Goal: Task Accomplishment & Management: Complete application form

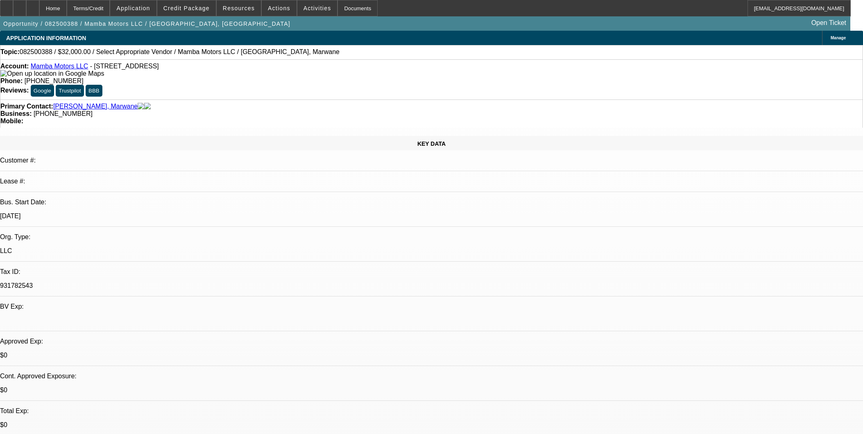
select select "0"
select select "2"
select select "0.1"
select select "4"
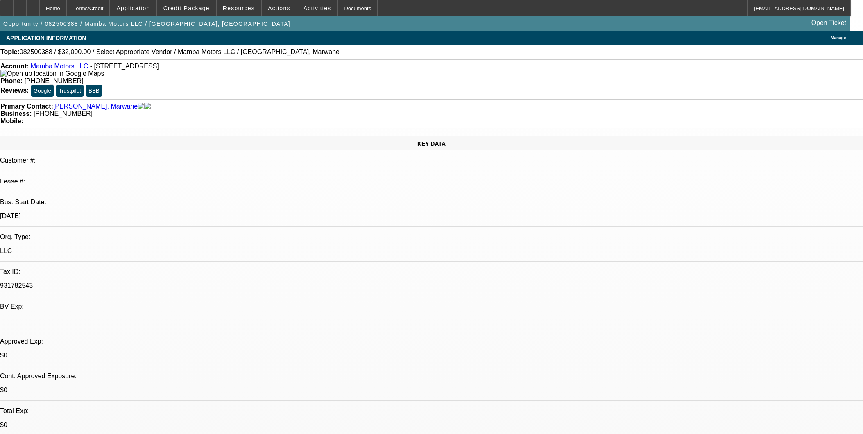
scroll to position [637, 0]
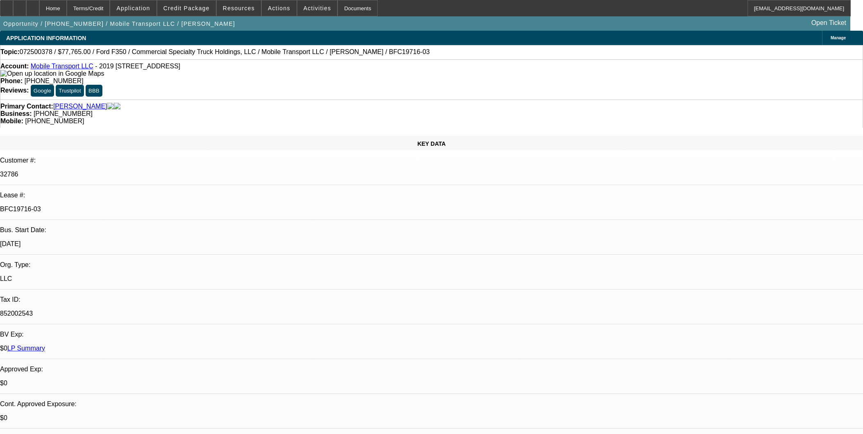
select select "0"
select select "2"
select select "0"
select select "6"
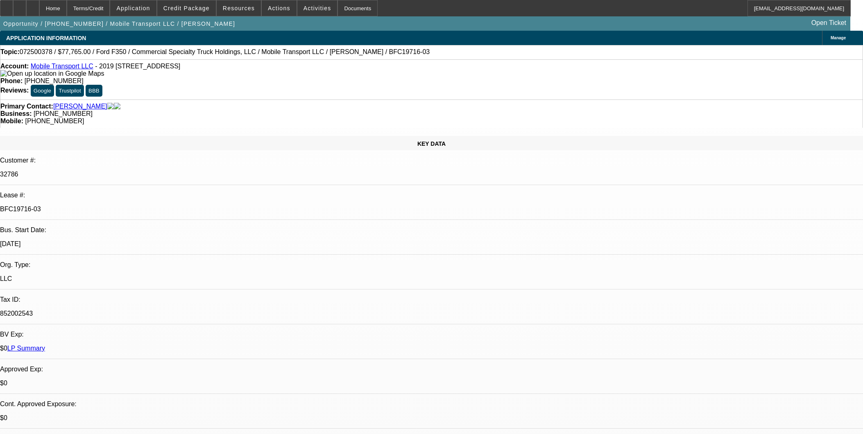
select select "0"
select select "2"
select select "0"
select select "6"
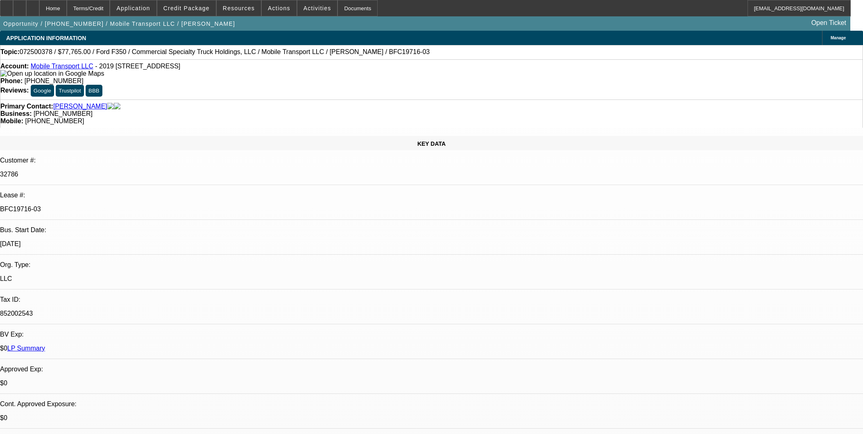
select select "0"
select select "2"
select select "0"
select select "6"
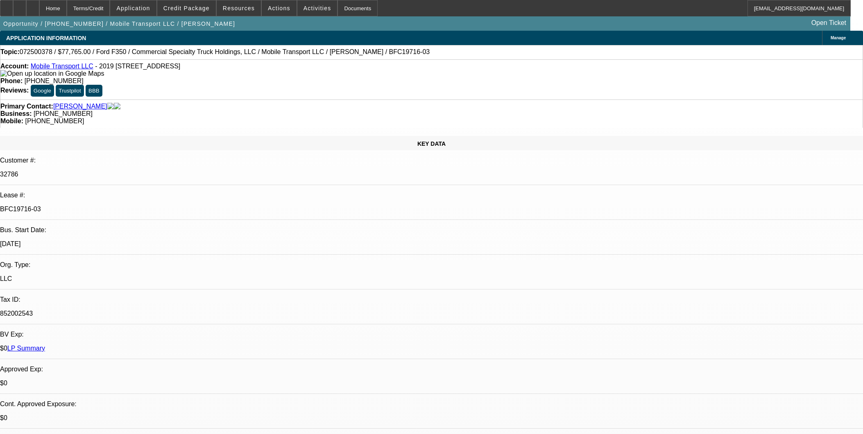
select select "0"
select select "2"
select select "0"
select select "6"
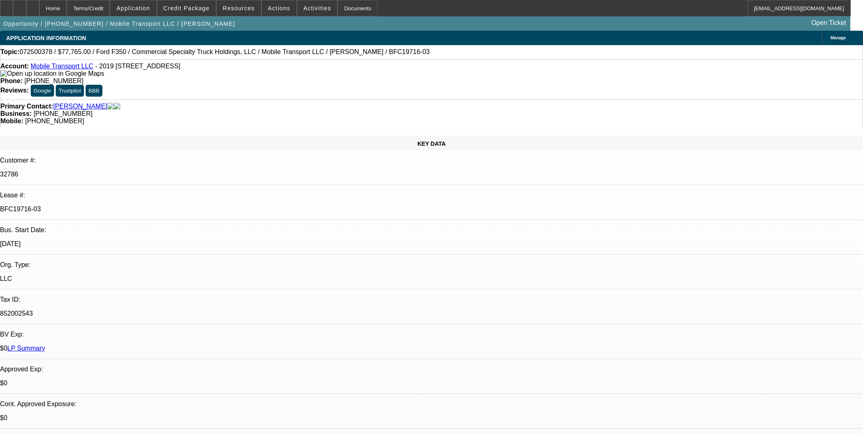
scroll to position [773, 0]
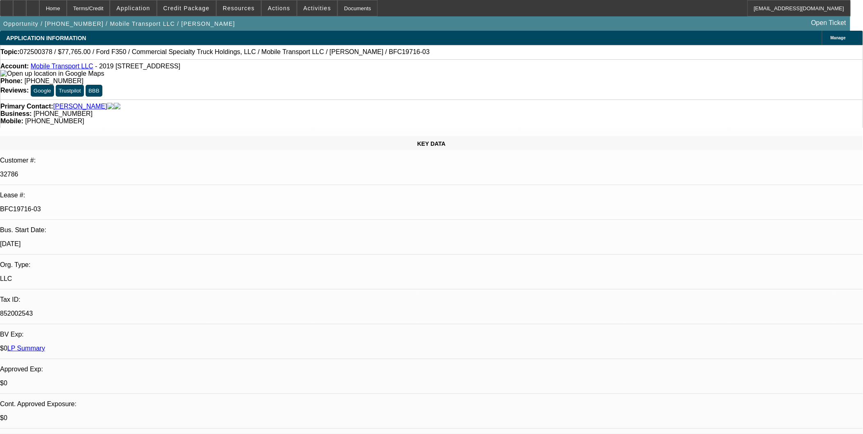
select select "0"
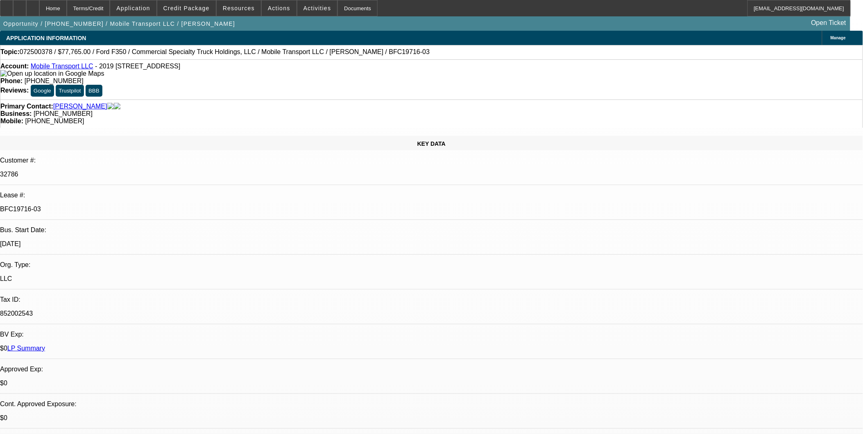
select select "0"
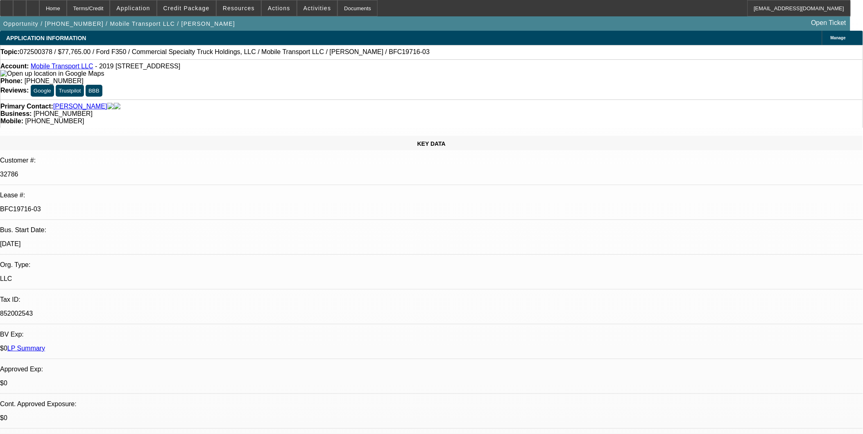
select select "0"
select select "1"
select select "2"
select select "6"
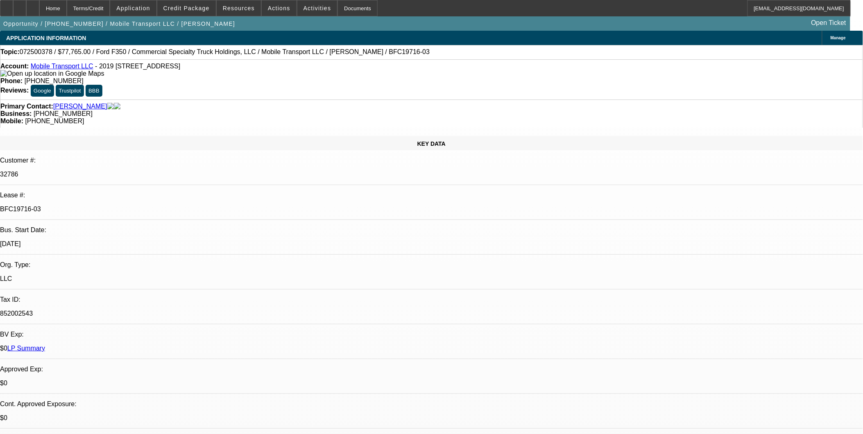
select select "1"
select select "2"
select select "6"
select select "1"
select select "2"
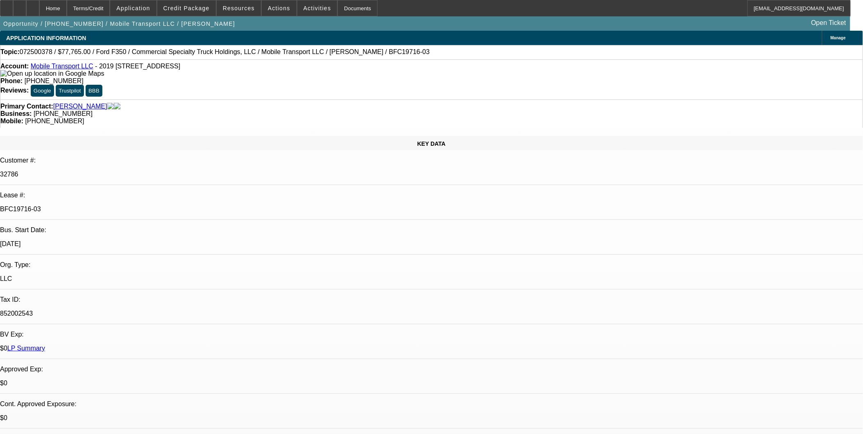
select select "6"
select select "1"
select select "2"
select select "6"
click at [205, 11] on span at bounding box center [186, 8] width 59 height 20
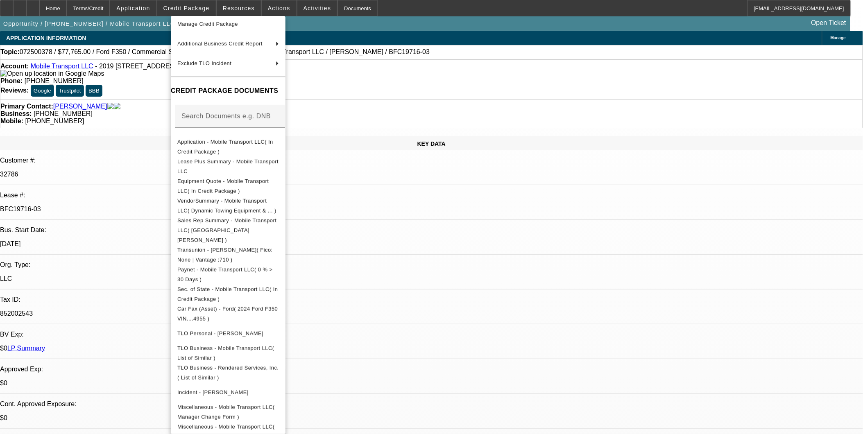
scroll to position [145, 0]
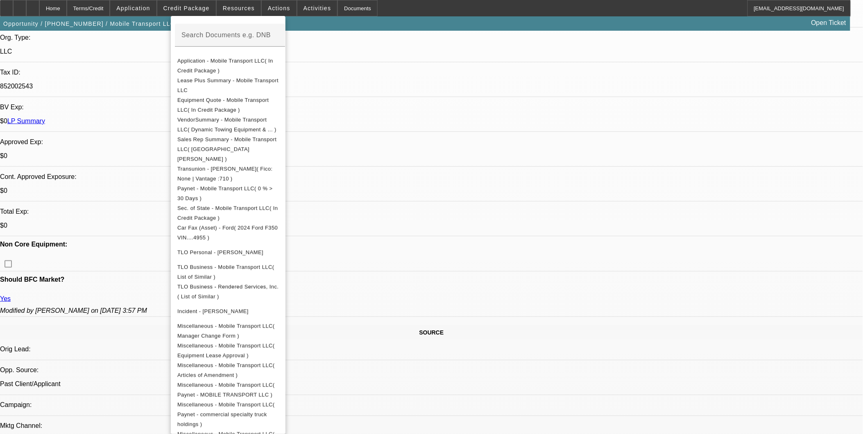
click at [709, 375] on div at bounding box center [431, 217] width 863 height 434
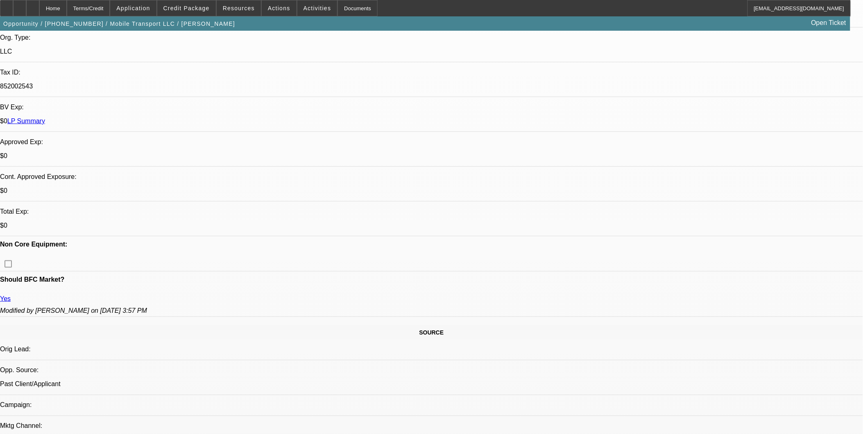
click at [197, 4] on span at bounding box center [186, 8] width 59 height 20
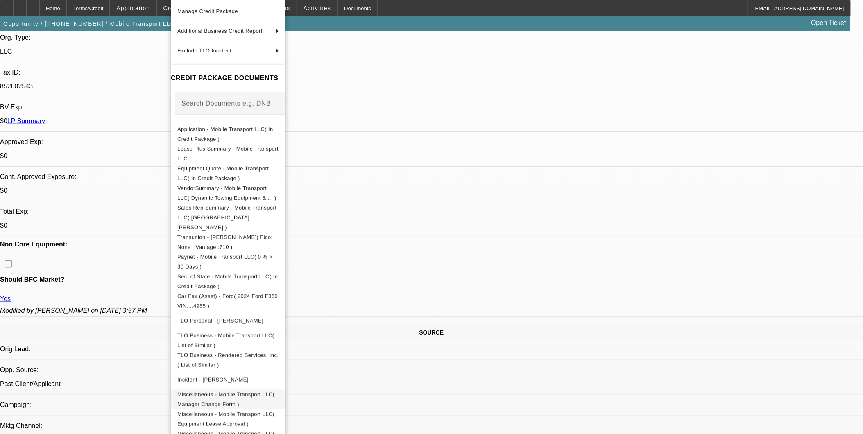
scroll to position [129, 0]
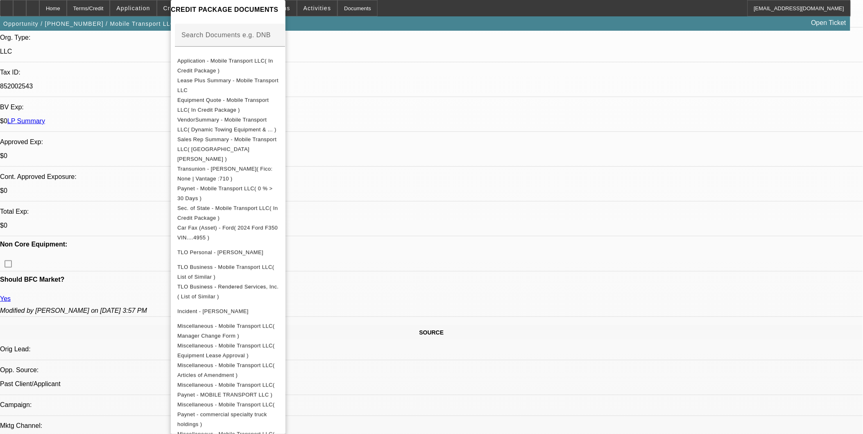
click at [34, 10] on div at bounding box center [431, 217] width 863 height 434
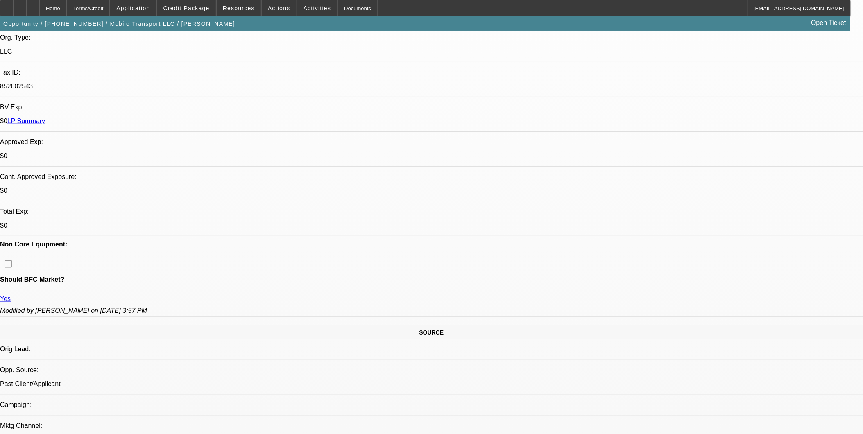
click at [20, 5] on icon at bounding box center [20, 5] width 0 height 0
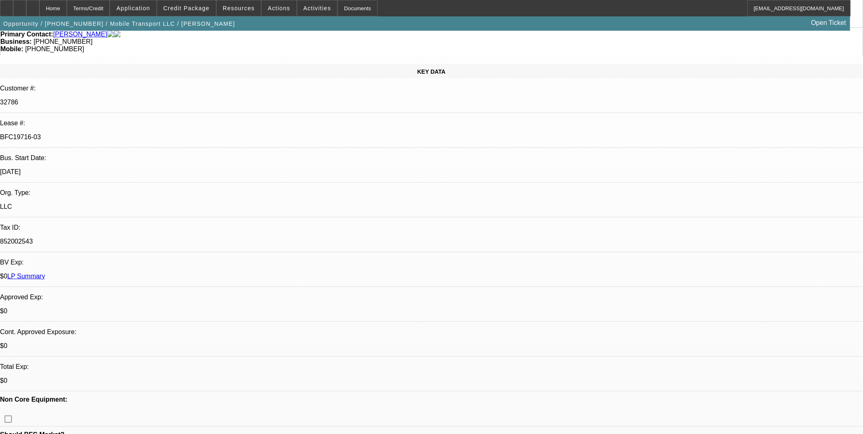
scroll to position [45, 0]
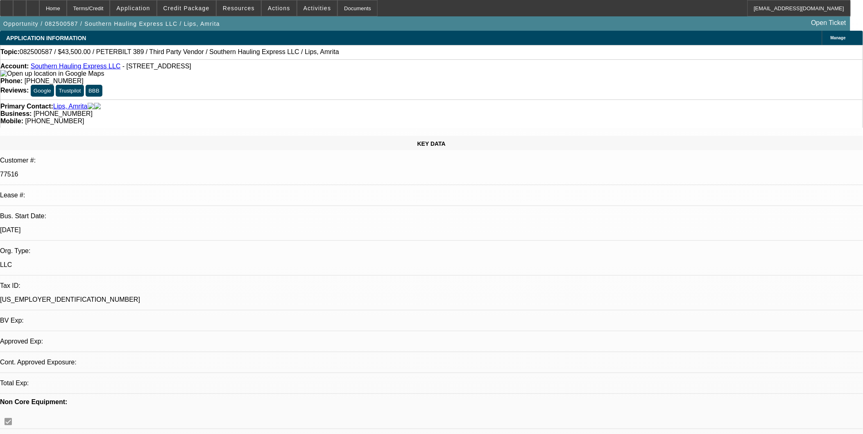
select select "0"
select select "2"
select select "0.1"
select select "0"
select select "2"
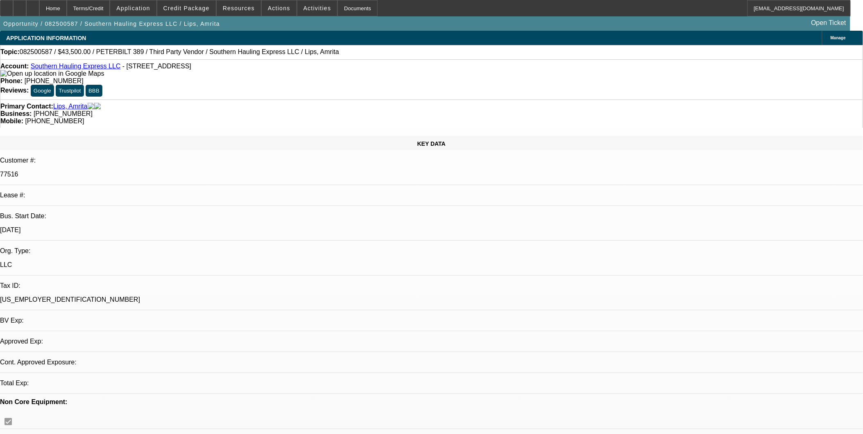
select select "0.1"
select select "2"
select select "0.1"
select select "1"
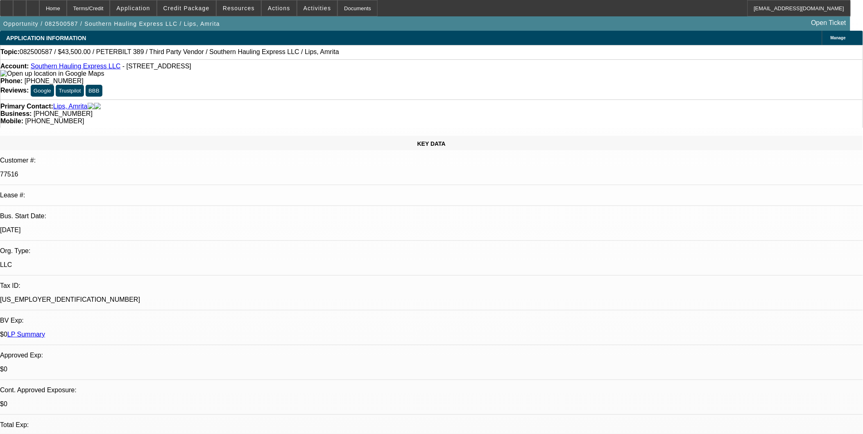
select select "2"
select select "4"
select select "1"
select select "2"
select select "4"
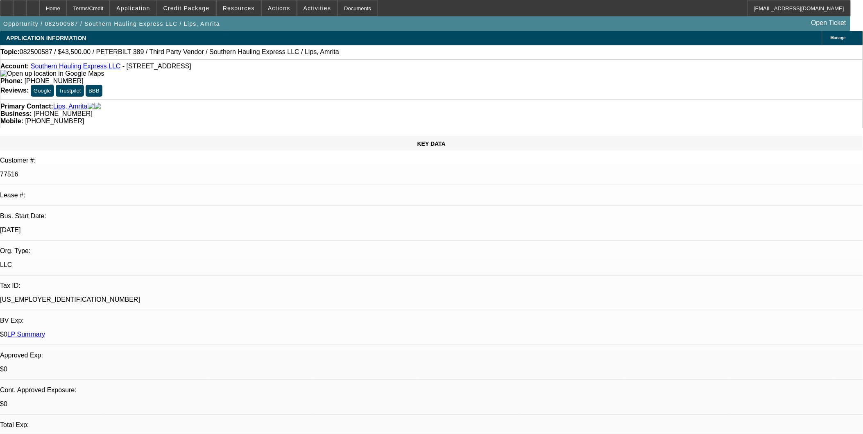
select select "1"
select select "2"
select select "4"
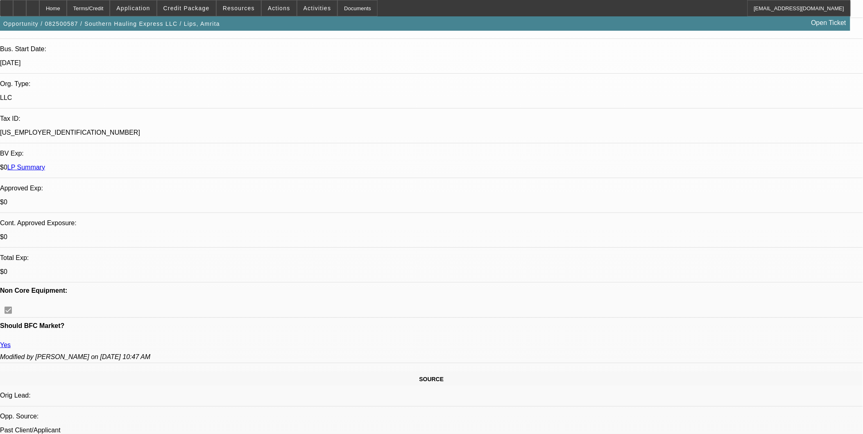
scroll to position [182, 0]
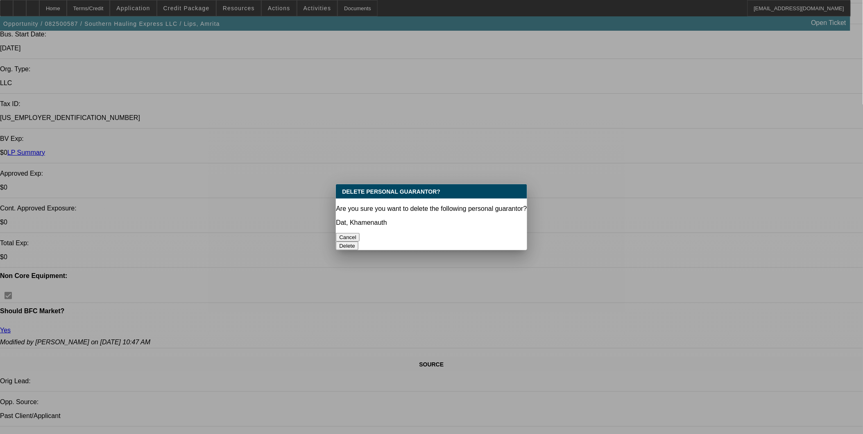
click at [358, 242] on button "Delete" at bounding box center [347, 246] width 23 height 9
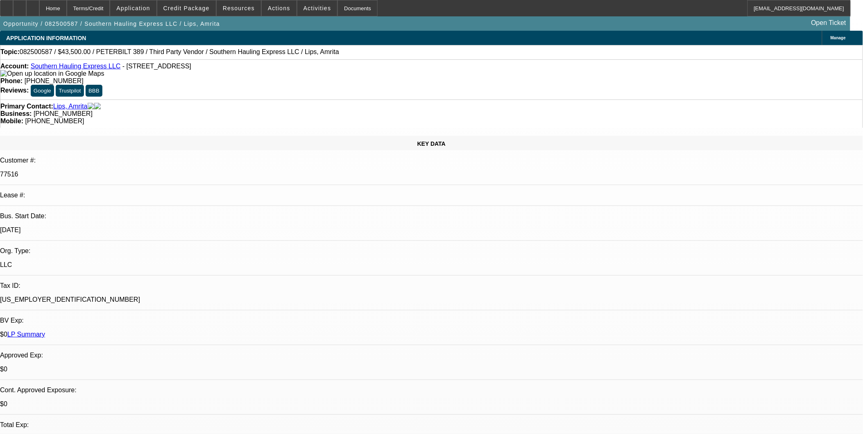
scroll to position [182, 0]
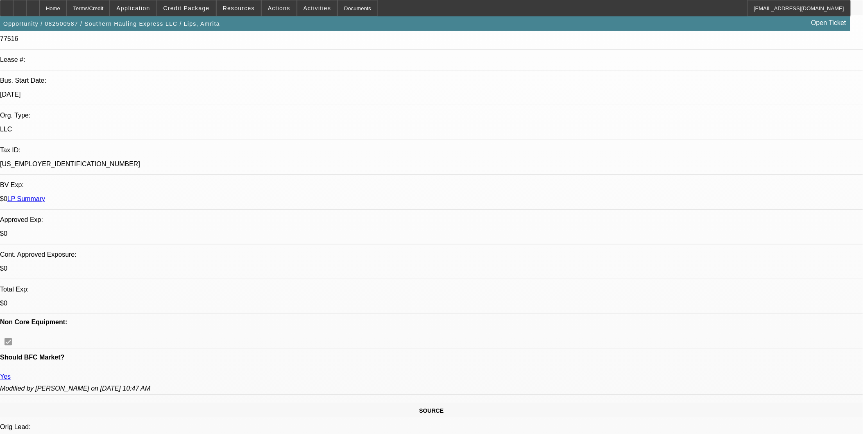
scroll to position [136, 0]
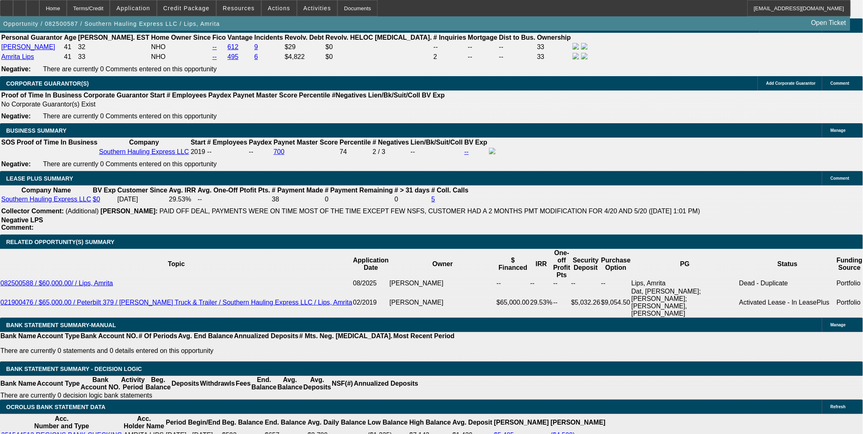
scroll to position [1274, 0]
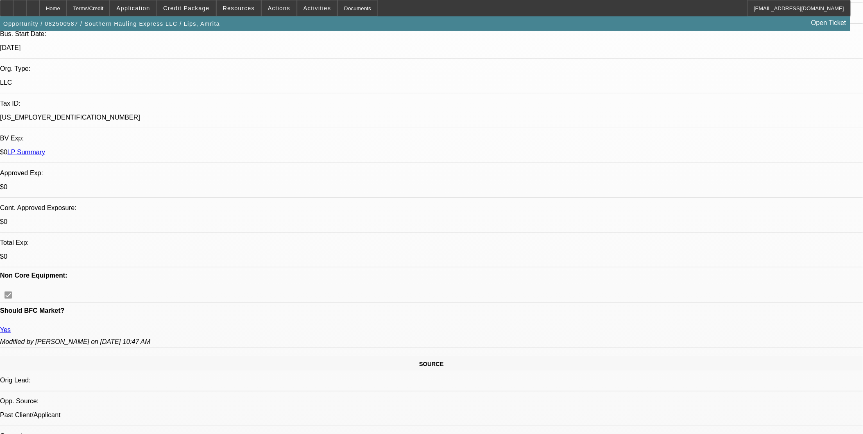
scroll to position [182, 0]
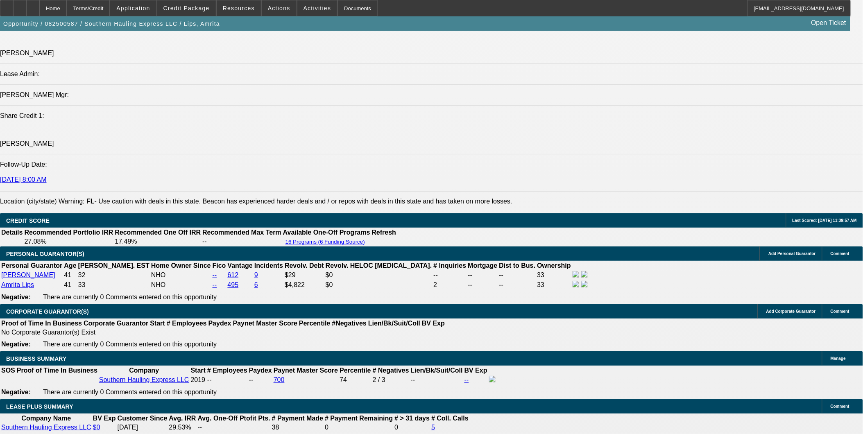
scroll to position [1047, 0]
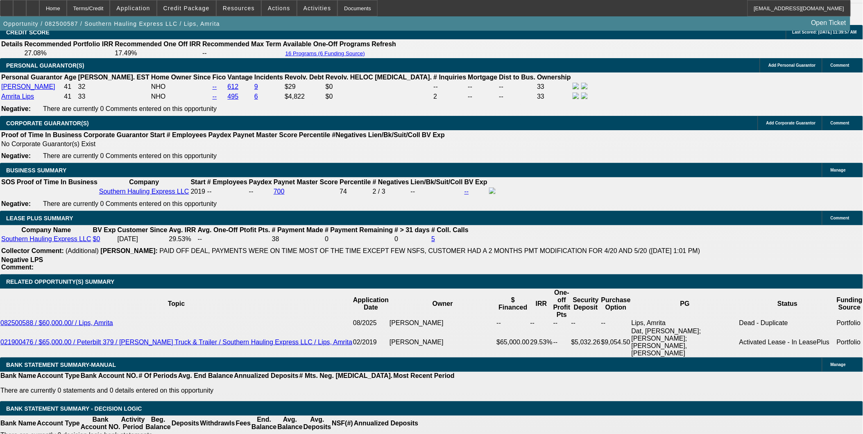
scroll to position [1274, 0]
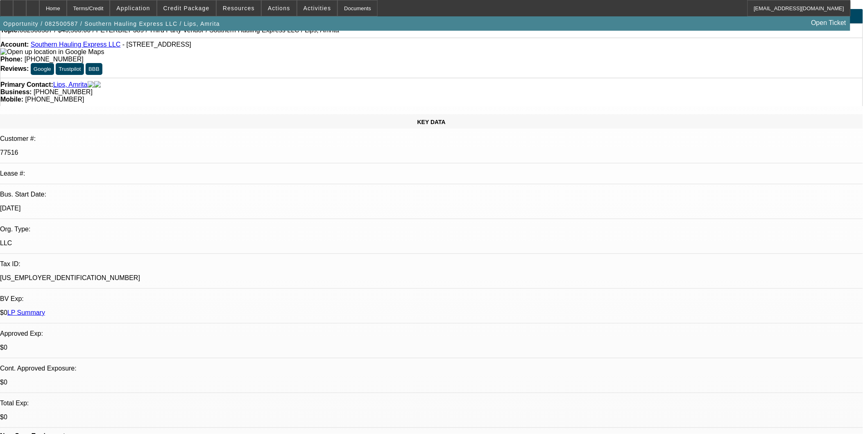
scroll to position [0, 0]
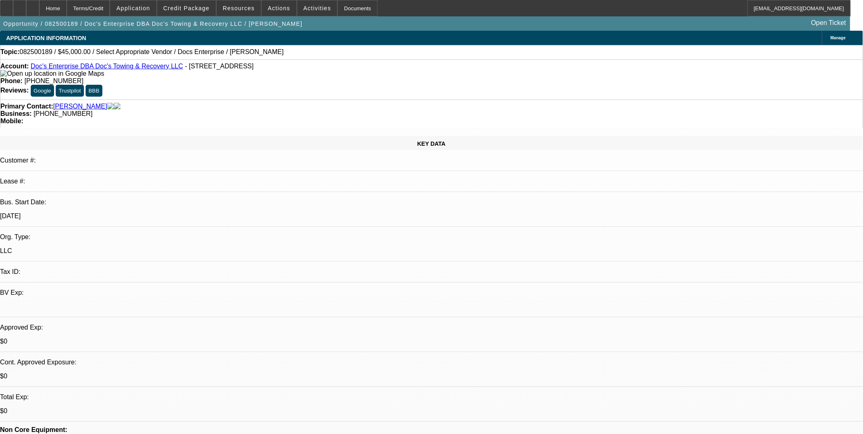
select select "0"
select select "2"
select select "0.1"
select select "1"
select select "2"
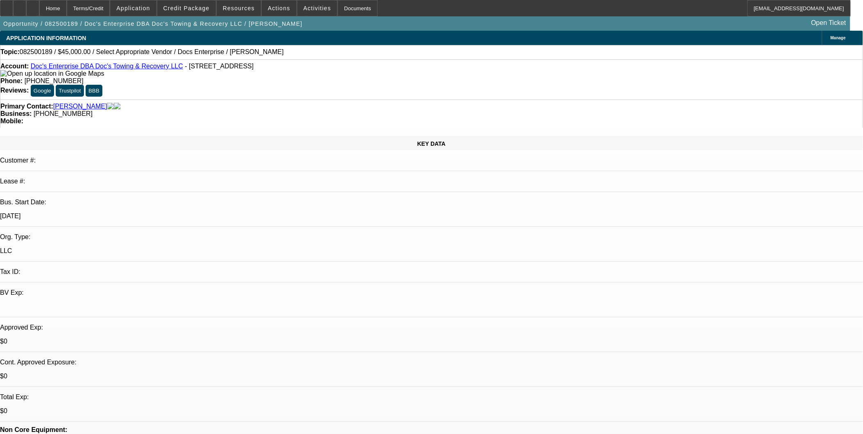
select select "4"
click at [202, 100] on div "Primary Contact: Causey, Jesse Business: (504) 570-9655 Mobile:" at bounding box center [431, 114] width 863 height 28
click at [124, 67] on link "Doc's Enterprise DBA Doc's Towing & Recovery LLC" at bounding box center [107, 66] width 152 height 7
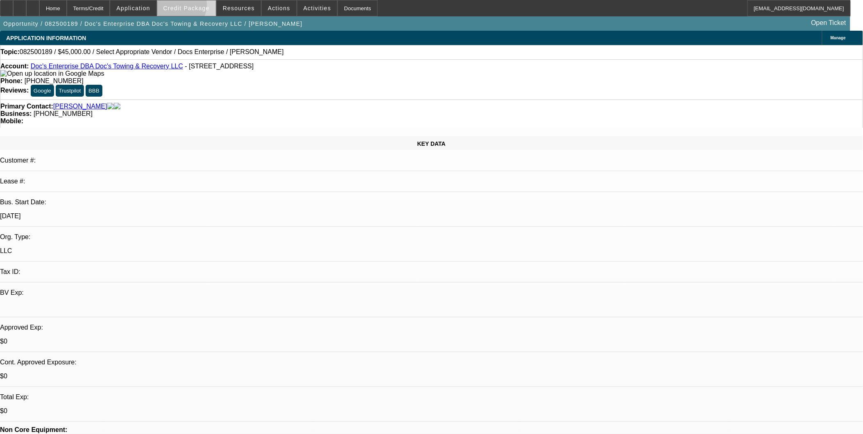
click at [185, 6] on span "Credit Package" at bounding box center [186, 8] width 46 height 7
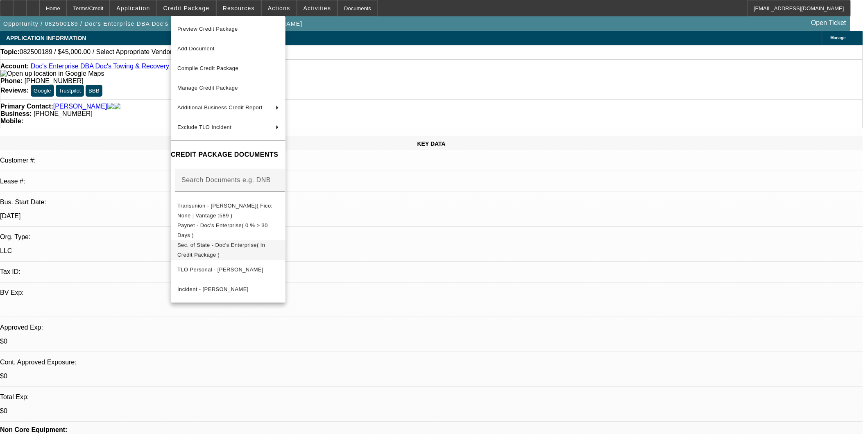
click at [247, 251] on span "Sec. of State - Doc's Enterprise( In Credit Package )" at bounding box center [228, 250] width 102 height 20
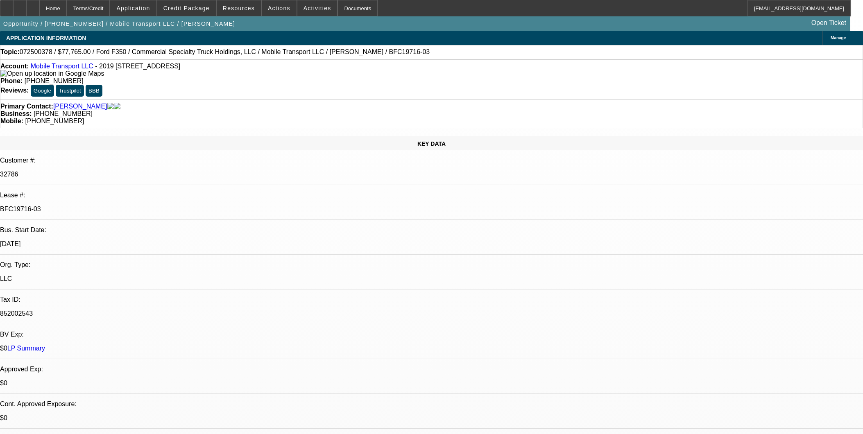
select select "0"
select select "2"
select select "0"
select select "6"
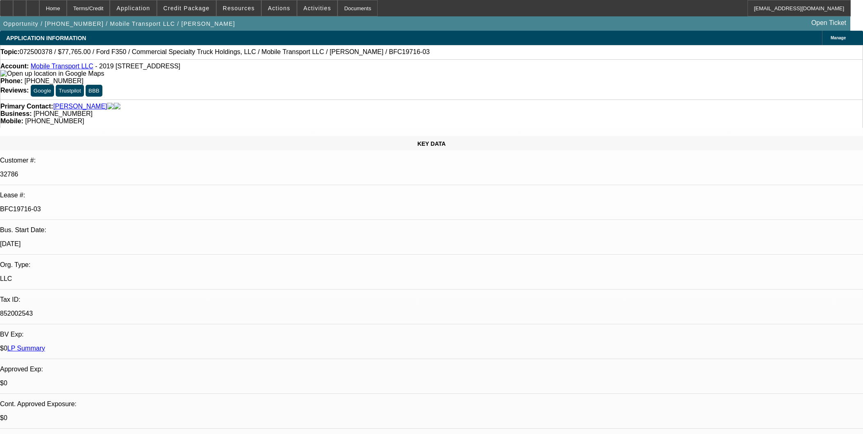
select select "0"
select select "2"
select select "0"
select select "6"
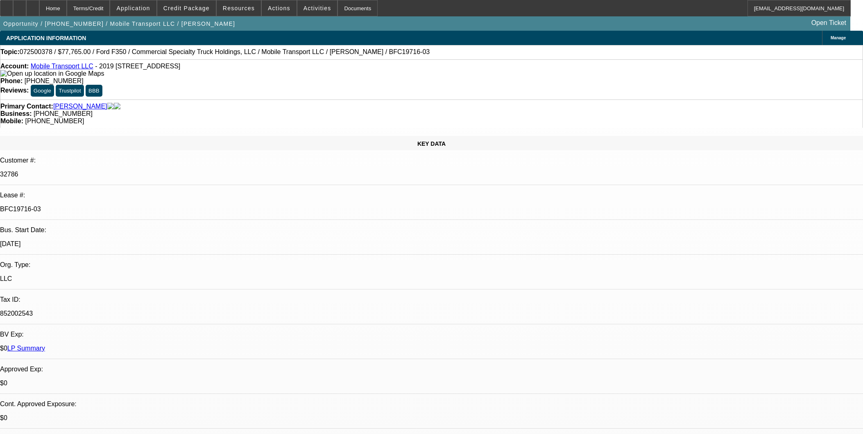
select select "0"
select select "2"
select select "0"
select select "6"
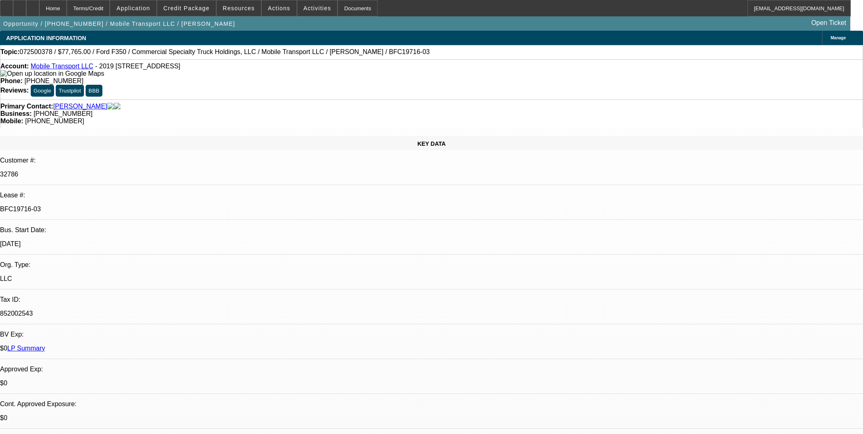
select select "0"
select select "2"
select select "0"
select select "6"
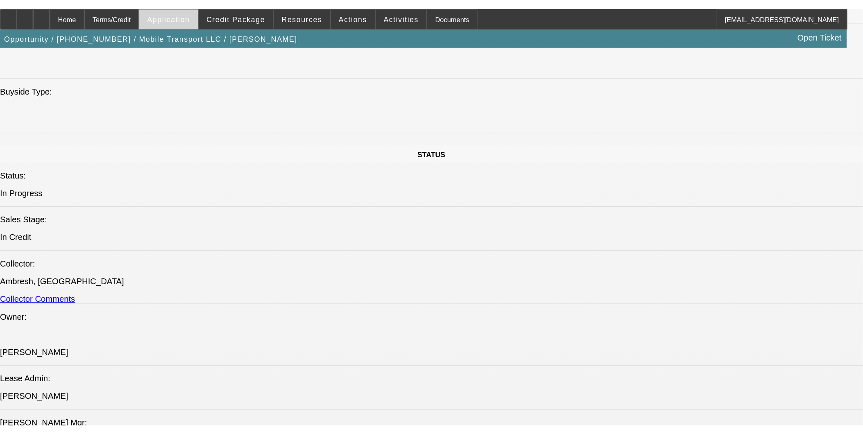
scroll to position [773, 0]
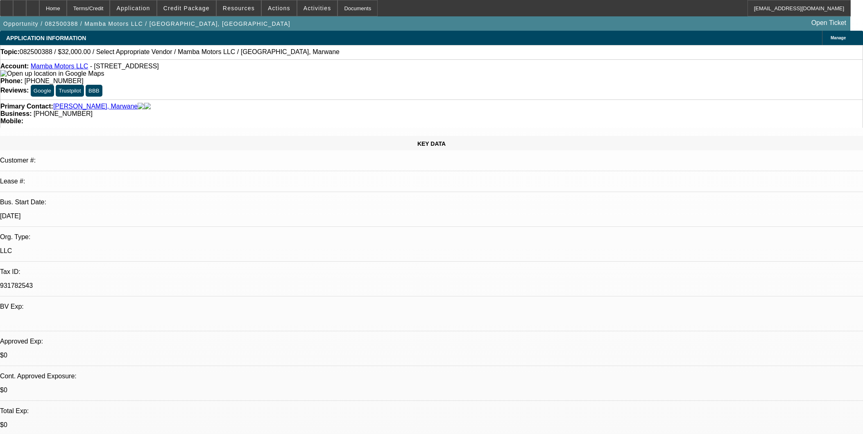
select select "0"
select select "2"
select select "0.1"
select select "4"
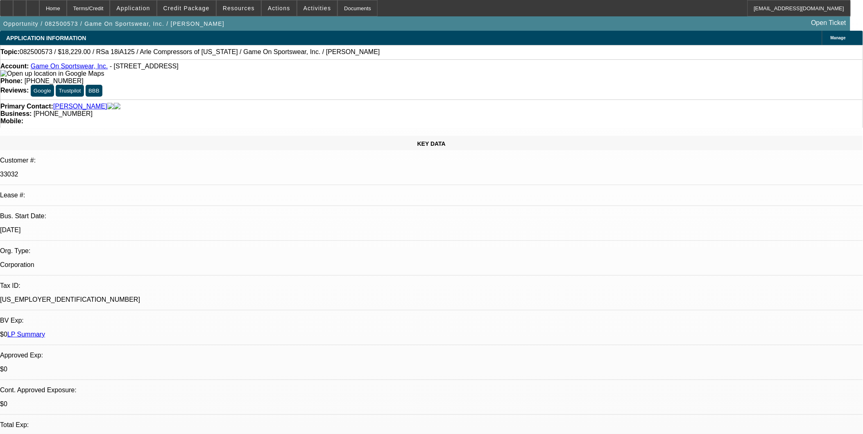
select select "0"
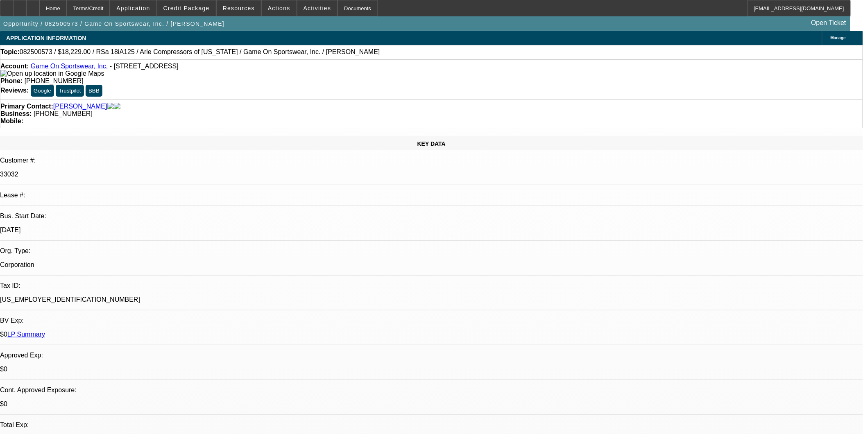
select select "0"
select select "1"
select select "6"
select select "1"
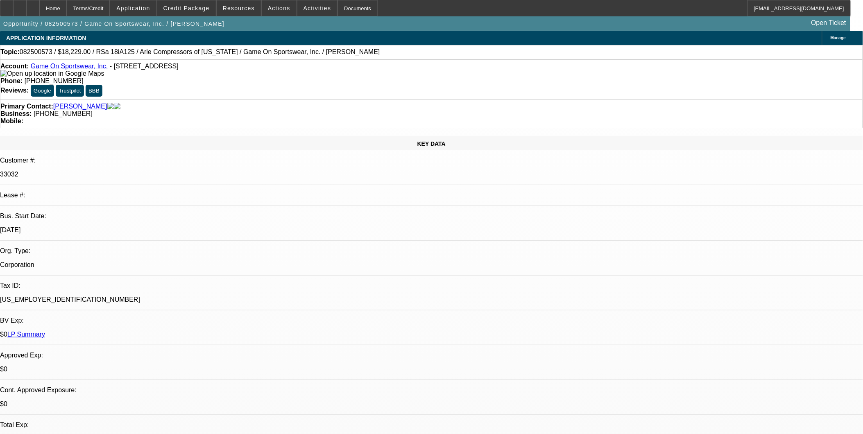
select select "1"
select select "6"
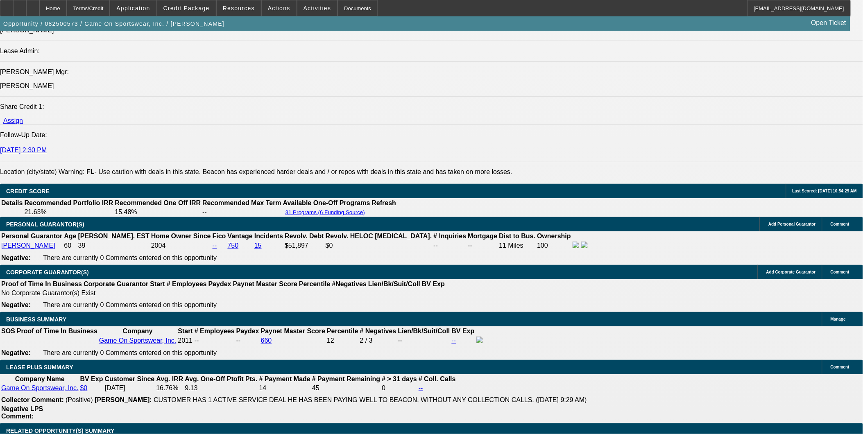
scroll to position [1137, 0]
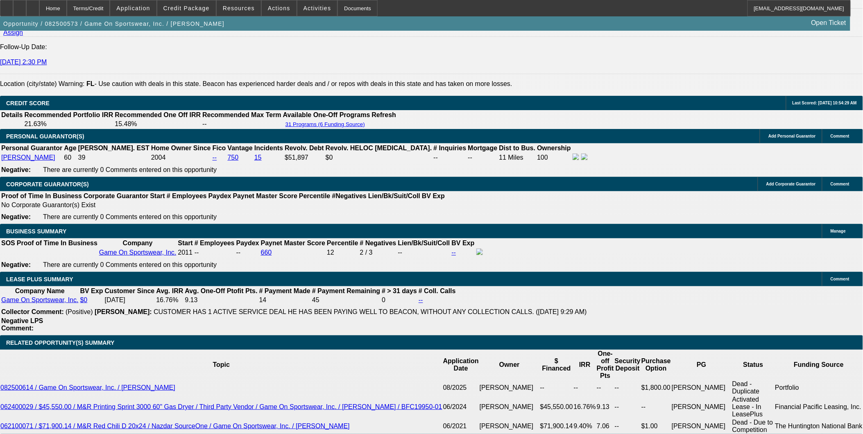
drag, startPoint x: 684, startPoint y: 285, endPoint x: 815, endPoint y: 292, distance: 130.8
drag, startPoint x: 815, startPoint y: 292, endPoint x: 782, endPoint y: 346, distance: 64.0
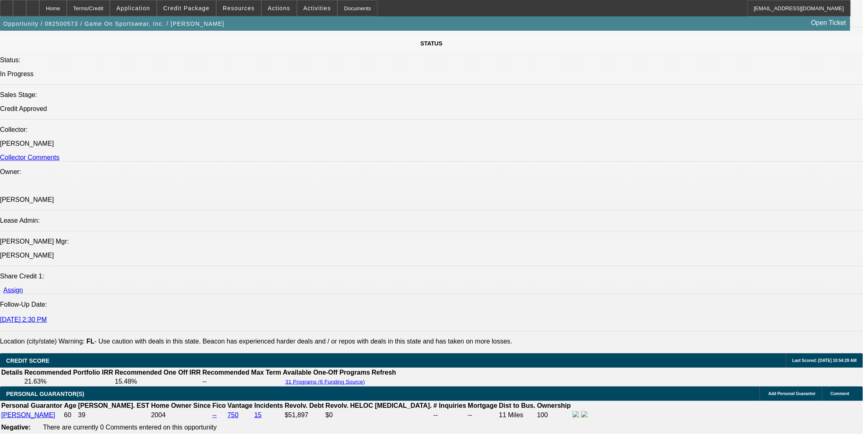
scroll to position [819, 0]
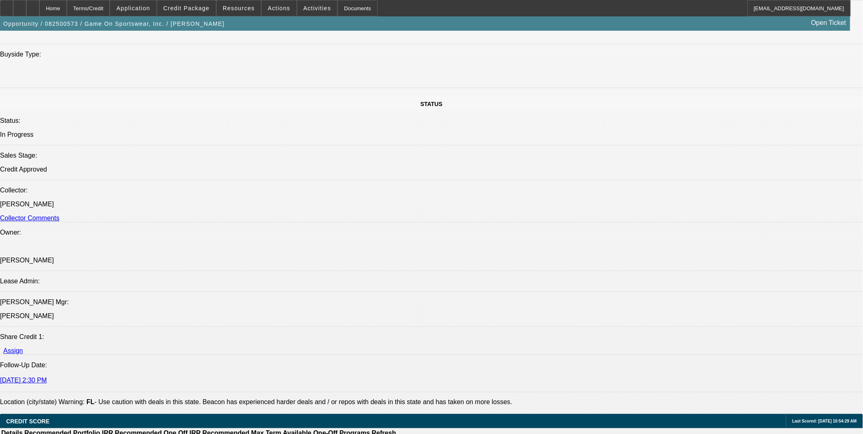
click at [210, 9] on span "Credit Package" at bounding box center [186, 8] width 46 height 7
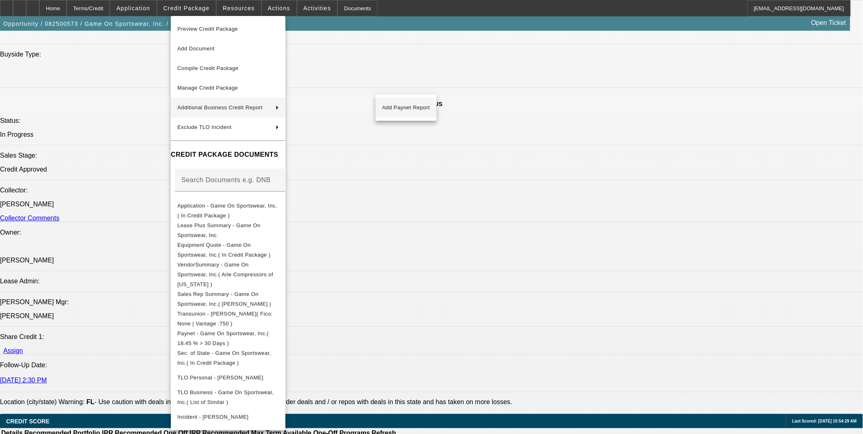
click at [410, 114] on button "Add Paynet Report" at bounding box center [406, 108] width 61 height 20
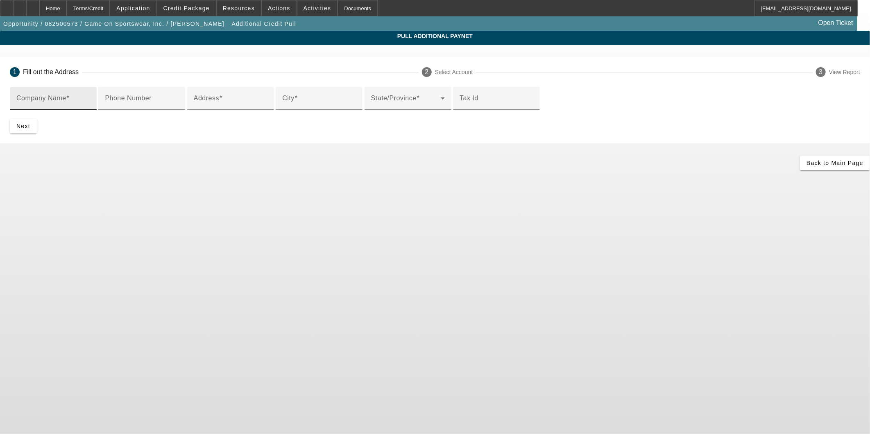
click at [90, 96] on div "Company Name" at bounding box center [53, 98] width 74 height 23
type input "Air centers of South [US_STATE] LLC DBA Arle Comrpessors of [US_STATE]"
type input "PO box 919937"
type input "Orlando"
click at [453, 119] on div at bounding box center [496, 114] width 87 height 9
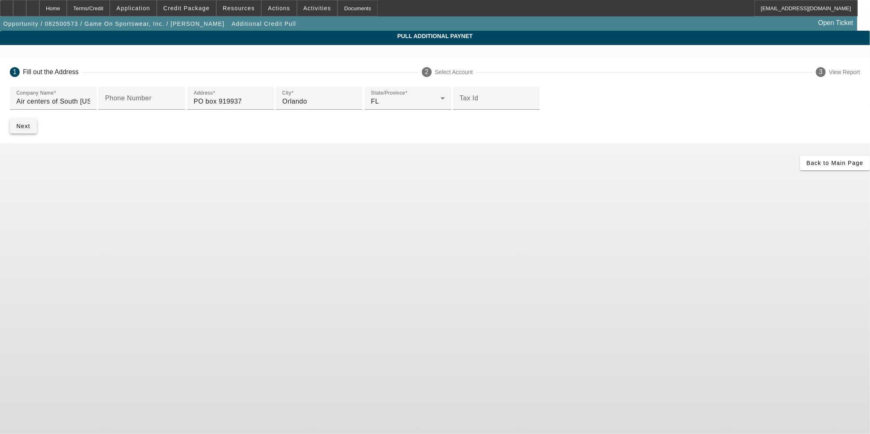
click at [37, 136] on span "submit" at bounding box center [23, 126] width 27 height 20
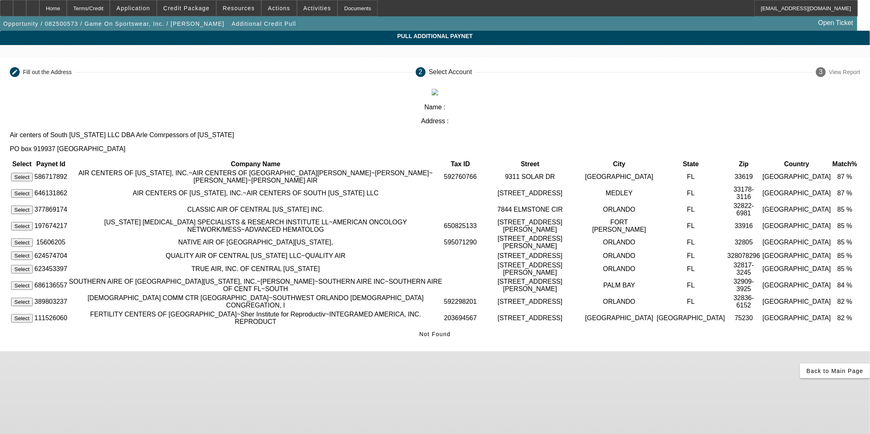
click at [33, 173] on button "Select" at bounding box center [22, 177] width 22 height 9
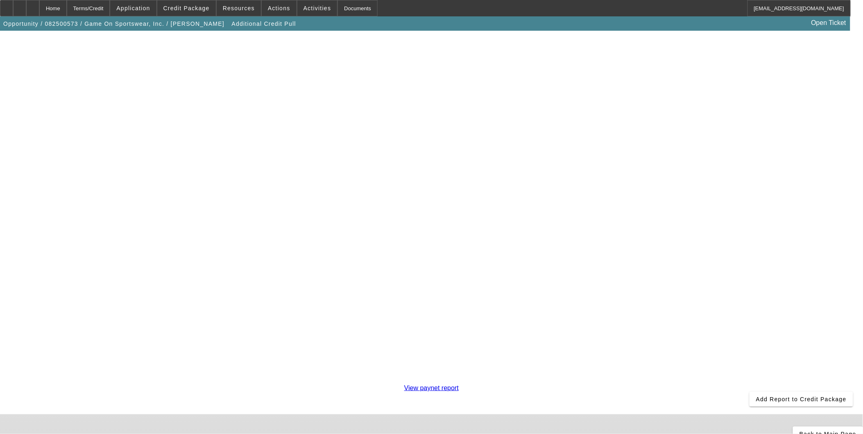
scroll to position [142, 0]
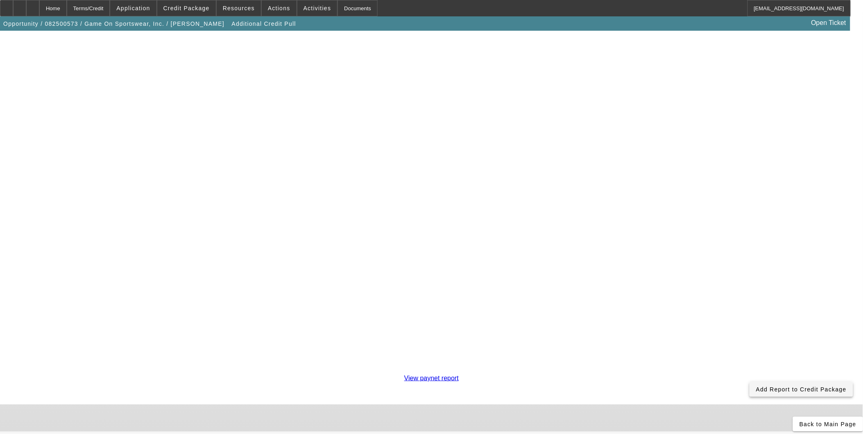
click at [756, 386] on span "Add Report to Credit Package" at bounding box center [801, 389] width 91 height 7
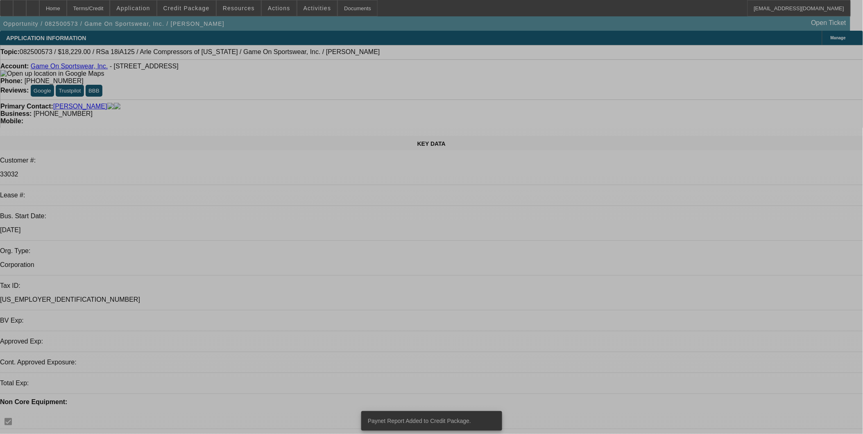
select select "0"
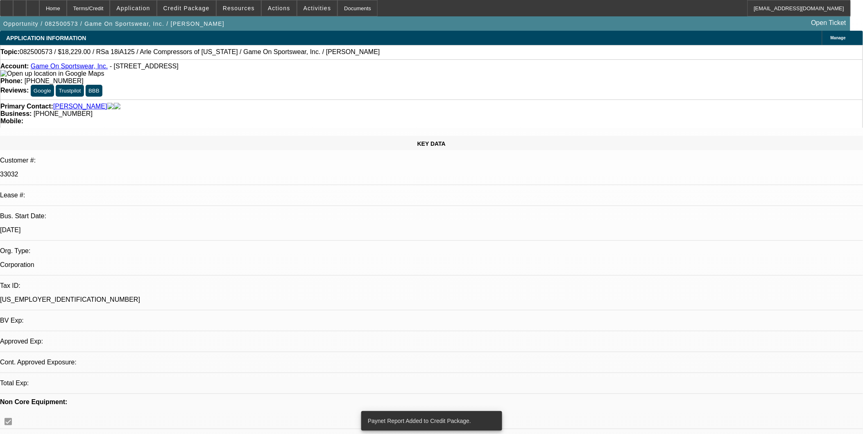
select select "0"
select select "6"
select select "0"
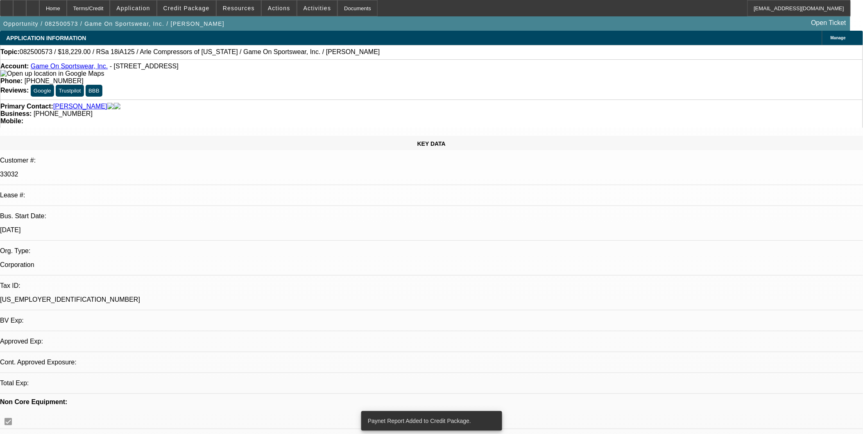
select select "0"
select select "6"
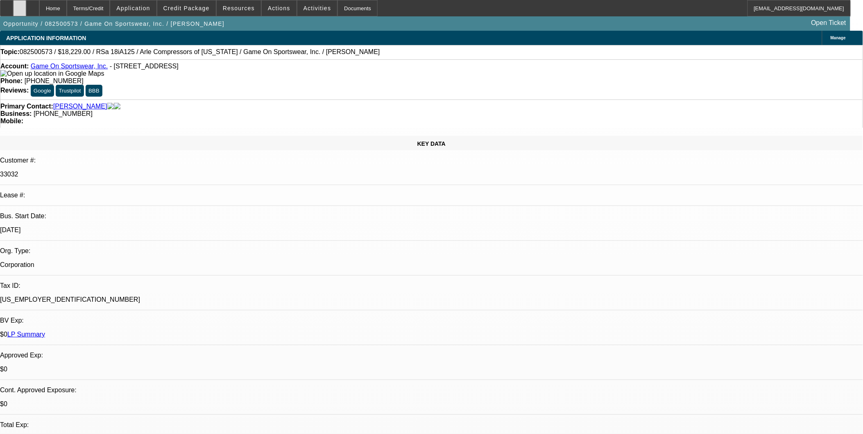
click at [26, 10] on div at bounding box center [19, 8] width 13 height 16
click at [33, 5] on icon at bounding box center [33, 5] width 0 height 0
select select "0"
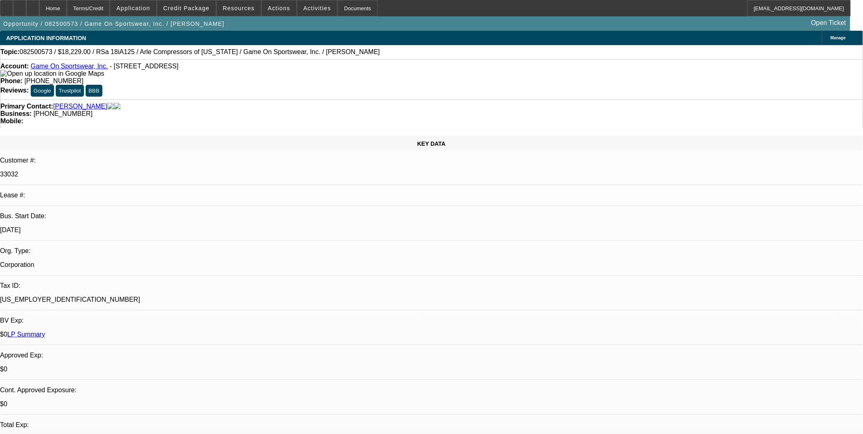
select select "0"
select select "1"
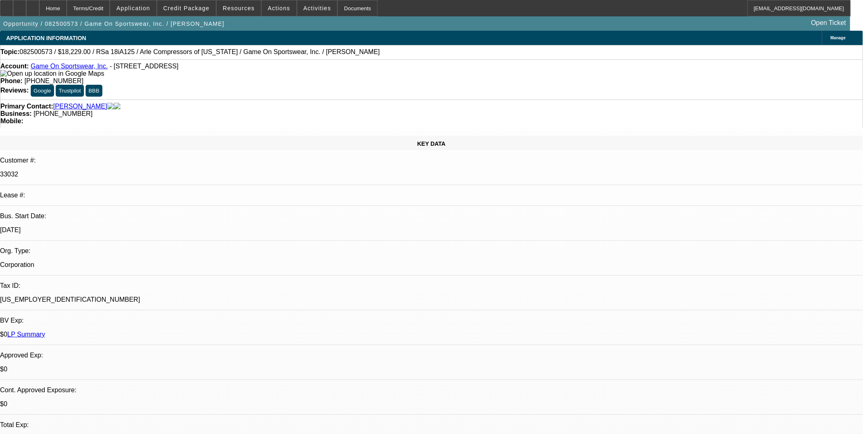
select select "6"
select select "1"
select select "6"
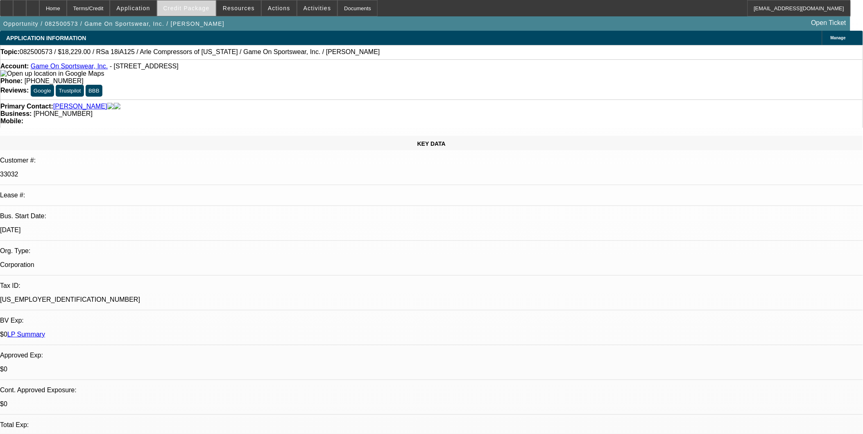
click at [198, 11] on span "Credit Package" at bounding box center [186, 8] width 46 height 7
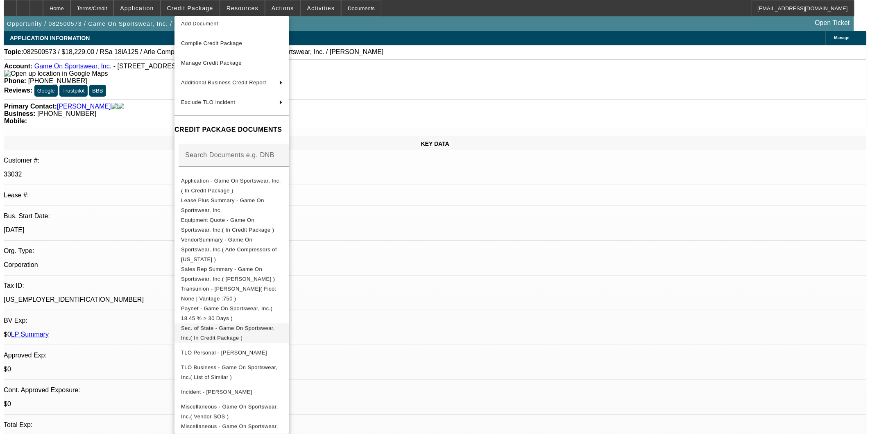
scroll to position [47, 0]
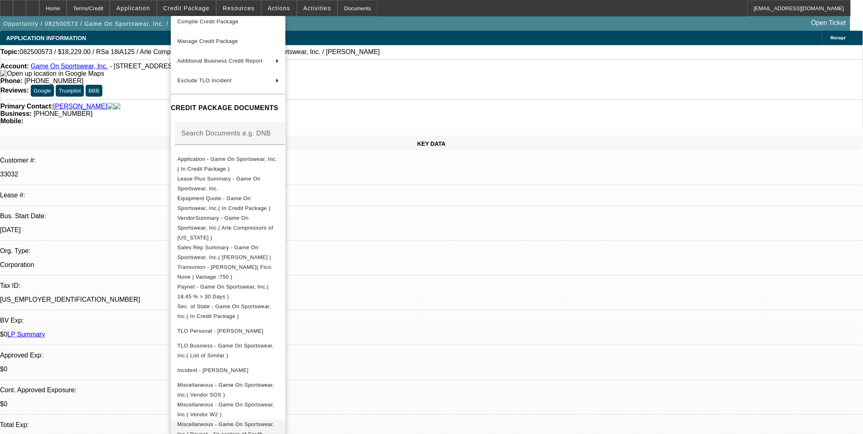
click at [271, 420] on span "Miscellaneous - Game On Sportswear, Inc.( Paynet - Air centers of South Florida…" at bounding box center [228, 438] width 102 height 39
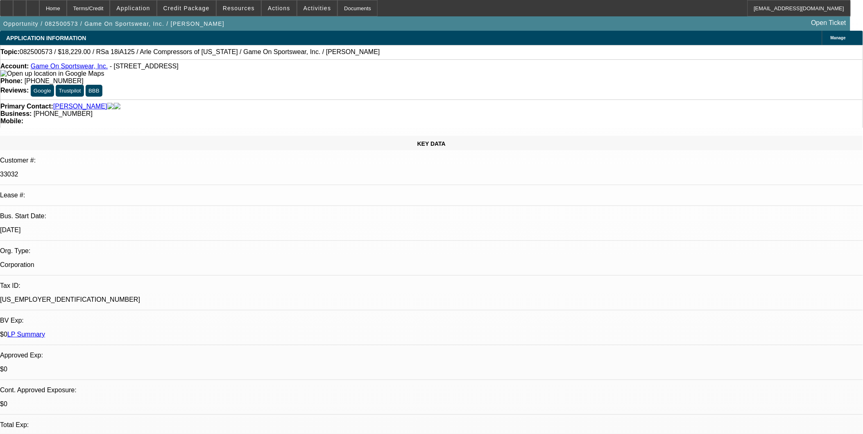
click at [205, 5] on span "Credit Package" at bounding box center [186, 8] width 46 height 7
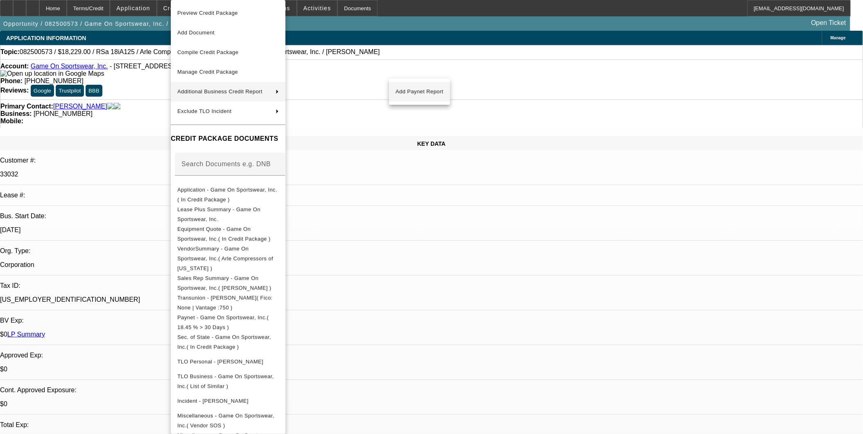
click at [411, 91] on span "Add Paynet Report" at bounding box center [420, 92] width 48 height 10
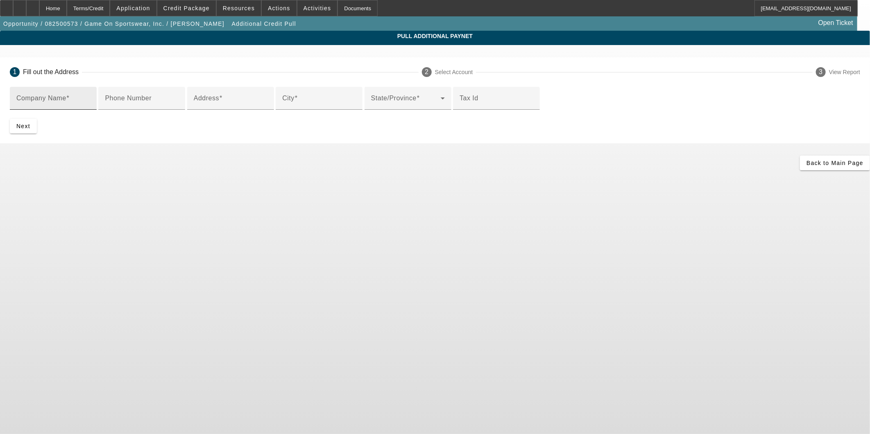
click at [90, 100] on input "Company Name" at bounding box center [53, 102] width 74 height 10
paste input "AIRCENTEROF FLORIDA"
click at [90, 100] on input "AIRCENTEROF FLORIDA" at bounding box center [53, 102] width 74 height 10
click at [90, 100] on input "AIR CENTEROF FLORIDA" at bounding box center [53, 102] width 74 height 10
click at [90, 99] on input "AIR CENTEROF FLORIDA" at bounding box center [53, 102] width 74 height 10
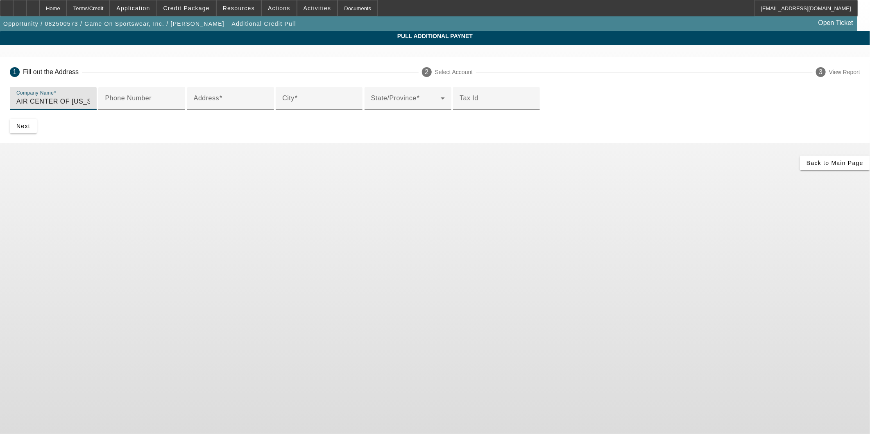
click at [90, 98] on input "AIR CENTER OF FLORIDA" at bounding box center [53, 102] width 74 height 10
drag, startPoint x: 257, startPoint y: 99, endPoint x: 297, endPoint y: 108, distance: 41.1
click at [90, 99] on input "AIR CENTER OF FLORIDA LLC" at bounding box center [53, 102] width 74 height 10
type input "AIR CENTERS OF FLORIDA LLC"
click at [230, 17] on span "button" at bounding box center [264, 24] width 68 height 20
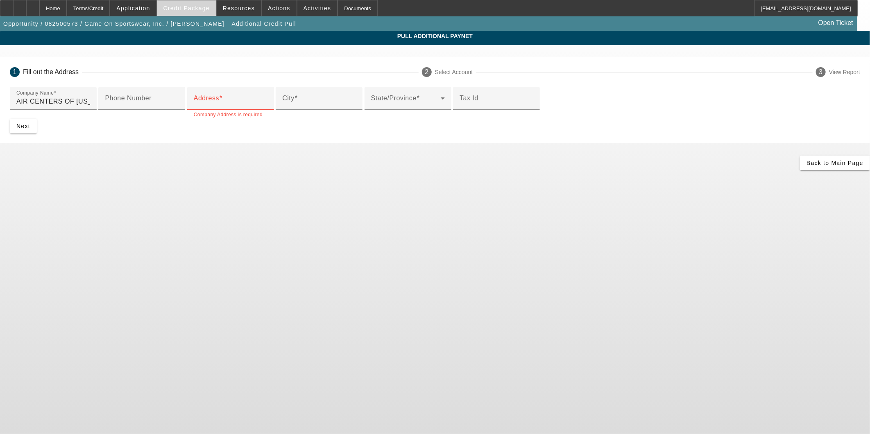
click at [196, 6] on span "Credit Package" at bounding box center [186, 8] width 46 height 7
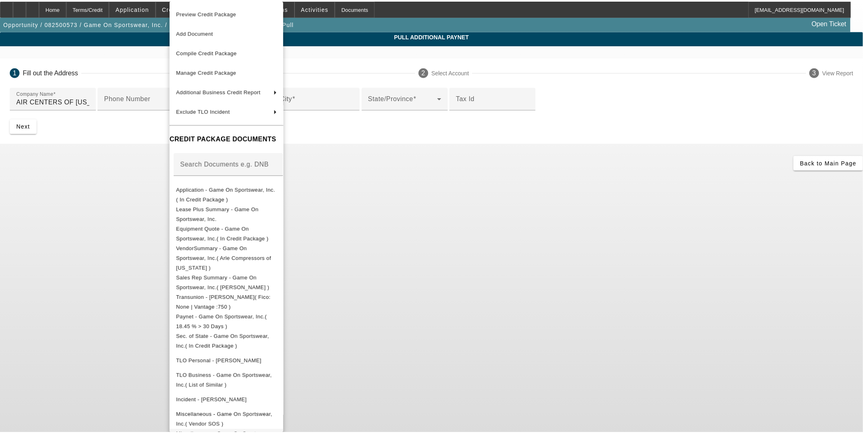
scroll to position [31, 0]
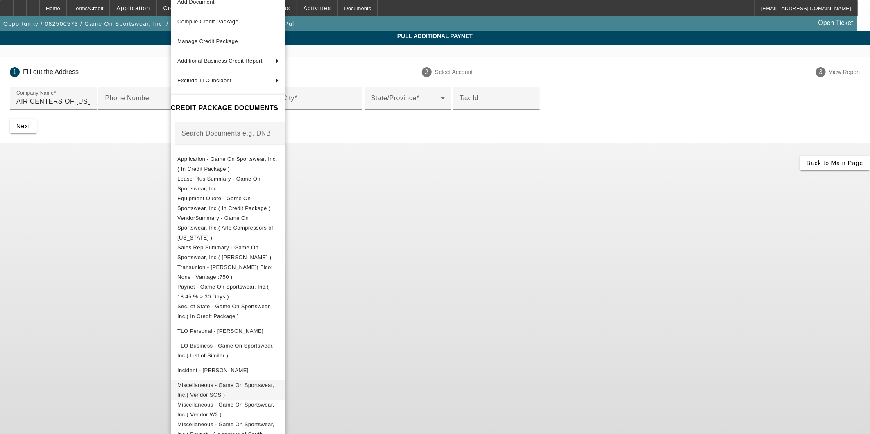
click at [279, 381] on span "Miscellaneous - Game On Sportswear, Inc.( Vendor SOS )" at bounding box center [228, 391] width 102 height 20
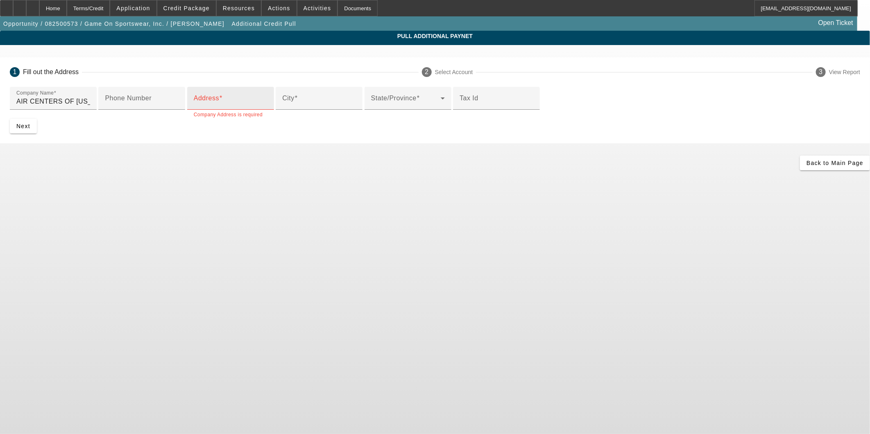
click at [267, 106] on input "Address" at bounding box center [231, 102] width 74 height 10
type input "9311 solar drive"
type input "tampa"
click at [37, 136] on span "submit" at bounding box center [23, 126] width 27 height 20
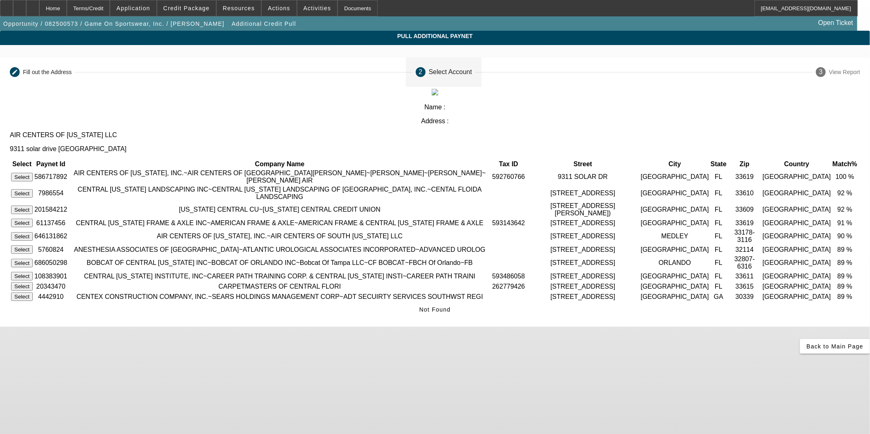
click at [33, 173] on button "Select" at bounding box center [22, 177] width 22 height 9
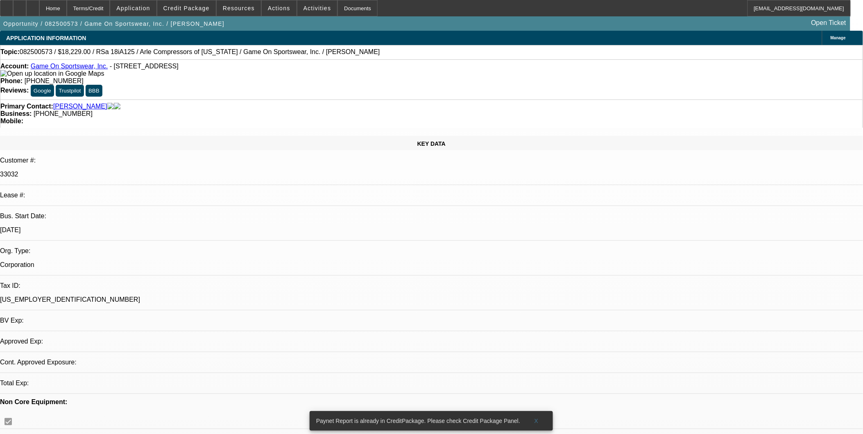
select select "0"
select select "6"
select select "0"
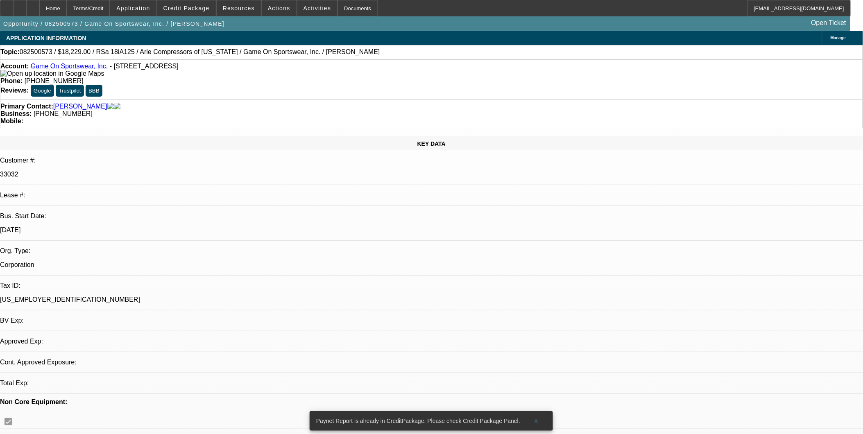
select select "0"
select select "6"
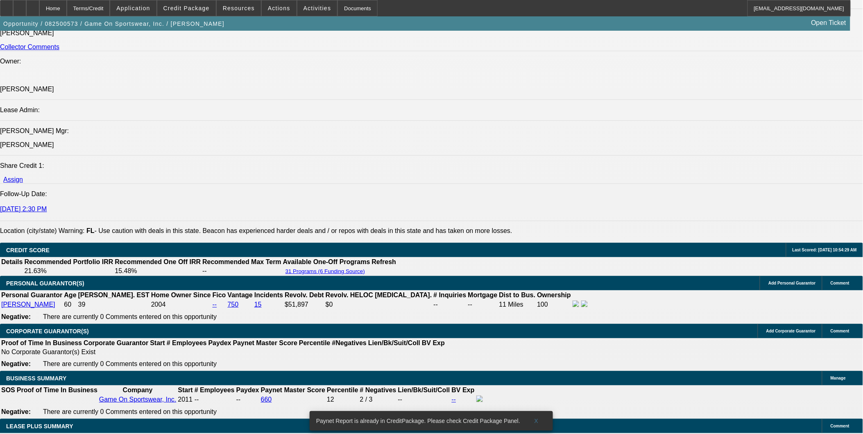
scroll to position [1119, 0]
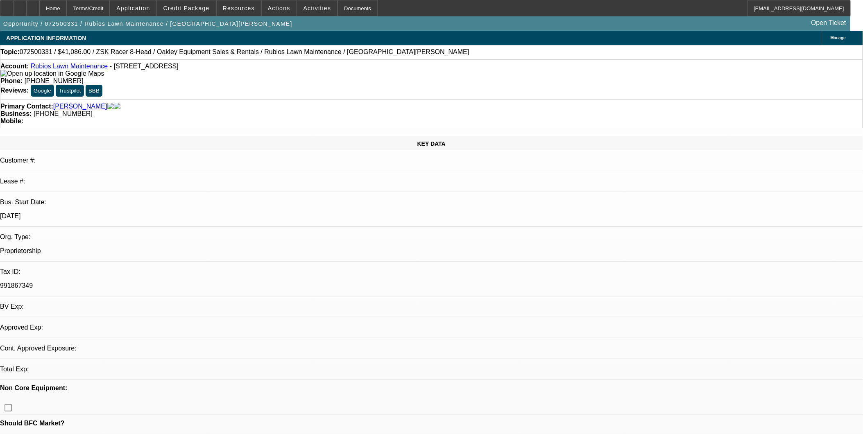
select select "0"
select select "2"
select select "0.1"
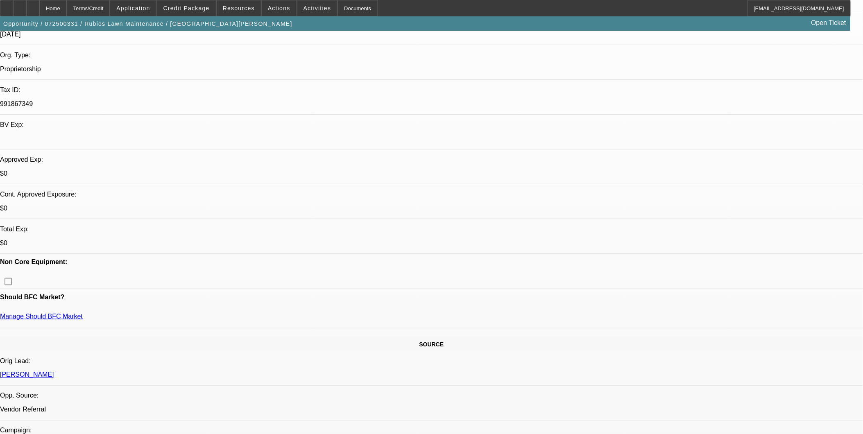
select select "1"
select select "2"
select select "4"
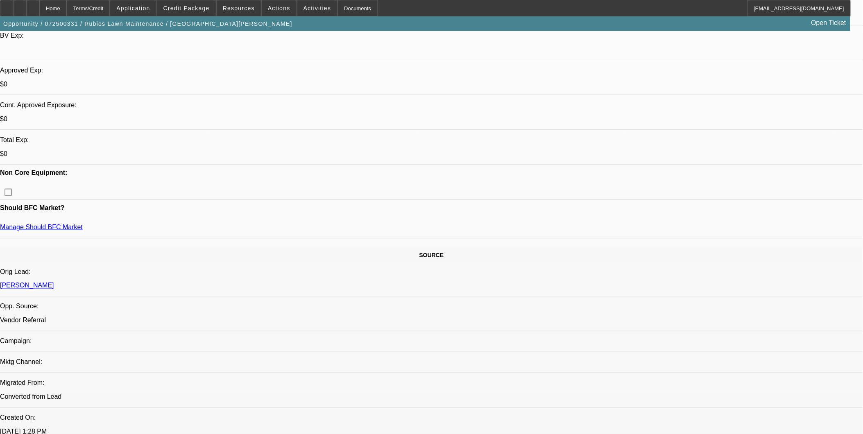
scroll to position [136, 0]
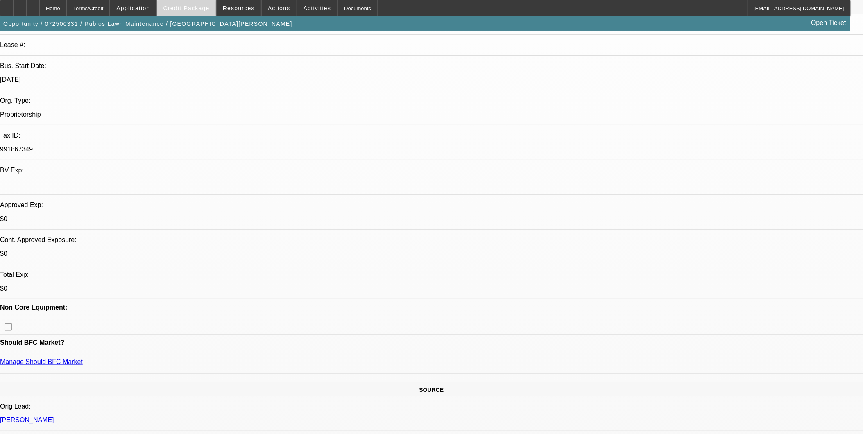
click at [210, 10] on span "Credit Package" at bounding box center [186, 8] width 46 height 7
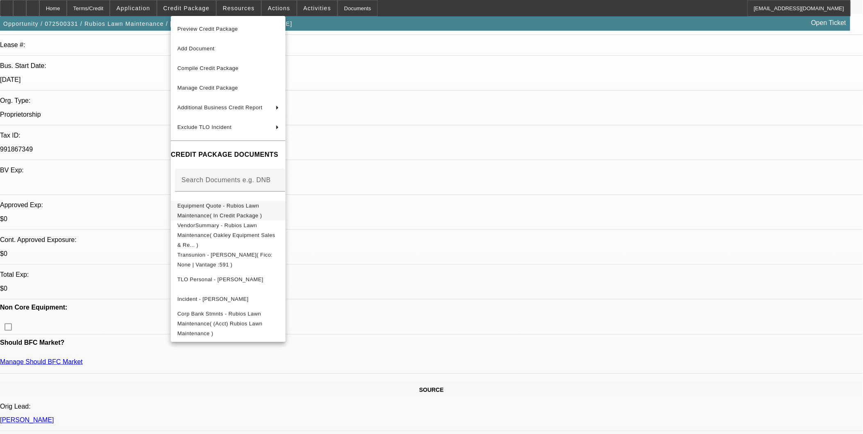
click at [229, 213] on button "Equipment Quote - Rubios Lawn Maintenance( In Credit Package )" at bounding box center [228, 211] width 115 height 20
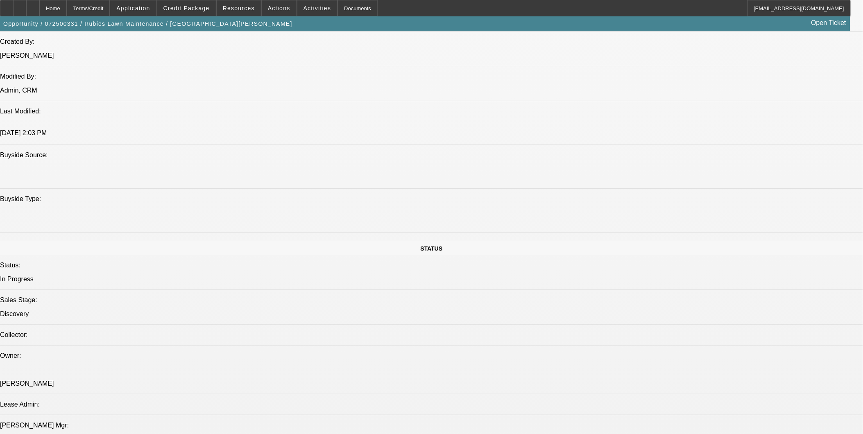
scroll to position [910, 0]
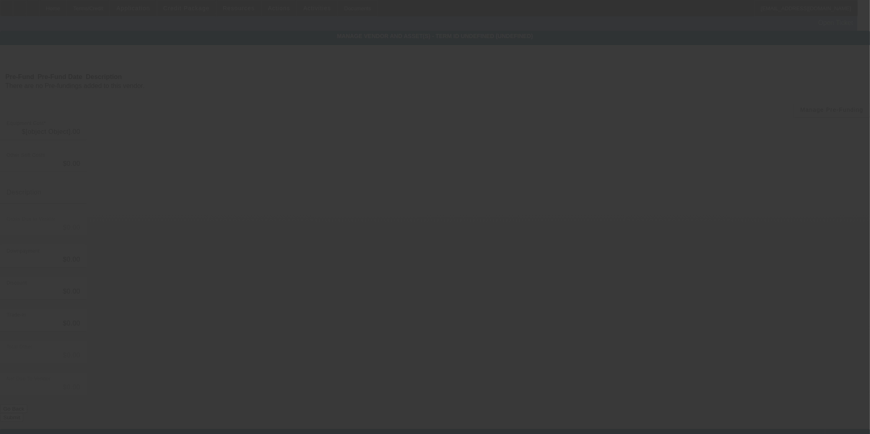
type input "$41,086.00"
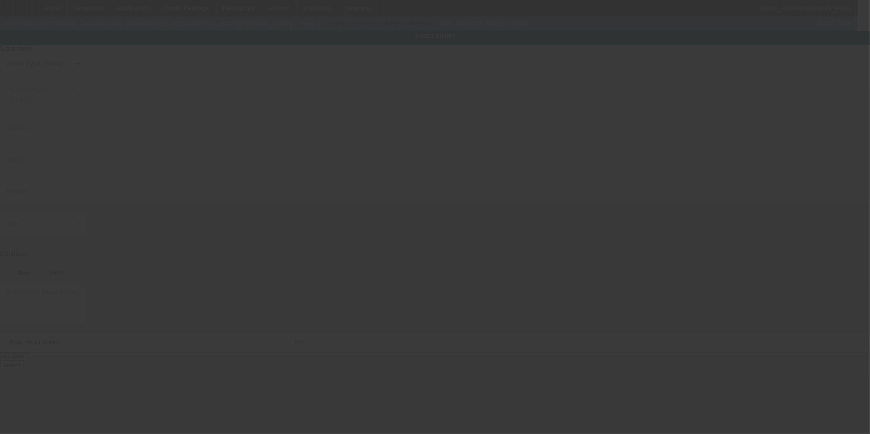
type input "B52P41437"
type input "ZSK"
type input "Racer 8-Head"
radio input "true"
type input "[STREET_ADDRESS]"
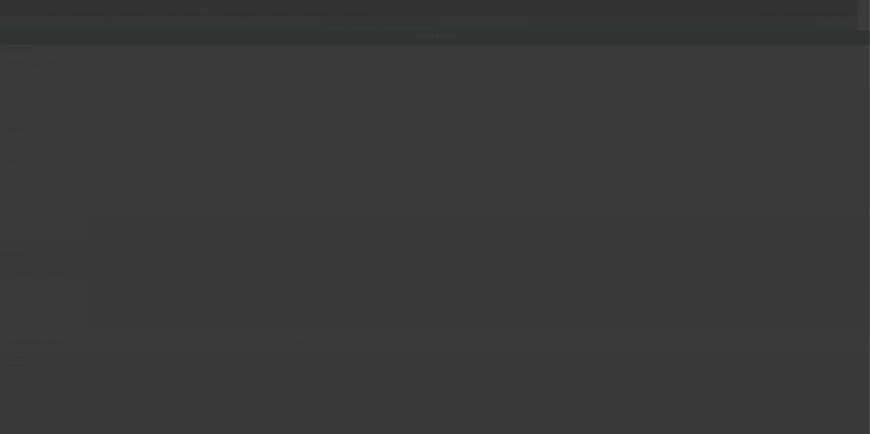
type input "[GEOGRAPHIC_DATA]"
type input "35633"
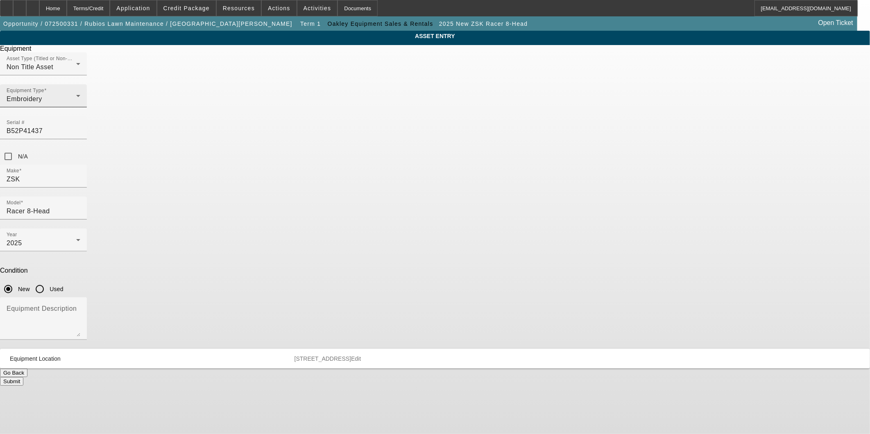
click at [76, 104] on div "Embroidery" at bounding box center [42, 99] width 70 height 10
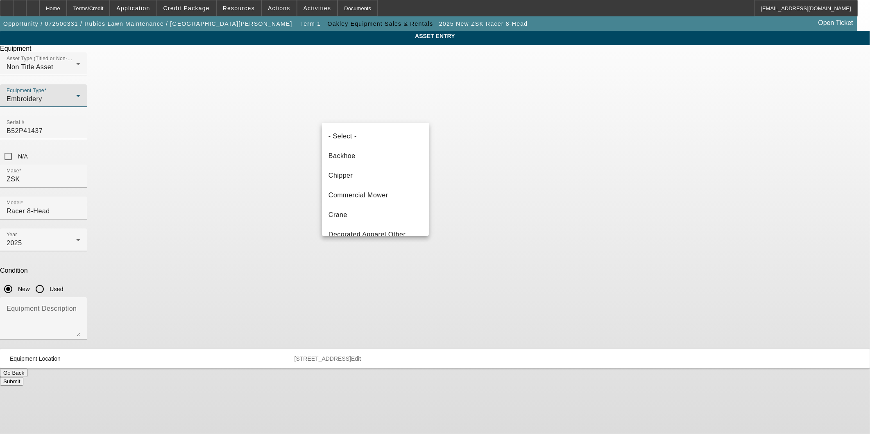
scroll to position [48, 0]
click at [693, 273] on div at bounding box center [435, 217] width 870 height 434
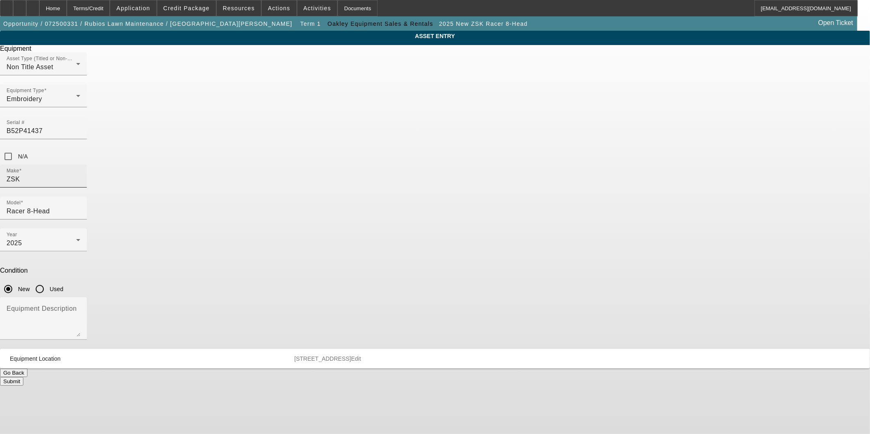
click at [80, 174] on input "ZSK" at bounding box center [44, 179] width 74 height 10
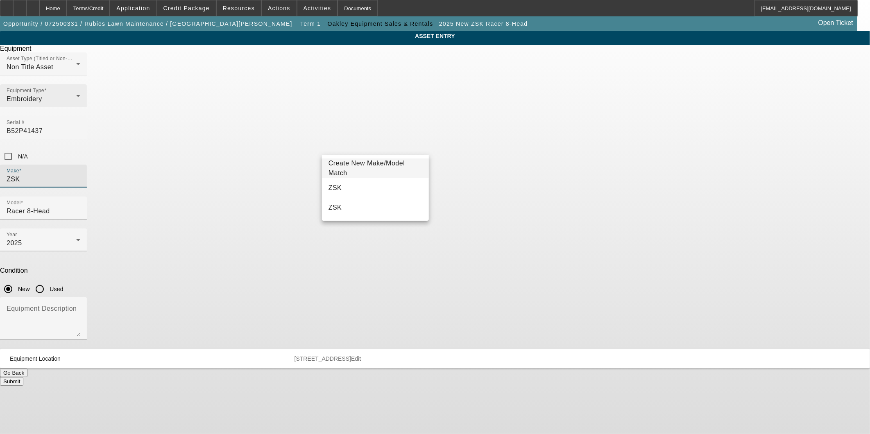
click at [76, 104] on div "Embroidery" at bounding box center [42, 99] width 70 height 10
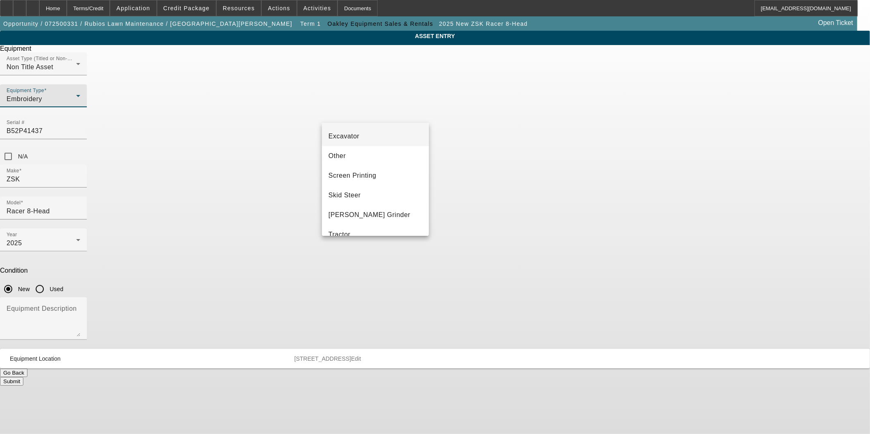
scroll to position [182, 0]
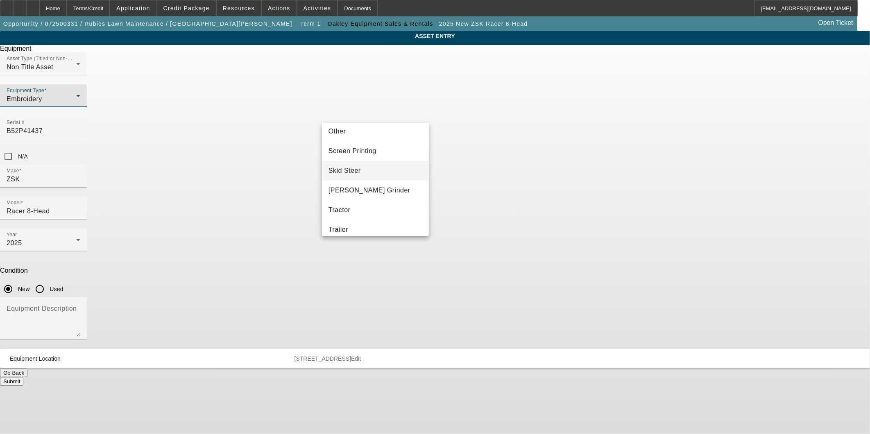
click at [377, 174] on mat-option "Skid Steer" at bounding box center [375, 171] width 107 height 20
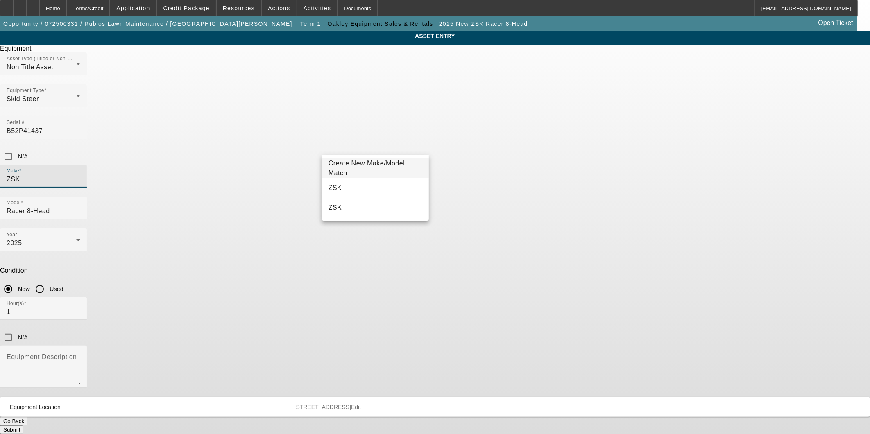
drag, startPoint x: 368, startPoint y: 145, endPoint x: 285, endPoint y: 153, distance: 82.7
click at [287, 153] on div "ASSET ENTRY Delete asset Equipment Asset Type (Titled or Non-Titled) Non Title …" at bounding box center [435, 232] width 870 height 403
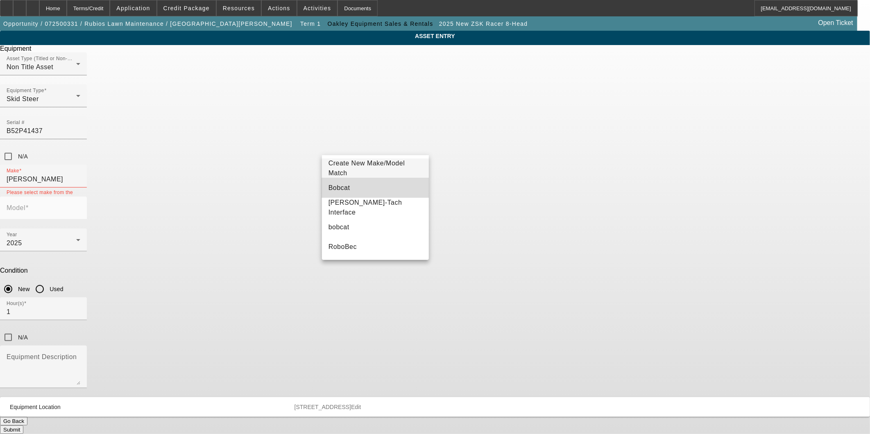
click at [369, 191] on mat-option "Bobcat" at bounding box center [375, 188] width 107 height 20
type input "Bobcat"
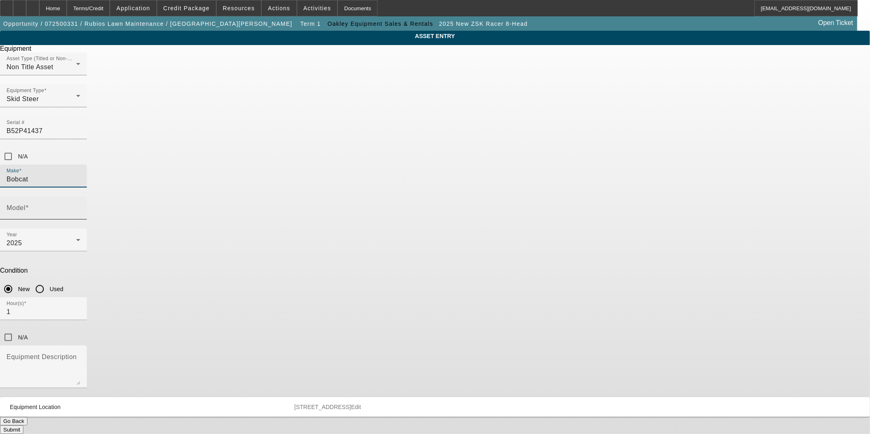
click at [80, 206] on input "Model" at bounding box center [44, 211] width 74 height 10
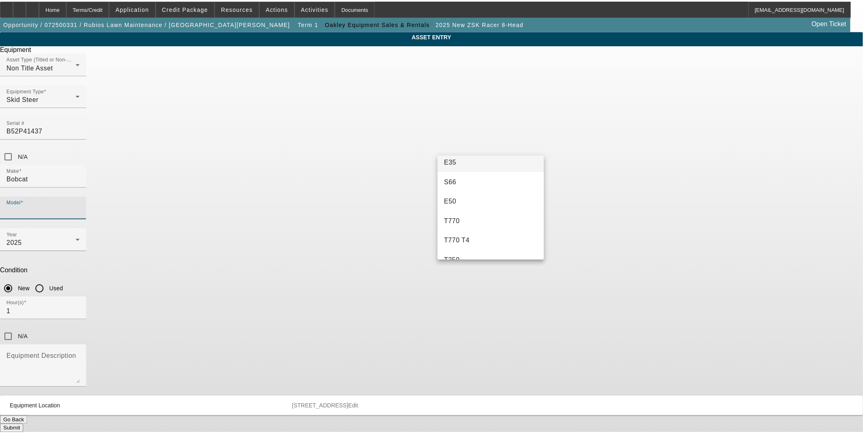
scroll to position [91, 0]
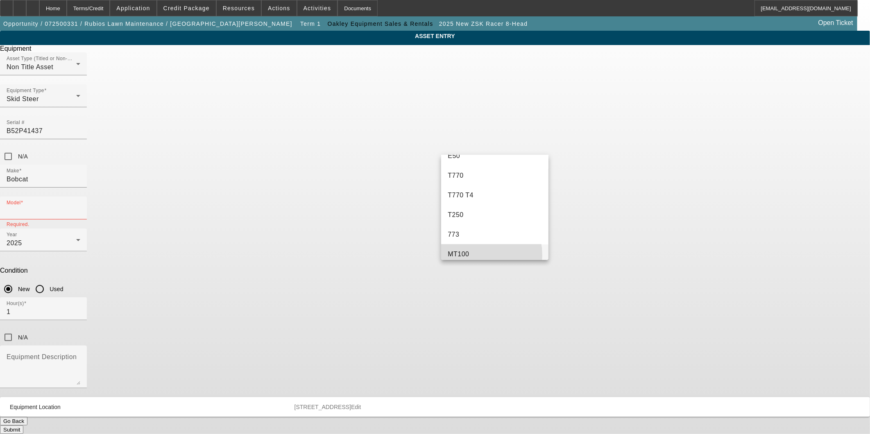
click at [469, 255] on mat-option "MT100" at bounding box center [494, 255] width 107 height 20
type input "MT100"
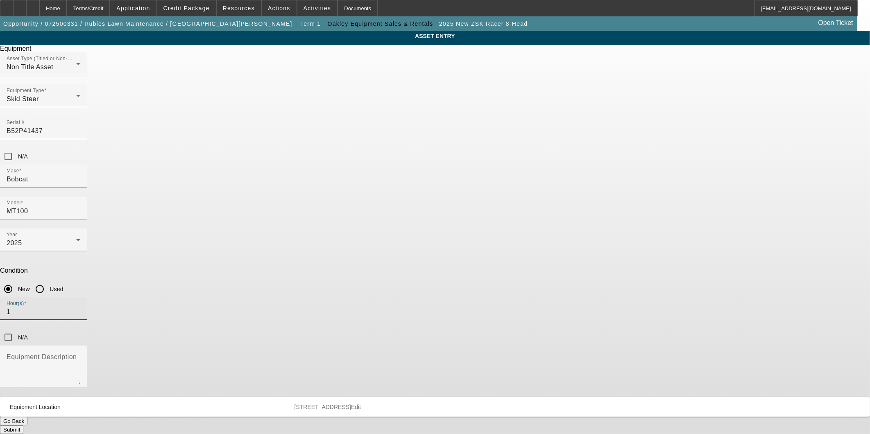
click at [80, 307] on input "1" at bounding box center [44, 312] width 74 height 10
click at [23, 426] on button "Submit" at bounding box center [11, 430] width 23 height 9
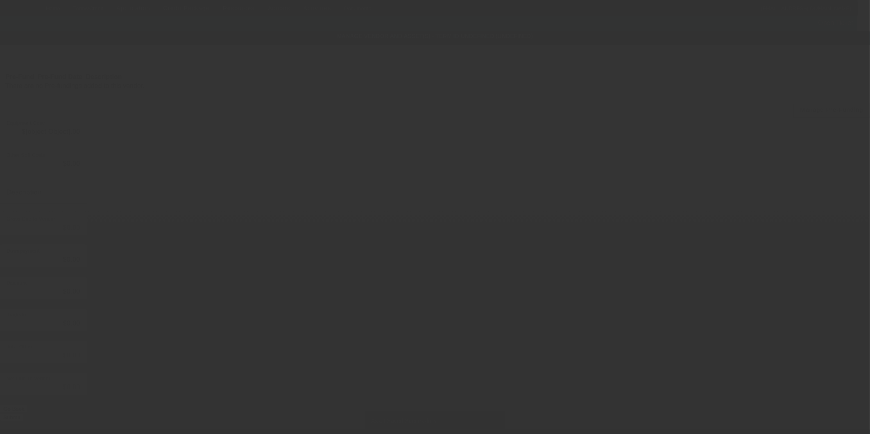
type input "$41,086.00"
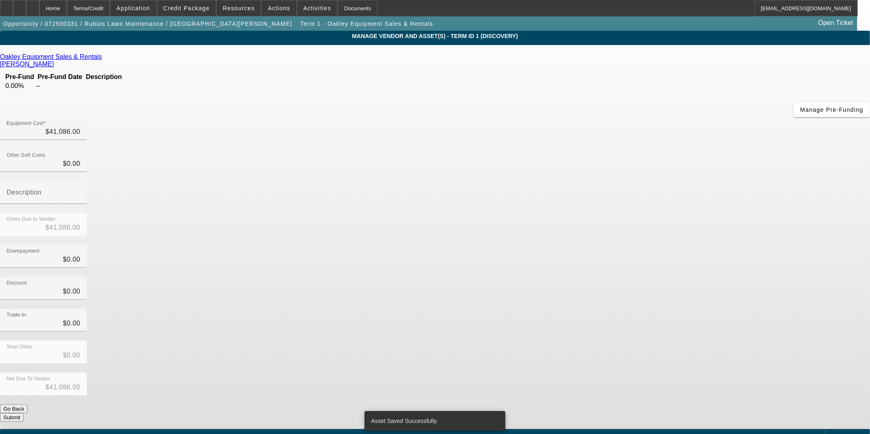
click at [598, 277] on div "Discount $0.00" at bounding box center [435, 293] width 870 height 32
click at [584, 328] on form "Oakley Equipment Sales & Rentals Turpen, Greg Pre-Fund Pre-Fund Date Descriptio…" at bounding box center [435, 257] width 870 height 409
click at [23, 413] on button "Submit" at bounding box center [11, 417] width 23 height 9
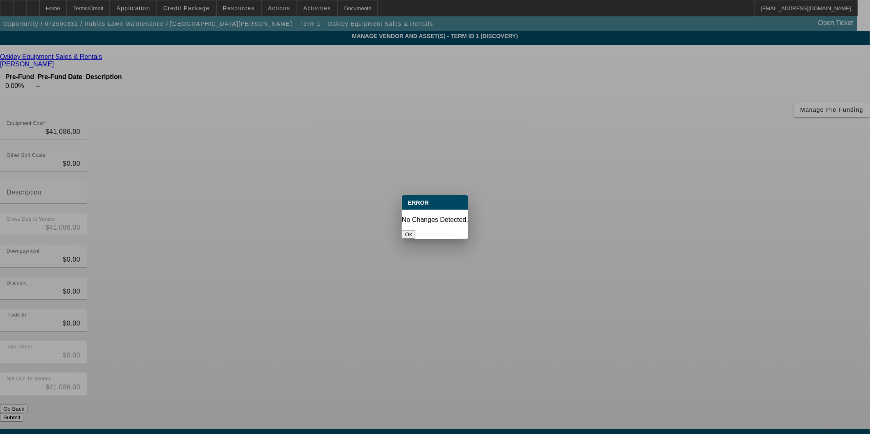
click at [415, 230] on button "Ok" at bounding box center [409, 234] width 14 height 9
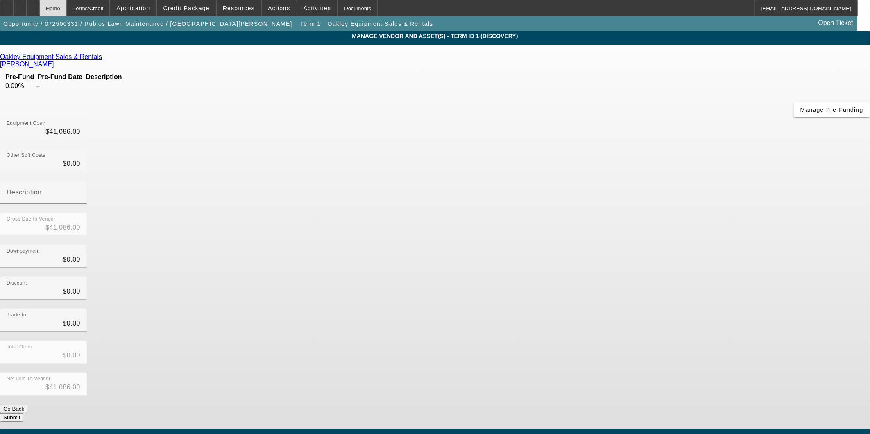
click at [67, 5] on div "Home" at bounding box center [52, 8] width 27 height 16
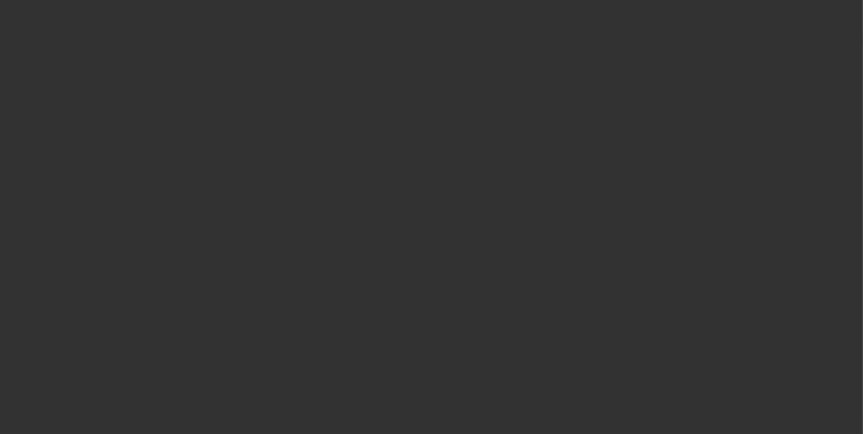
select select "0"
select select "2"
select select "0.1"
select select "4"
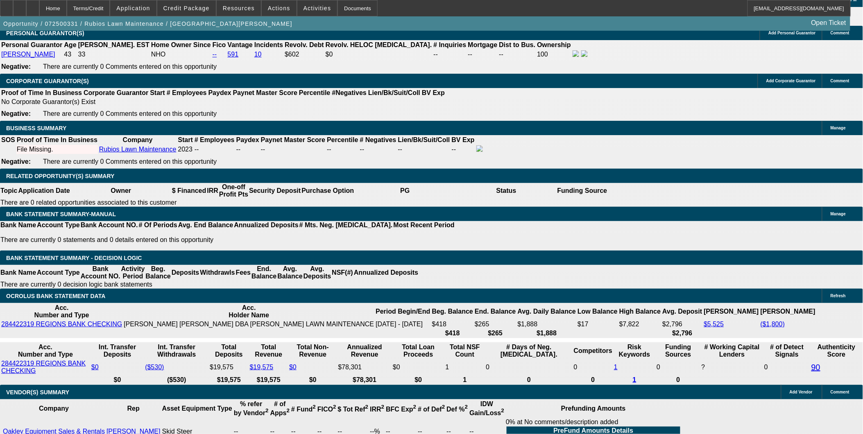
scroll to position [1092, 0]
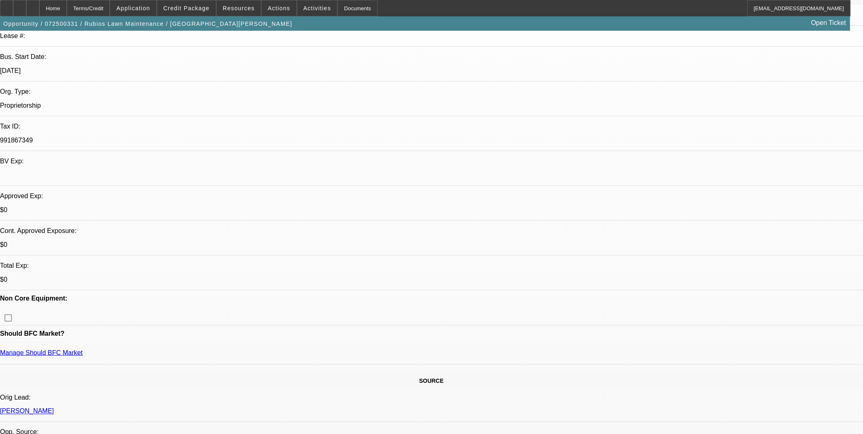
scroll to position [136, 0]
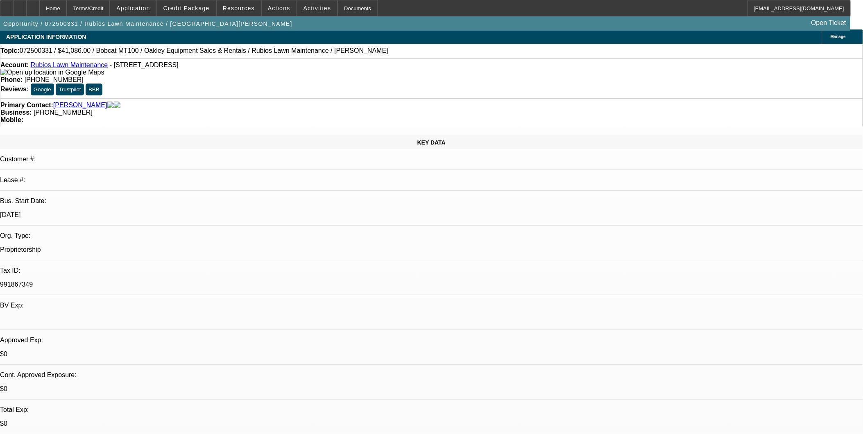
scroll to position [0, 0]
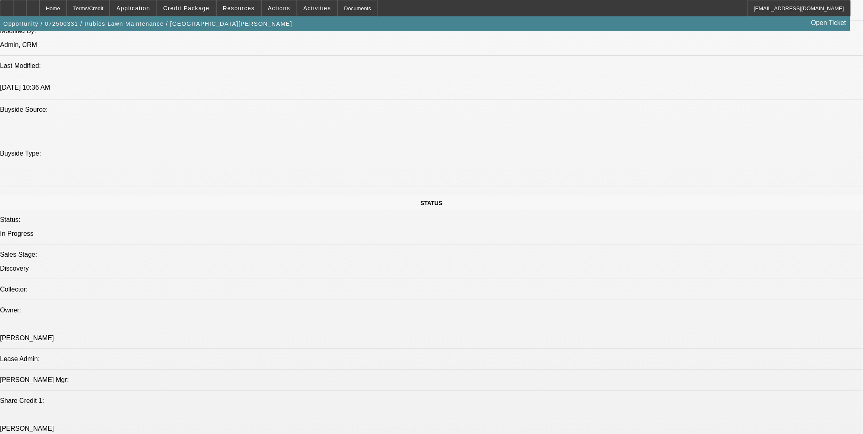
scroll to position [910, 0]
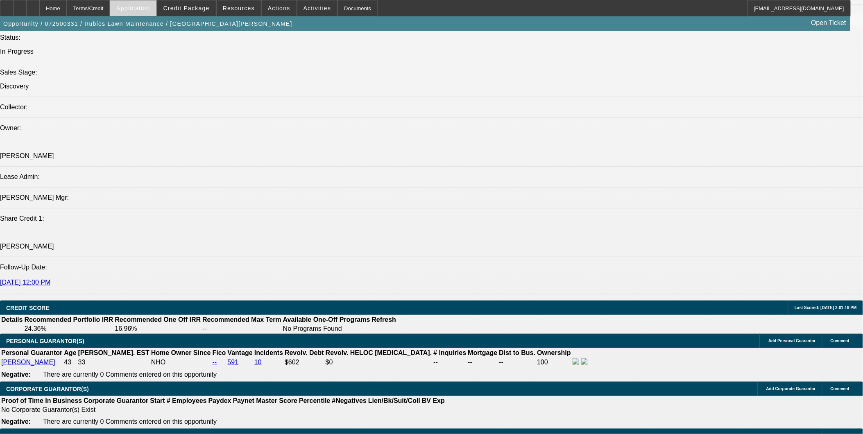
click at [150, 9] on span "Application" at bounding box center [133, 8] width 34 height 7
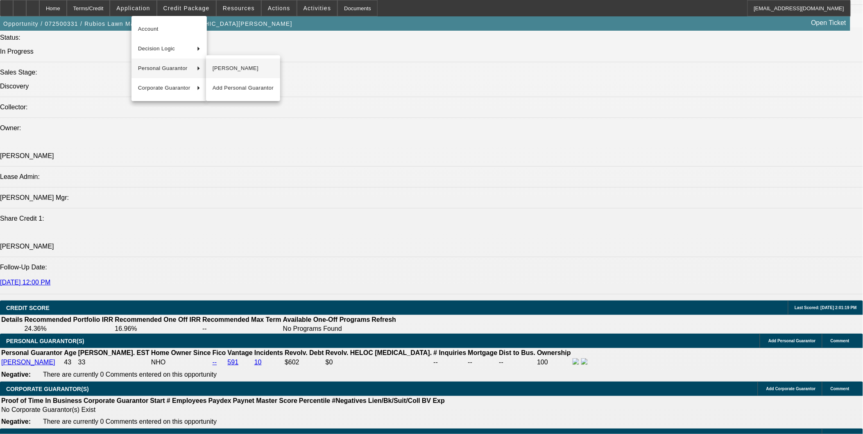
click at [211, 65] on button "Martha Cabrera" at bounding box center [243, 69] width 74 height 20
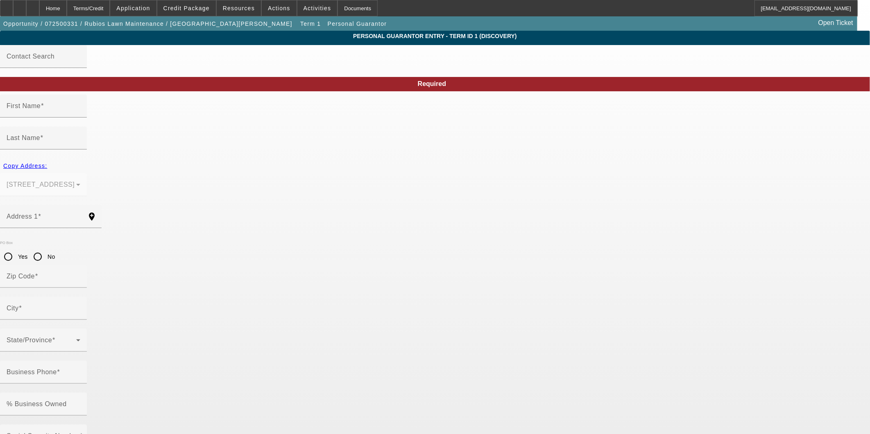
type input "Martha"
type input "Cabrera"
type input "5927 County Road 81"
radio input "true"
type input "35633"
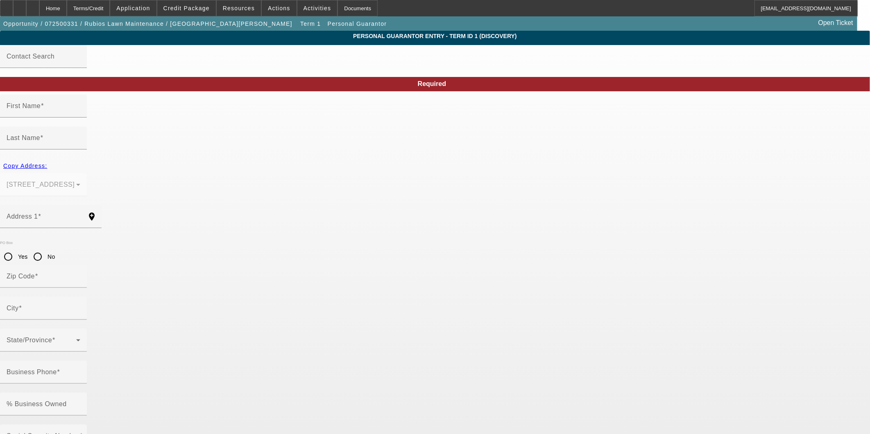
type input "Florence"
type input "(256) 577-2882"
type input "100"
type input "420-43-4432"
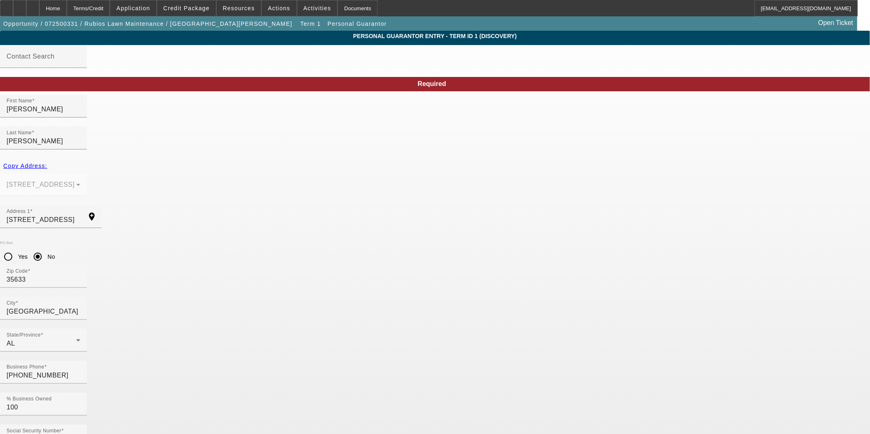
type input "cabrera.martha5555@gmail.co"
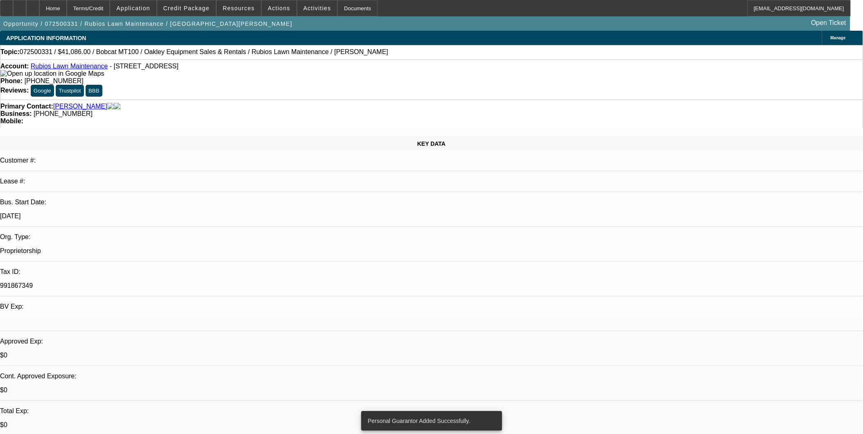
select select "0"
select select "2"
select select "0.1"
select select "4"
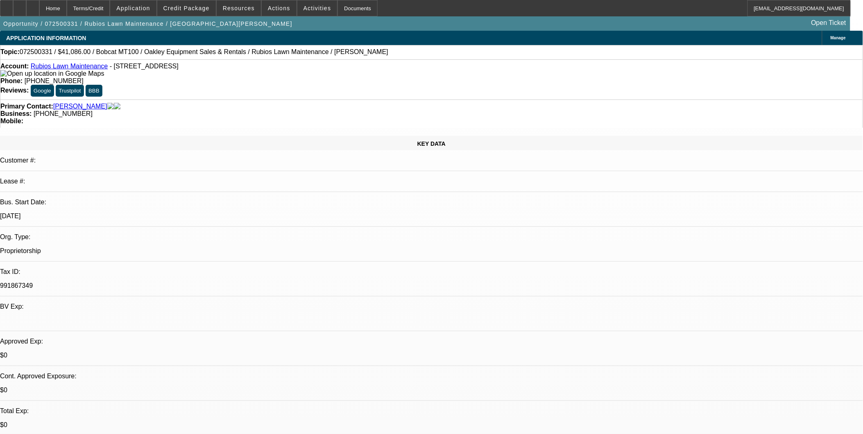
click at [150, 7] on span "Application" at bounding box center [133, 8] width 34 height 7
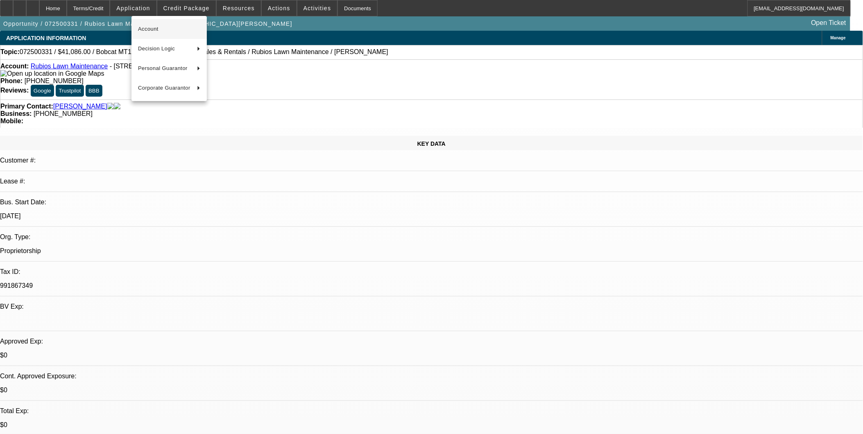
click at [174, 27] on span "Account" at bounding box center [169, 29] width 62 height 10
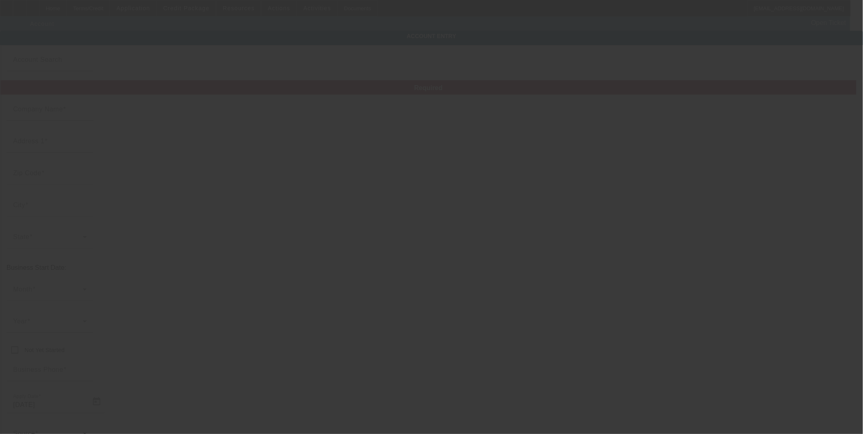
type input "Rubios Lawn Maintenance"
type input "5927 County Road 81"
type input "35633"
type input "Florence"
type input "(256) 577-2882"
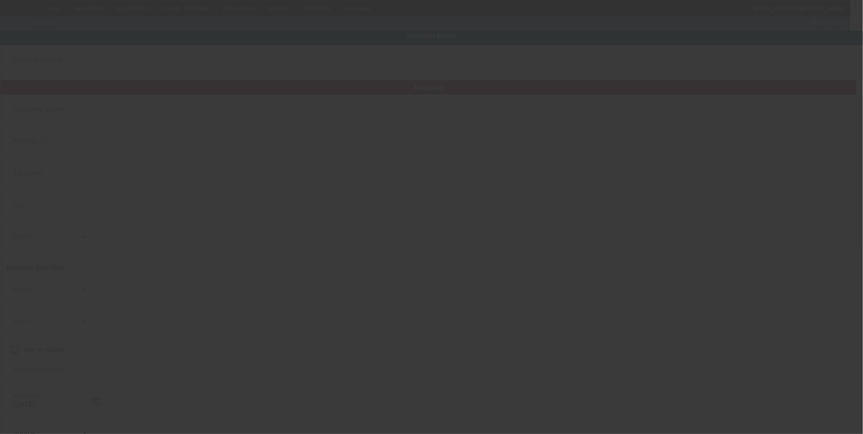
type input "991867349"
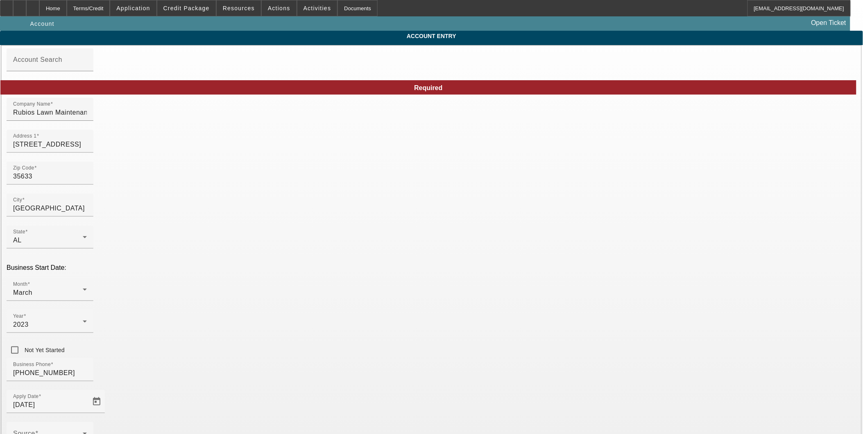
type input "7/15/2025"
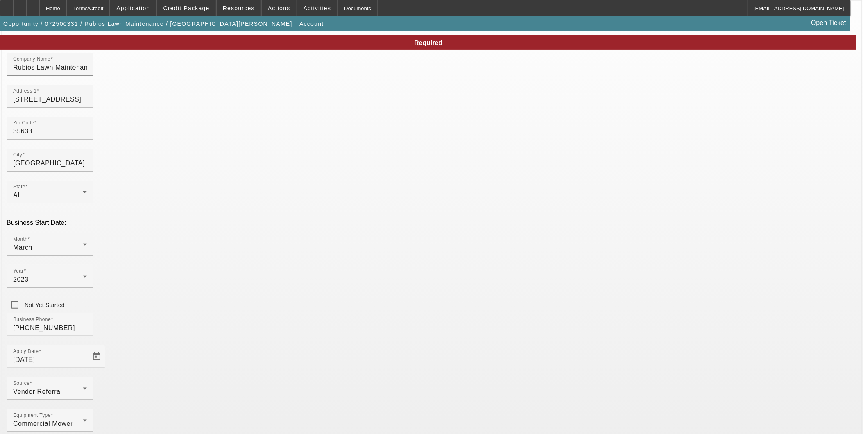
scroll to position [47, 0]
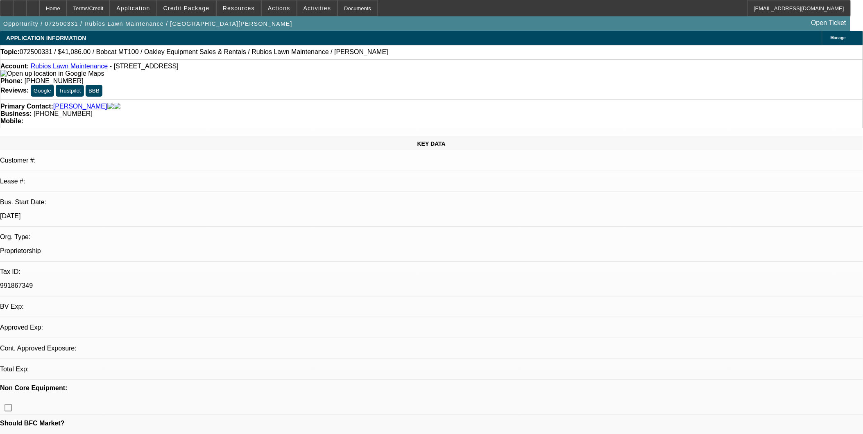
select select "0"
select select "2"
select select "0.1"
select select "4"
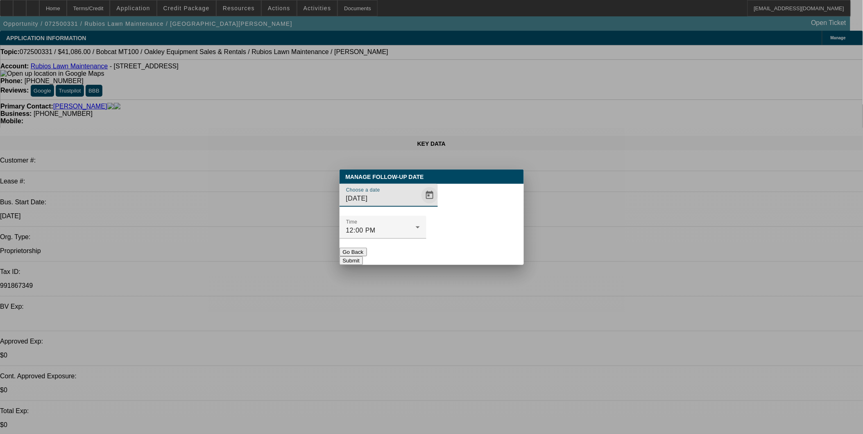
click at [420, 205] on span "Open calendar" at bounding box center [430, 196] width 20 height 20
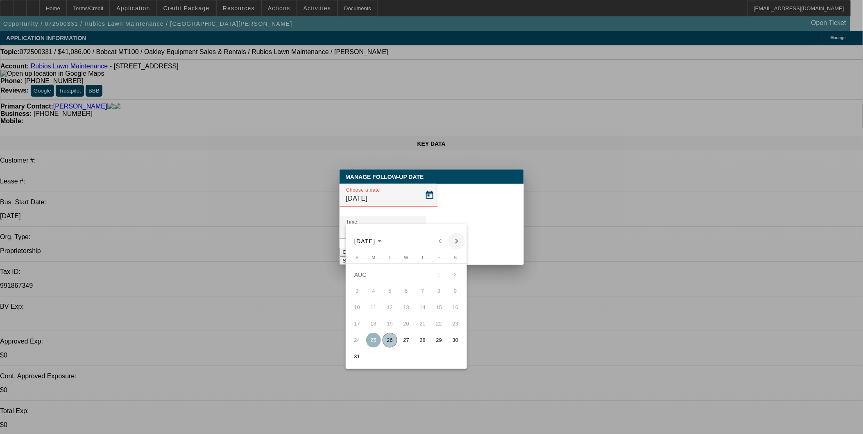
click at [459, 238] on span "Next month" at bounding box center [457, 241] width 16 height 16
click at [420, 344] on span "25" at bounding box center [422, 340] width 15 height 15
type input "9/25/2025"
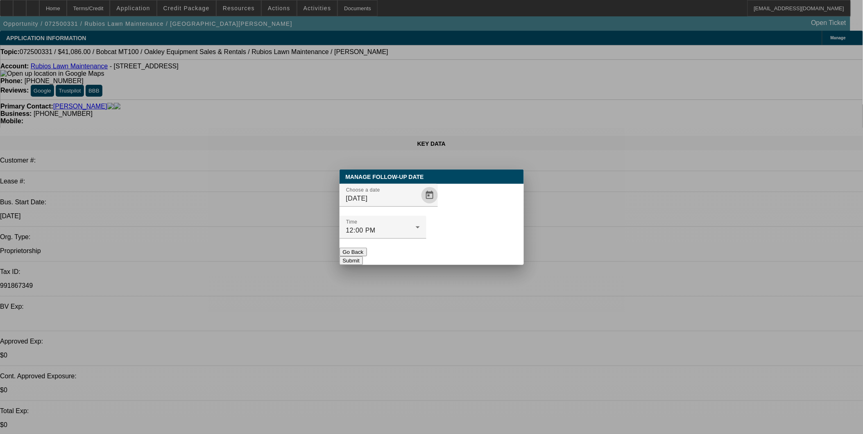
click at [363, 256] on button "Submit" at bounding box center [351, 260] width 23 height 9
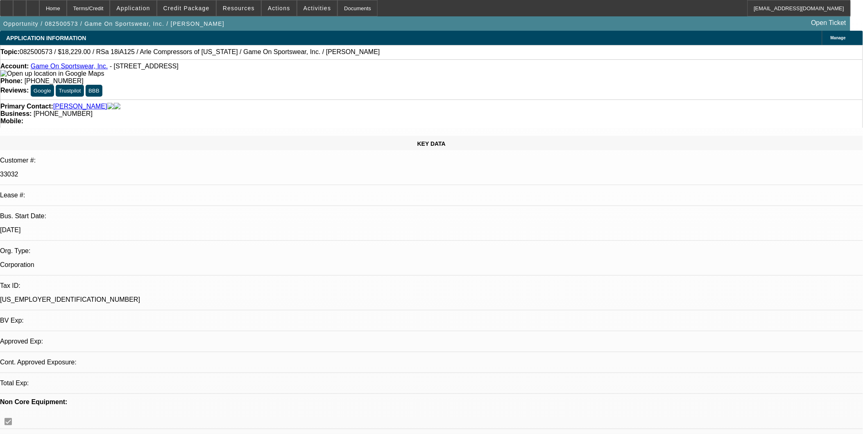
select select "0"
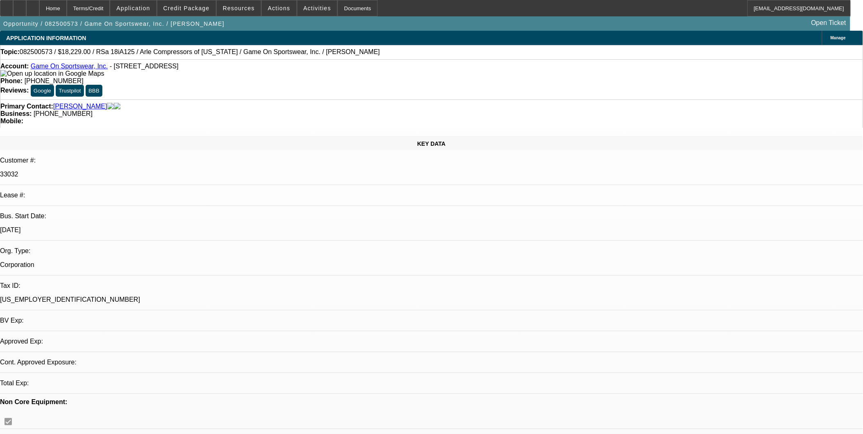
select select "0"
select select "1"
select select "6"
select select "1"
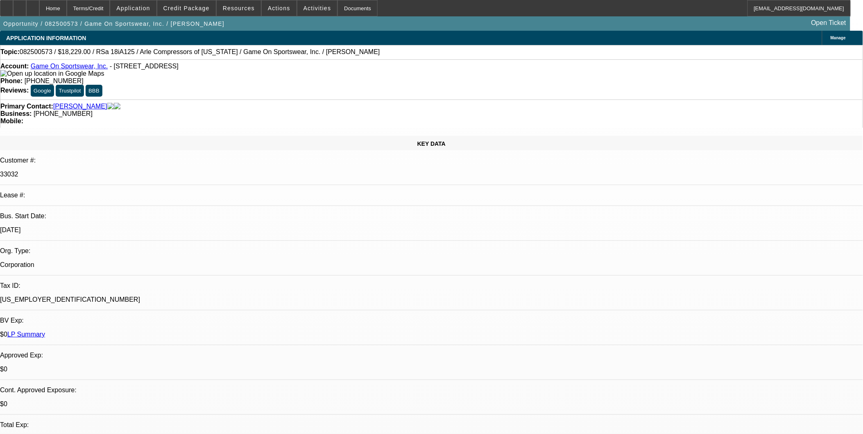
select select "1"
select select "6"
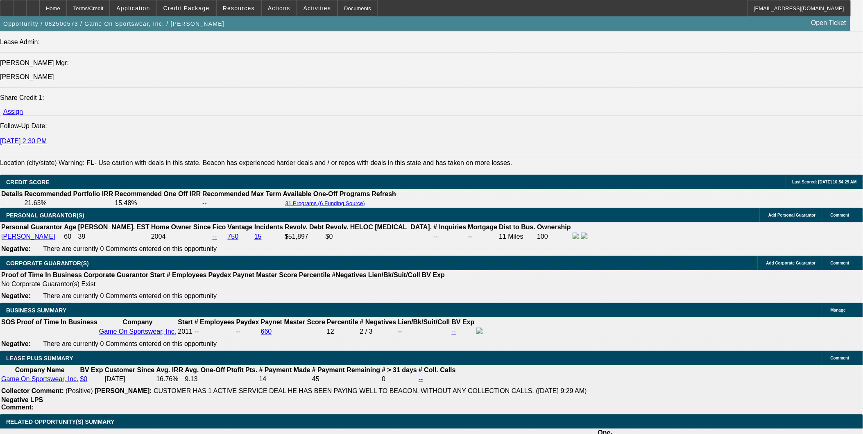
scroll to position [1137, 0]
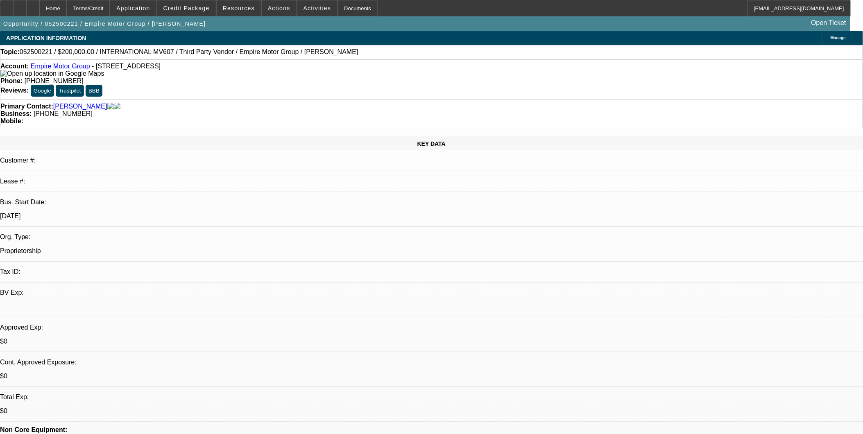
select select "0"
select select "2"
select select "0"
select select "2"
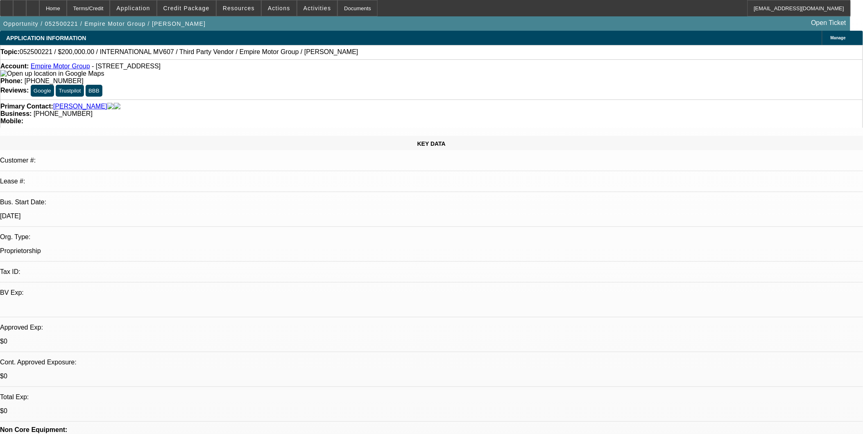
select select "0.1"
select select "2"
select select "0.1"
select select "1"
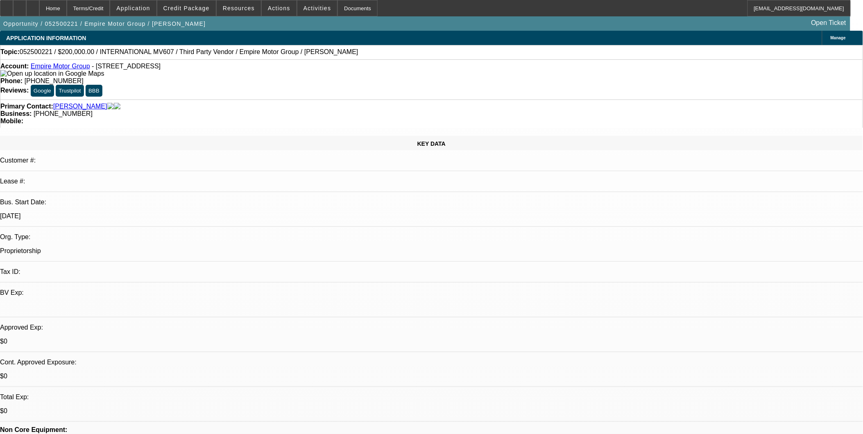
select select "2"
select select "6"
select select "1"
select select "2"
select select "4"
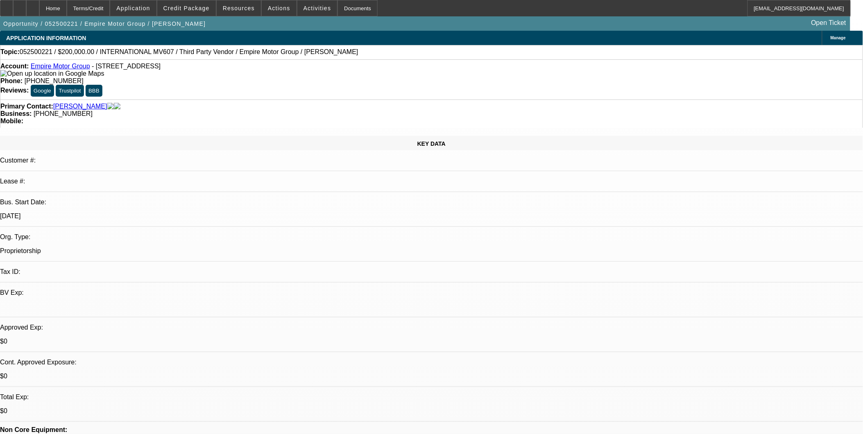
select select "1"
select select "2"
select select "4"
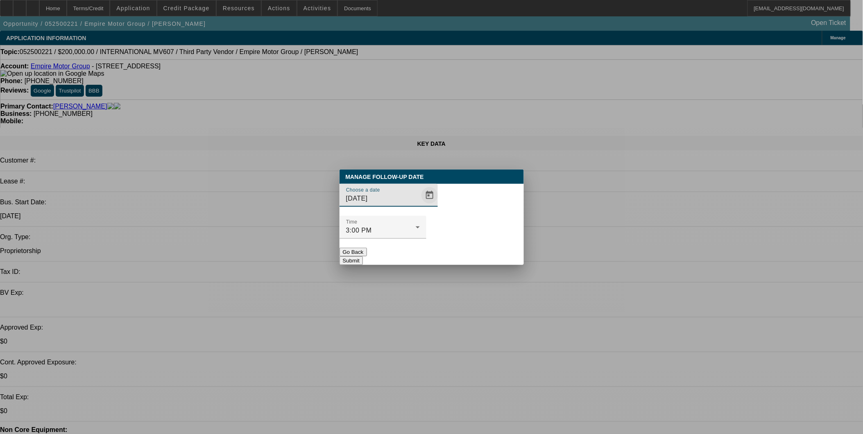
click at [420, 205] on span "Open calendar" at bounding box center [430, 196] width 20 height 20
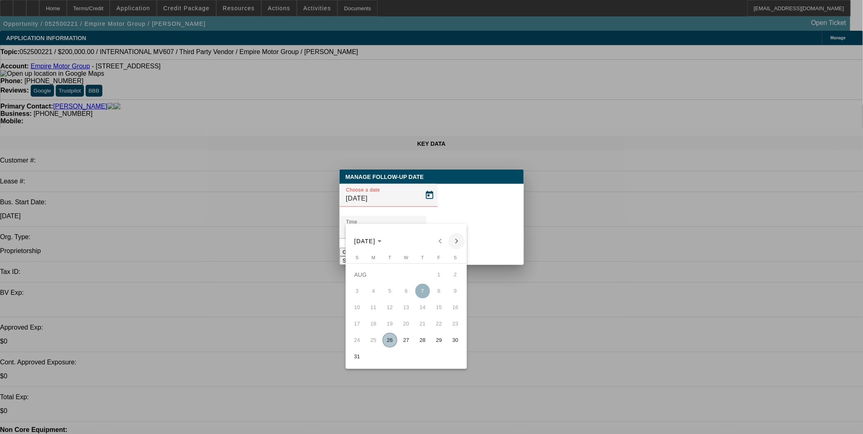
click at [455, 242] on span "Next month" at bounding box center [457, 241] width 16 height 16
click at [455, 242] on div "SEP 2025 SEP 2025" at bounding box center [406, 241] width 117 height 16
click at [455, 243] on div "SEP 2025 SEP 2025" at bounding box center [406, 241] width 117 height 16
click at [455, 240] on div "SEP 2025 SEP 2025" at bounding box center [406, 241] width 117 height 16
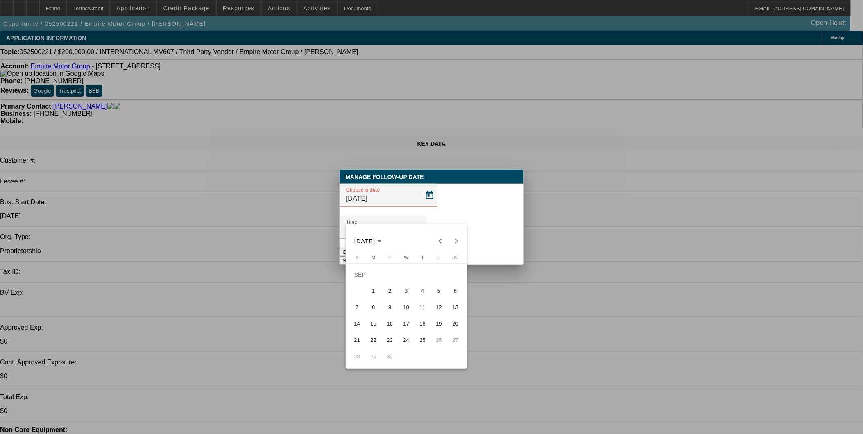
click at [426, 344] on span "25" at bounding box center [422, 340] width 15 height 15
type input "9/25/2025"
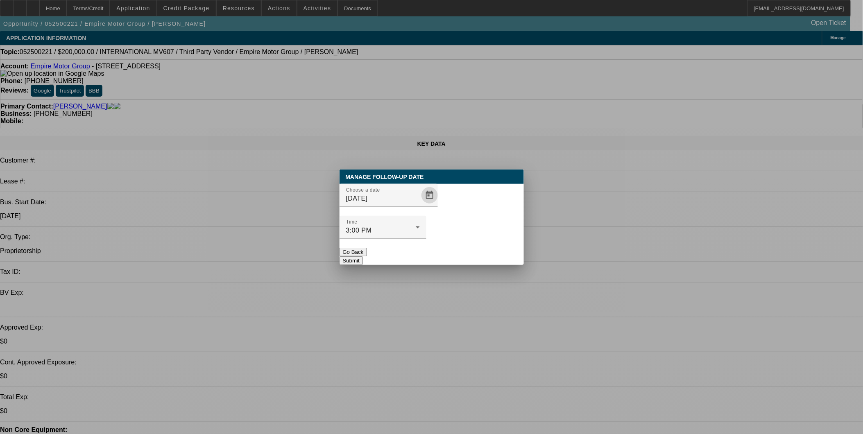
click at [363, 256] on button "Submit" at bounding box center [351, 260] width 23 height 9
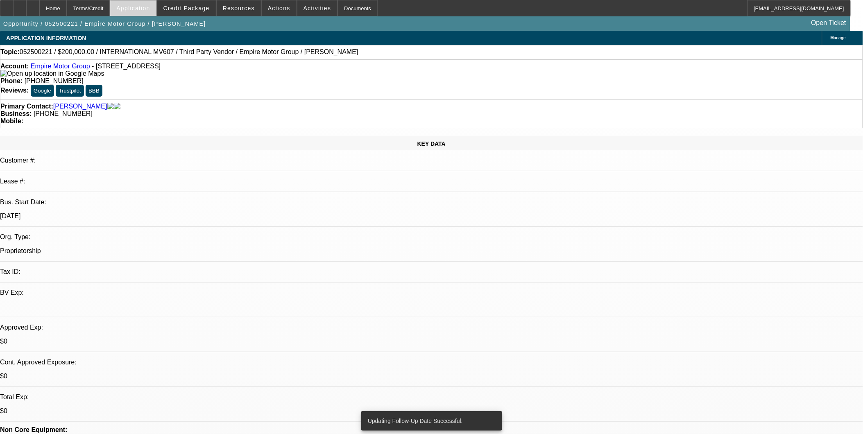
click at [156, 10] on span at bounding box center [133, 8] width 46 height 20
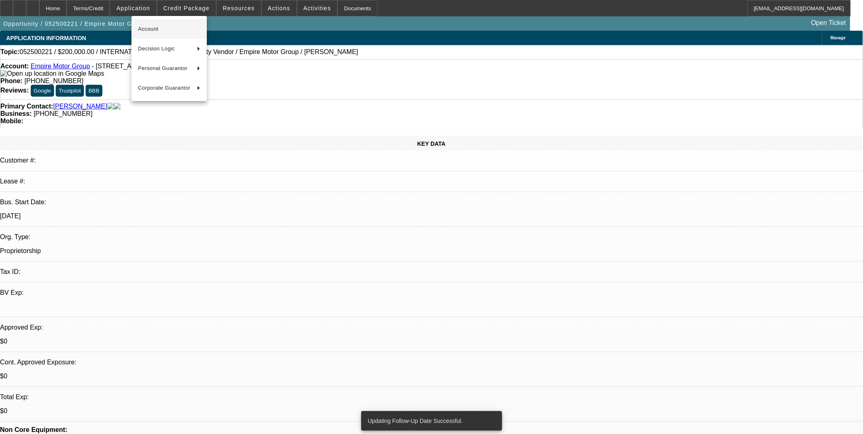
click at [177, 27] on span "Account" at bounding box center [169, 29] width 62 height 10
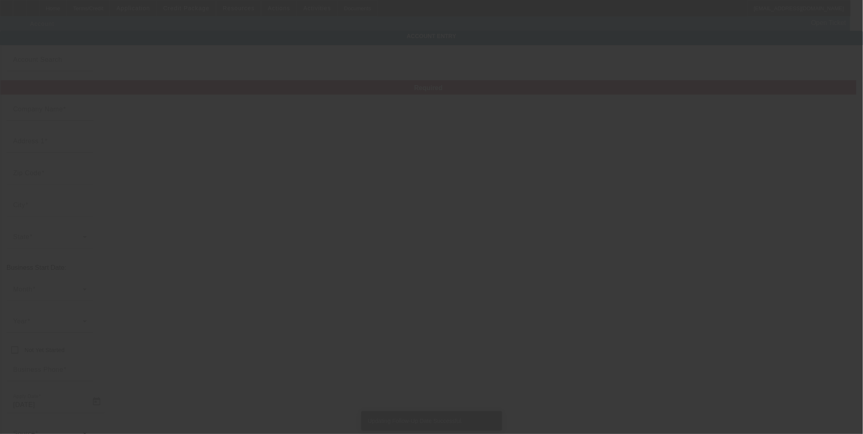
type input "Empire Motor Group"
type input "555 W High St"
type input "43320"
type input "Edison"
type input "[PHONE_NUMBER]"
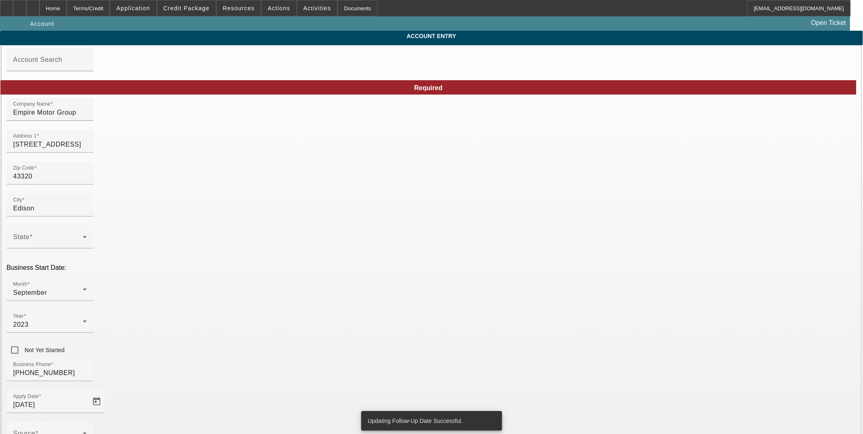
type input "5/8/2025"
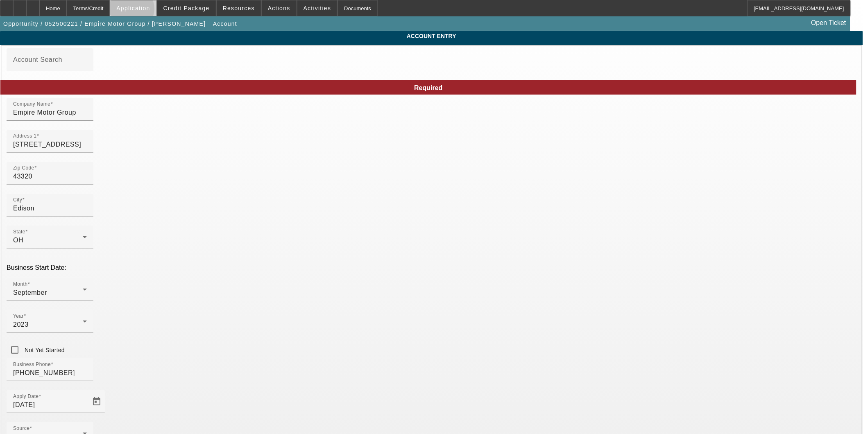
click at [150, 11] on span "Application" at bounding box center [133, 8] width 34 height 7
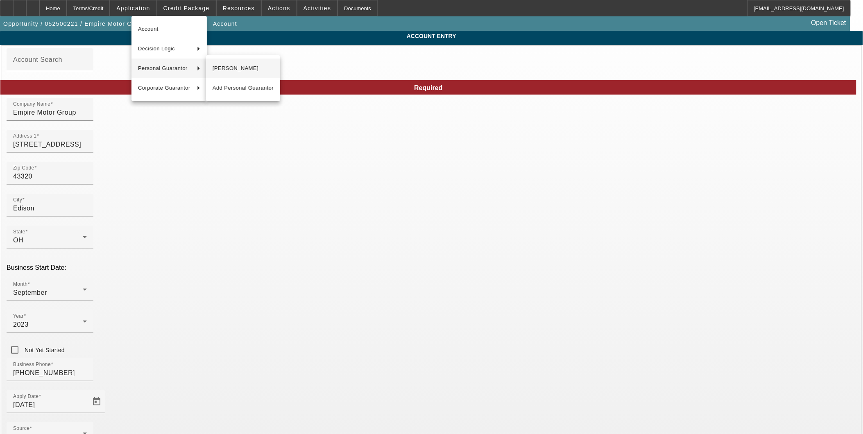
click at [226, 71] on span "Amanda Mortimer" at bounding box center [243, 68] width 61 height 10
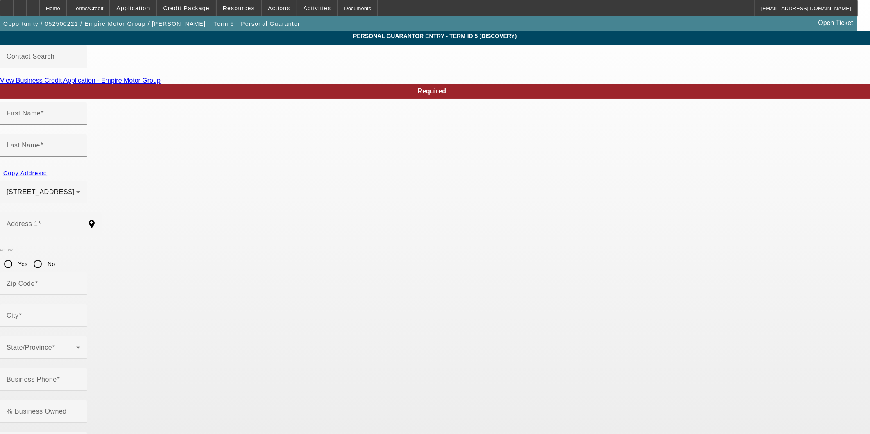
type input "Amanda"
type input "Mortimer"
type input "5976 County Rd 25"
radio input "true"
type input "43315"
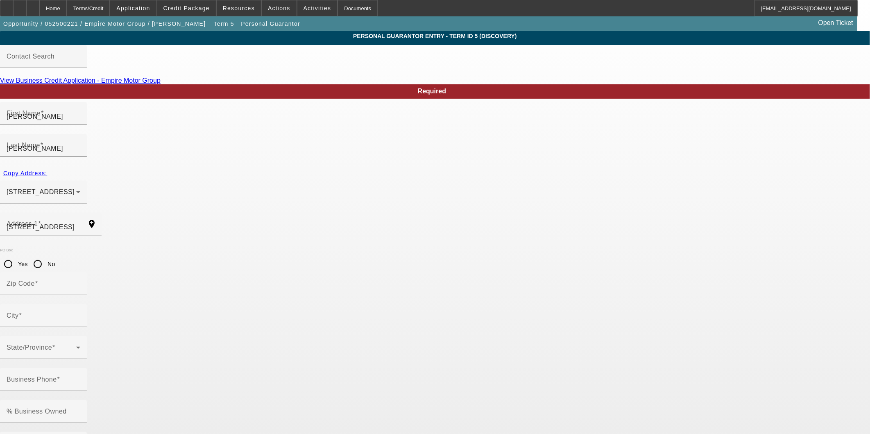
type input "Cardington"
type input "(607) 378-9482"
type input "100"
type input "291-90-5866"
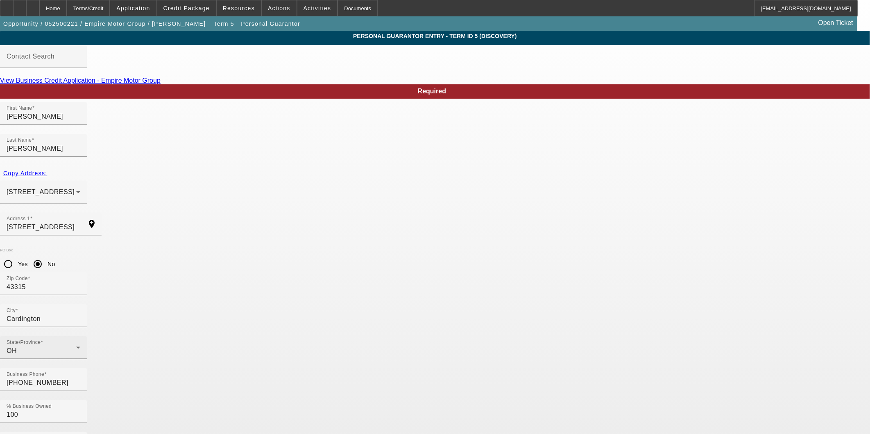
drag, startPoint x: 408, startPoint y: 371, endPoint x: 394, endPoint y: 261, distance: 111.0
click at [407, 371] on body "Home Terms/Credit Application Credit Package Resources Actions Activities Docum…" at bounding box center [435, 425] width 870 height 850
click at [279, 11] on span at bounding box center [279, 8] width 35 height 20
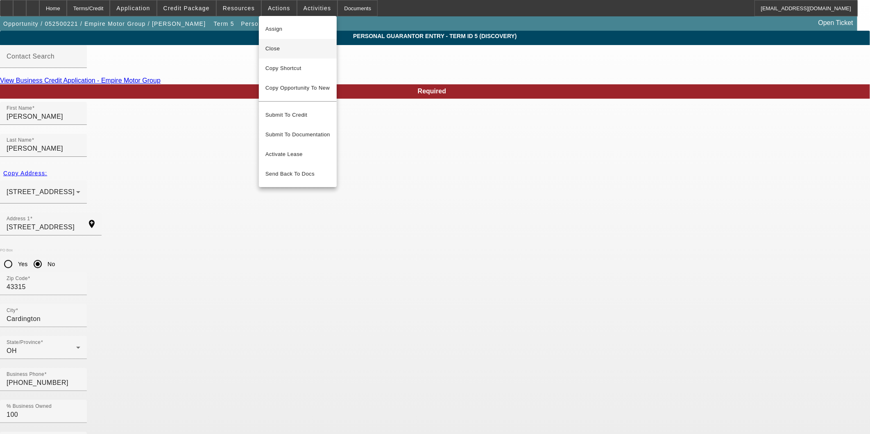
click at [302, 46] on span "Close" at bounding box center [297, 49] width 65 height 10
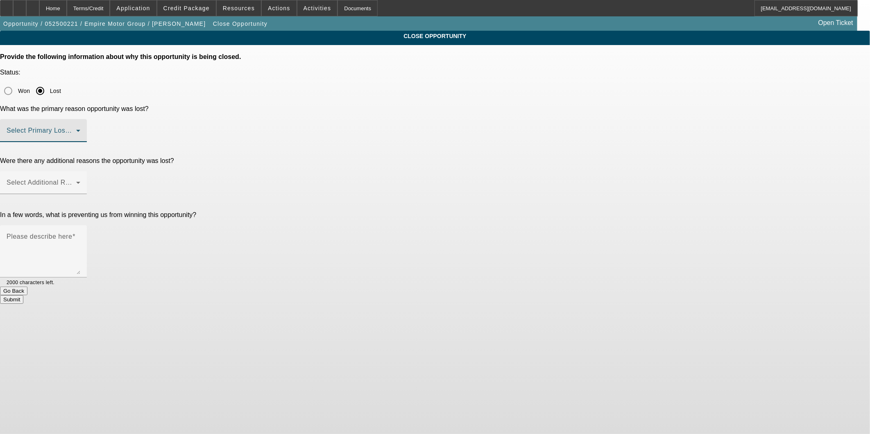
click at [76, 129] on span at bounding box center [42, 134] width 70 height 10
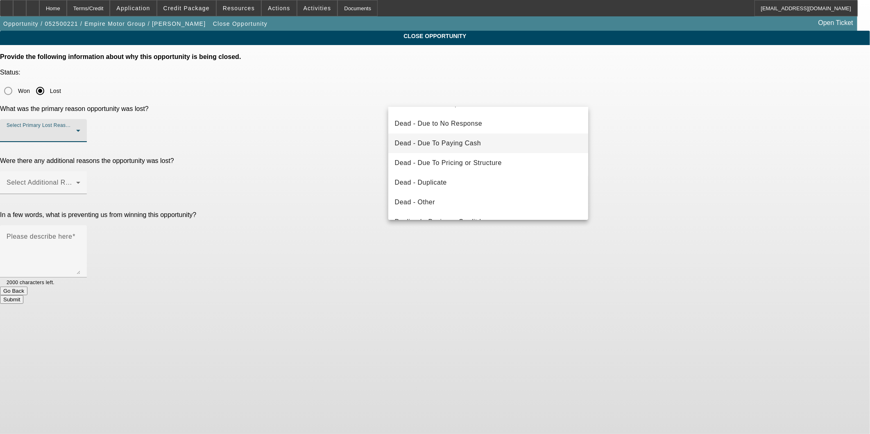
scroll to position [18, 0]
click at [470, 156] on span "Dead - Due To Paying Cash" at bounding box center [438, 161] width 86 height 10
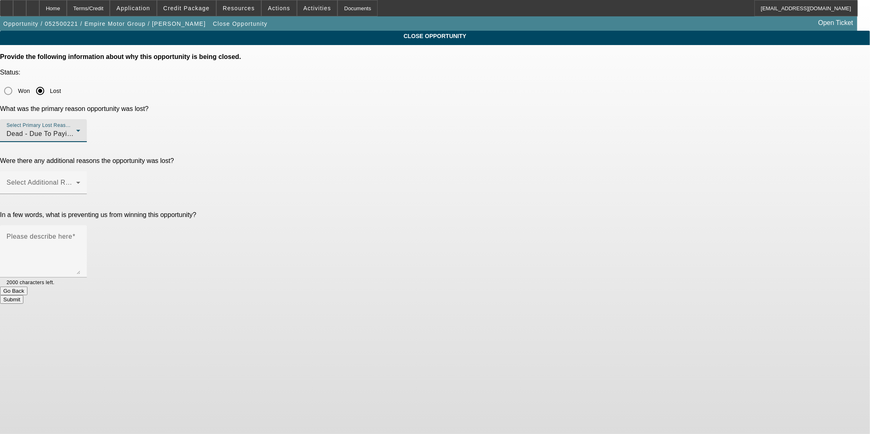
click at [76, 129] on div "Dead - Due To Paying Cash" at bounding box center [42, 134] width 70 height 10
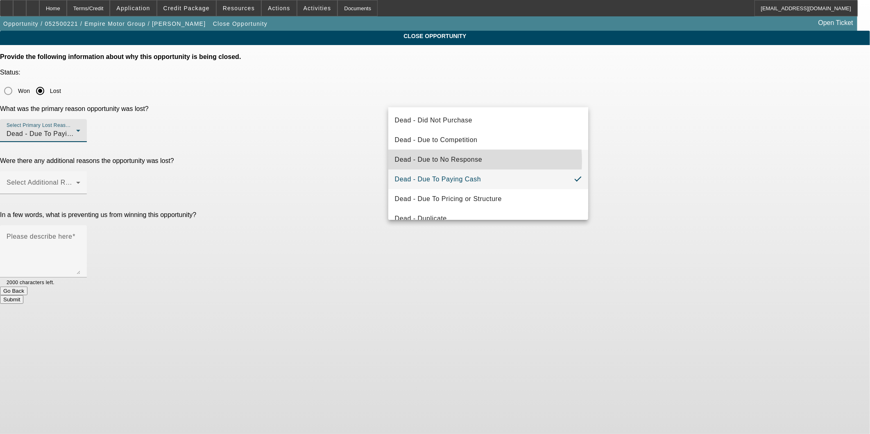
click at [454, 161] on span "Dead - Due to No Response" at bounding box center [439, 160] width 88 height 10
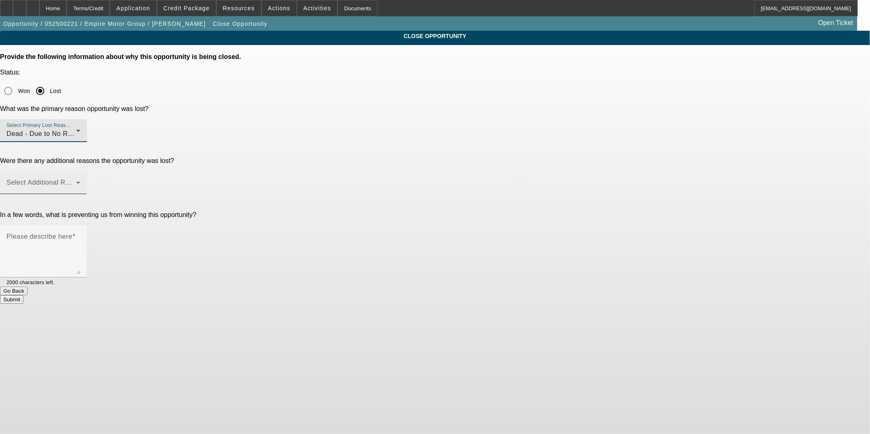
click at [76, 181] on span at bounding box center [42, 186] width 70 height 10
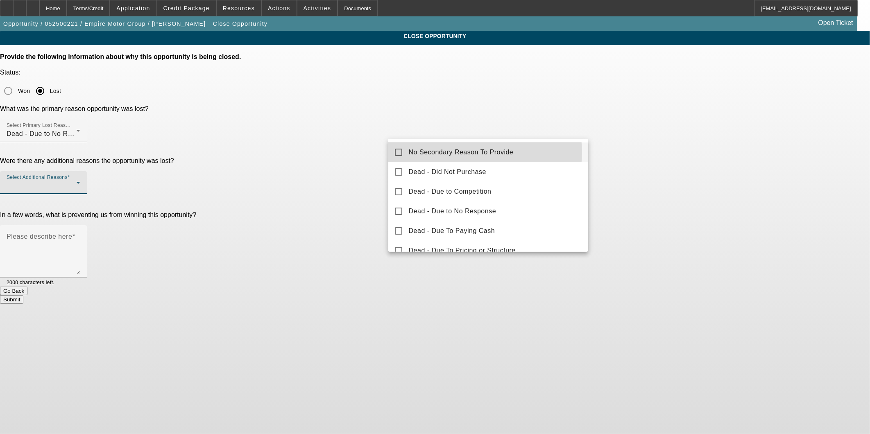
click at [479, 152] on span "No Secondary Reason To Provide" at bounding box center [461, 152] width 105 height 10
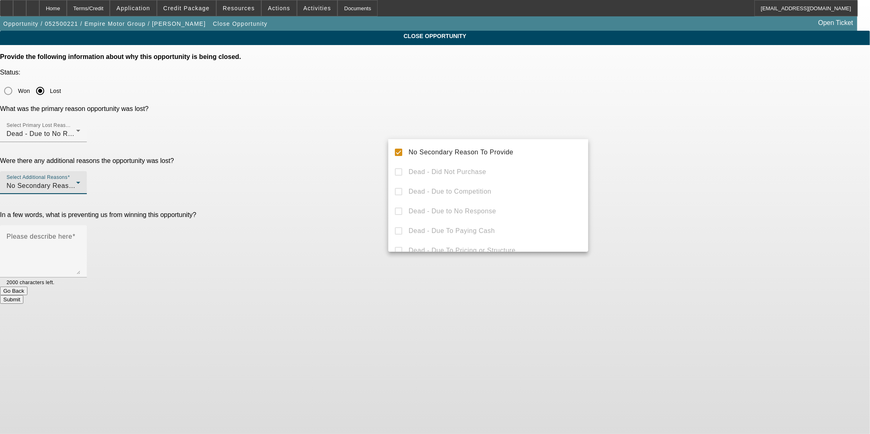
click at [662, 133] on div at bounding box center [435, 217] width 870 height 434
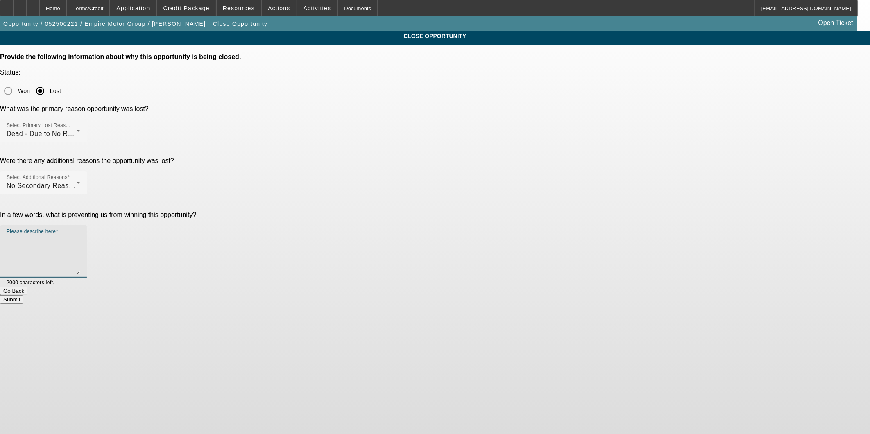
click at [80, 235] on textarea "Please describe here" at bounding box center [44, 254] width 74 height 39
type textarea "Stopped responding"
click at [23, 295] on button "Submit" at bounding box center [11, 299] width 23 height 9
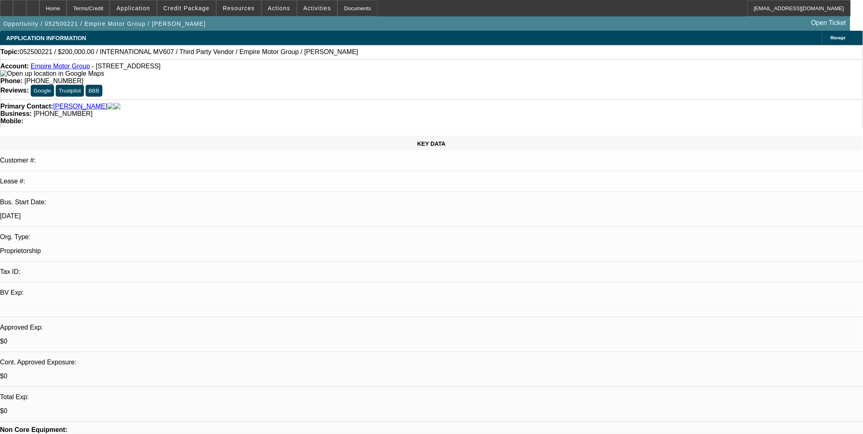
select select "0"
select select "2"
select select "0"
select select "2"
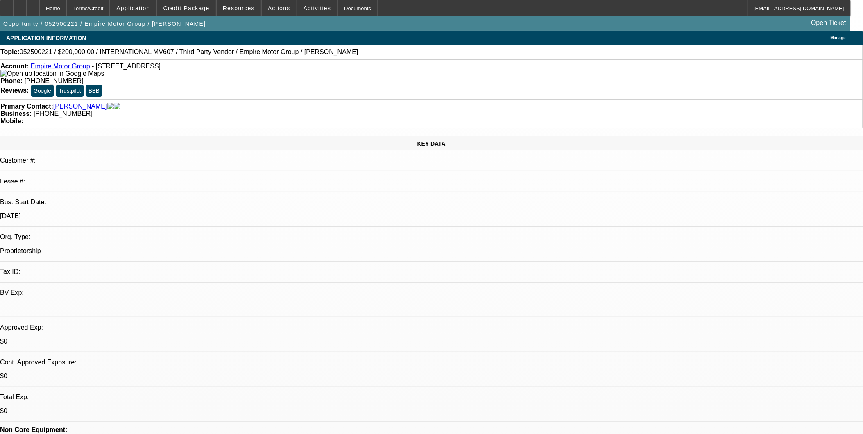
select select "0.1"
select select "2"
select select "0.1"
select select "1"
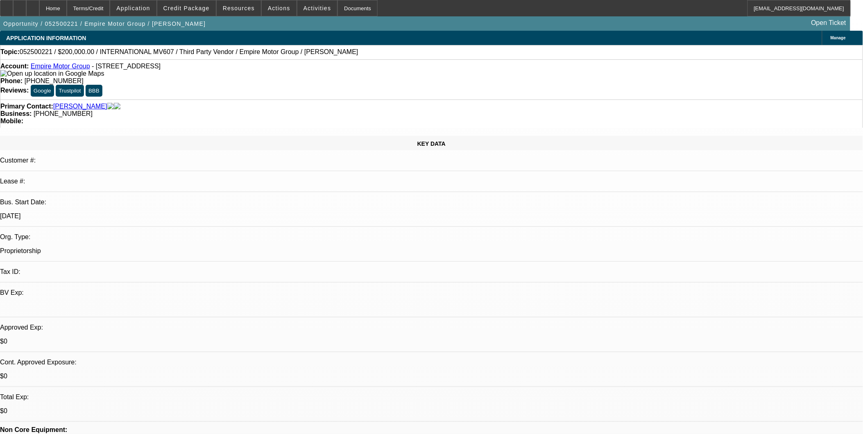
select select "2"
select select "6"
select select "1"
select select "2"
select select "4"
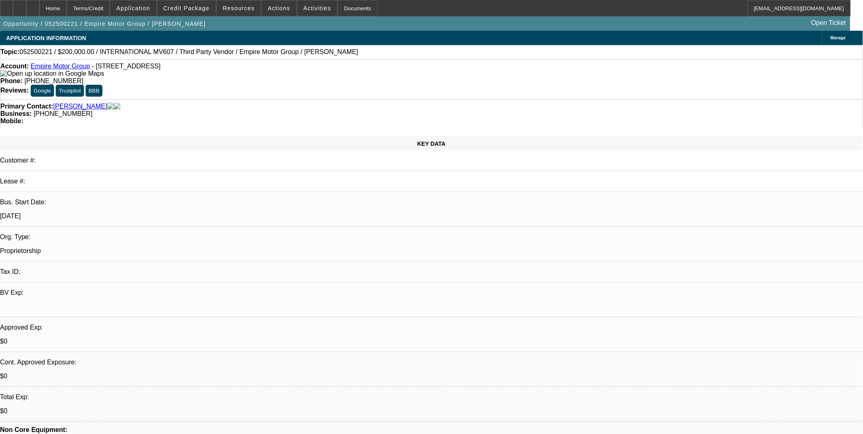
select select "1"
select select "2"
select select "4"
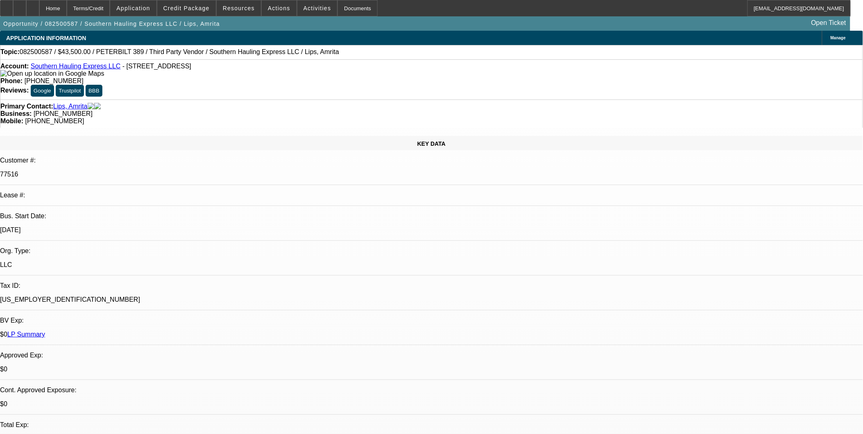
select select "0"
select select "2"
select select "0.1"
select select "0"
select select "2"
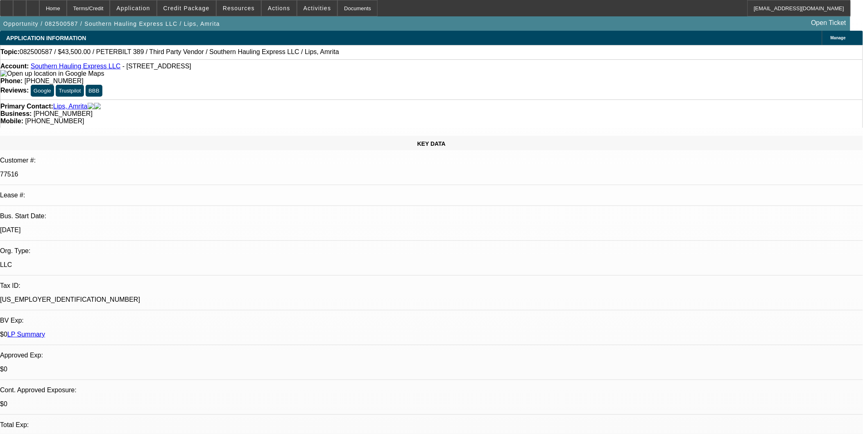
select select "0.1"
select select "2"
select select "0.1"
select select "1"
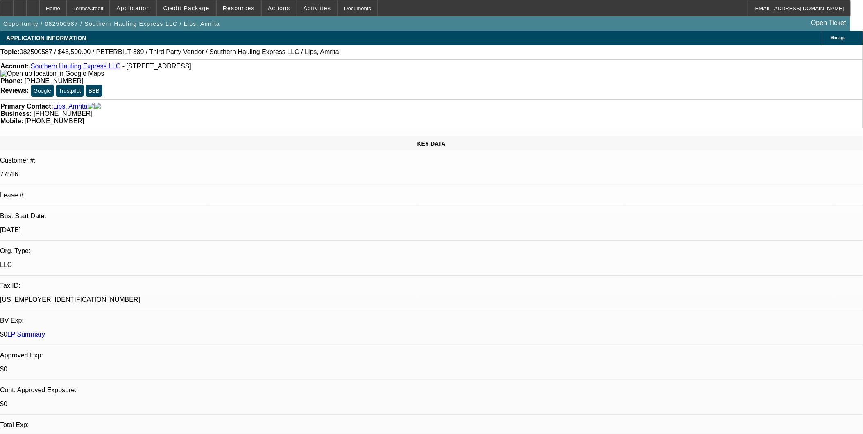
select select "2"
select select "4"
select select "1"
select select "2"
select select "4"
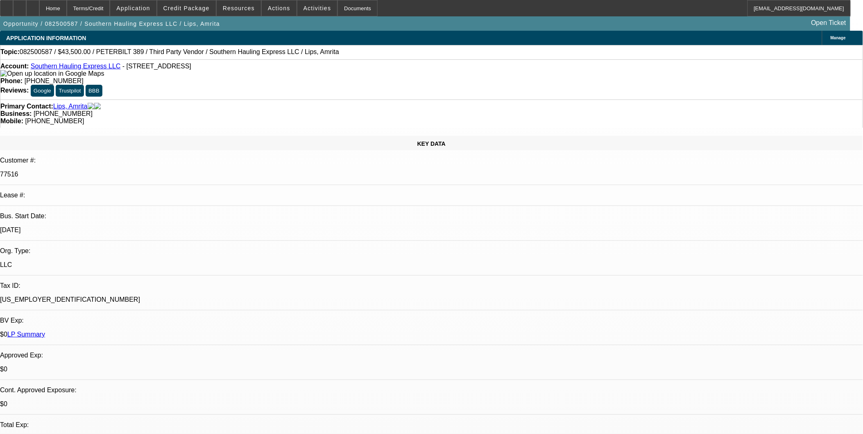
select select "1"
select select "2"
select select "4"
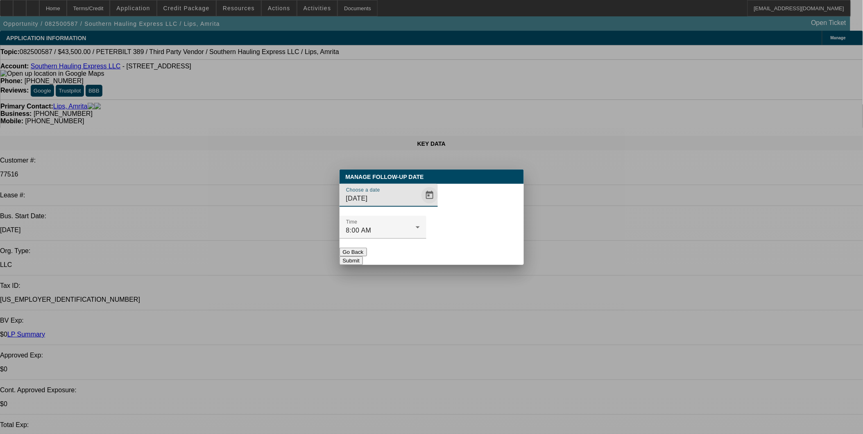
click at [422, 205] on span "Open calendar" at bounding box center [430, 196] width 20 height 20
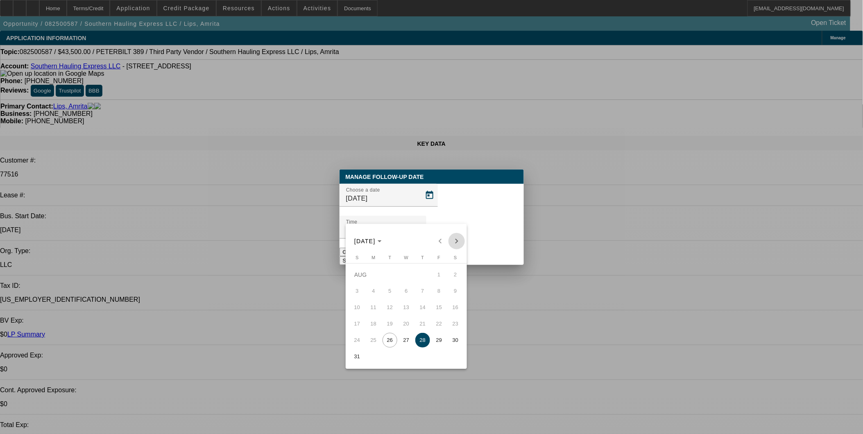
click at [460, 239] on span "Next month" at bounding box center [457, 241] width 16 height 16
click at [460, 241] on div "SEP 2025 SEP 2025" at bounding box center [406, 241] width 117 height 16
click at [423, 340] on span "25" at bounding box center [422, 340] width 15 height 15
type input "9/25/2025"
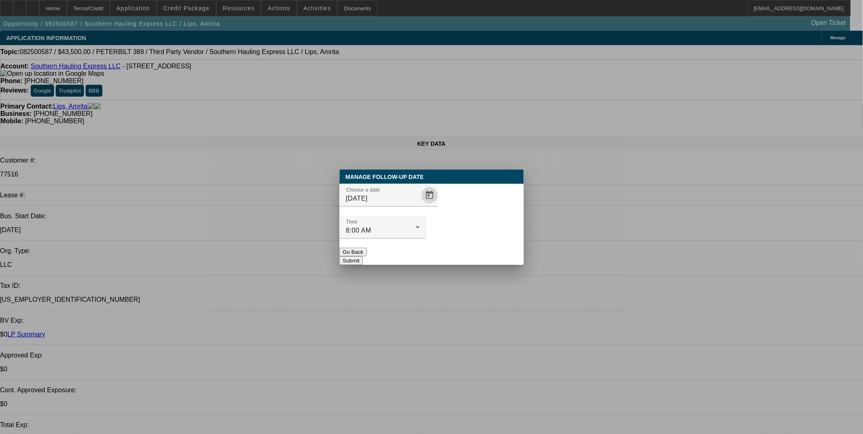
click at [363, 256] on button "Submit" at bounding box center [351, 260] width 23 height 9
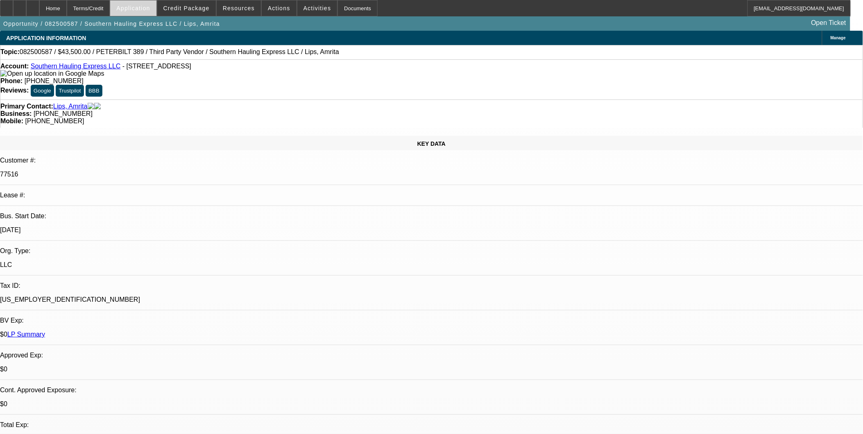
click at [152, 13] on span at bounding box center [133, 8] width 46 height 20
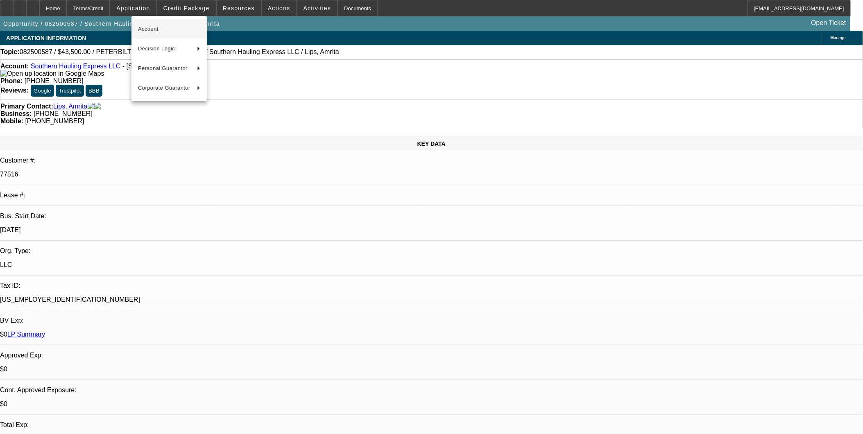
click at [158, 27] on span "Account" at bounding box center [169, 29] width 62 height 10
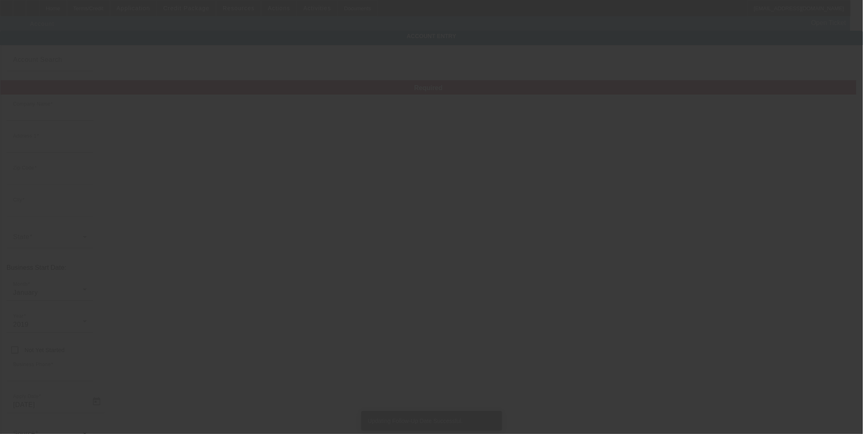
type input "Southern Hauling Express LLC"
type input "96 Pecan Pass"
type input "34472"
type input "Ocala"
type input "[PHONE_NUMBER]"
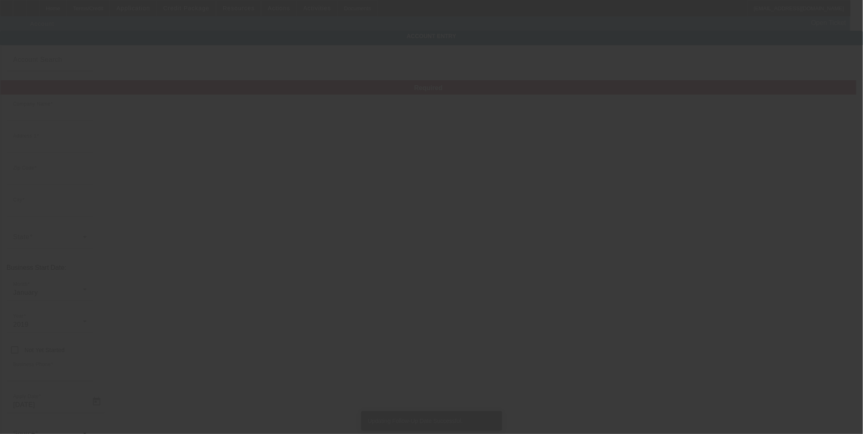
type input "sweetad911@yahoo.com"
type input "Marion"
type input "[US_EMPLOYER_IDENTIFICATION_NUMBER]"
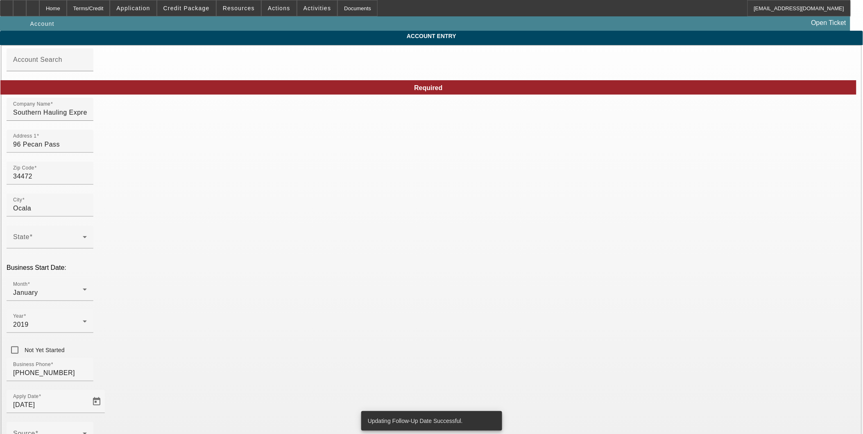
type input "8/21/2025"
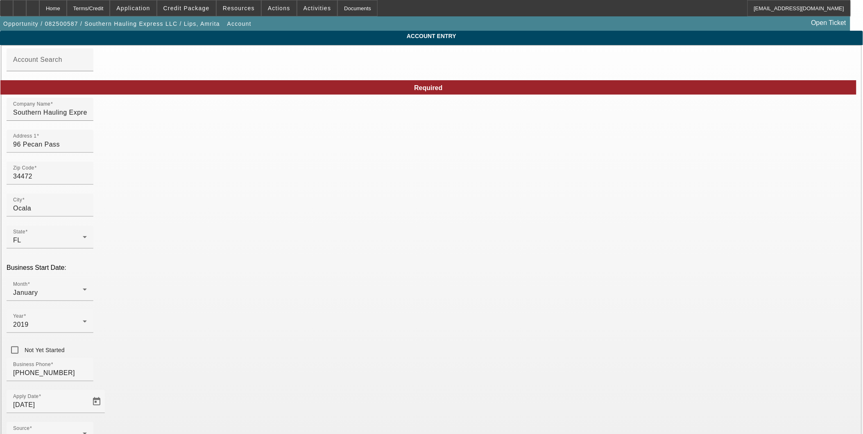
drag, startPoint x: 530, startPoint y: 181, endPoint x: 31, endPoint y: 104, distance: 505.2
type input "sweetad911@yahoo.co"
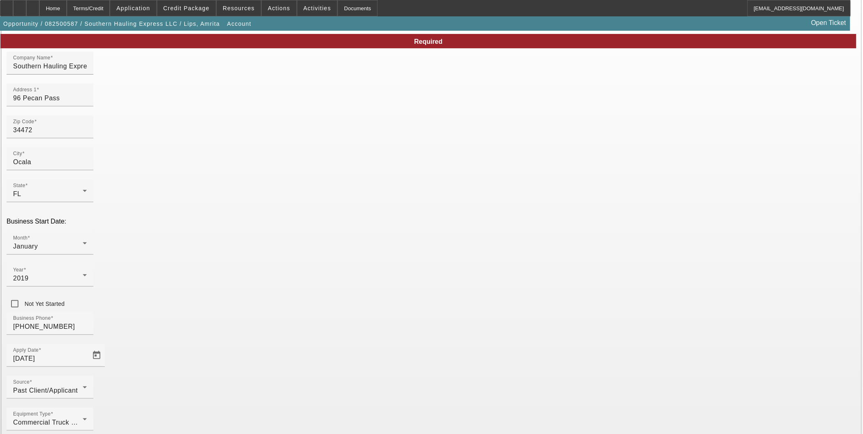
scroll to position [47, 0]
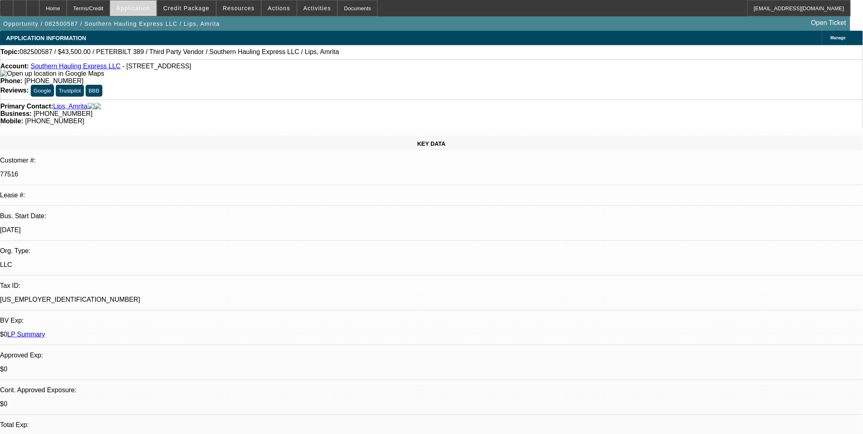
click at [150, 8] on span "Application" at bounding box center [133, 8] width 34 height 7
select select "0"
select select "2"
select select "0.1"
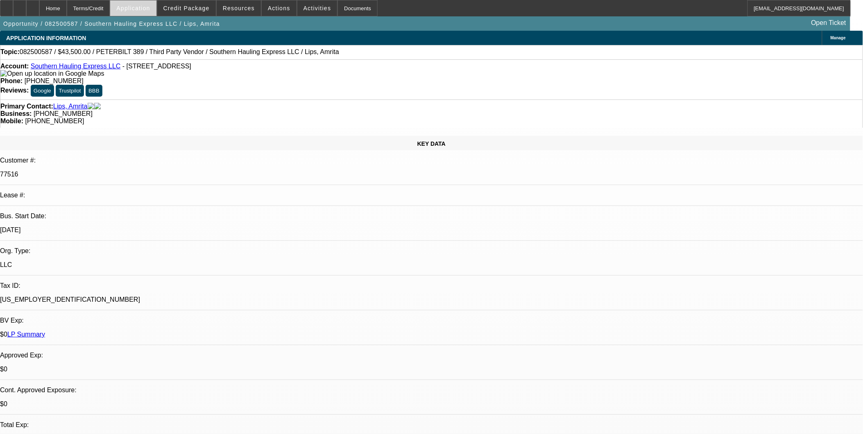
select select "4"
select select "0"
select select "2"
select select "0.1"
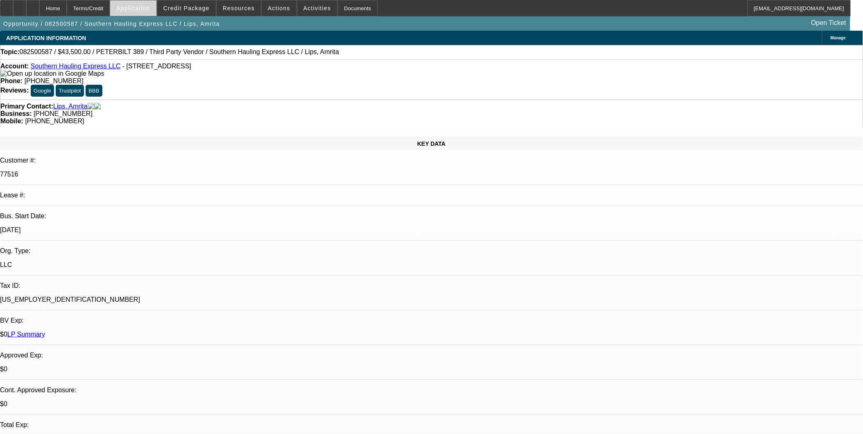
select select "4"
select select "0.1"
select select "2"
select select "0.1"
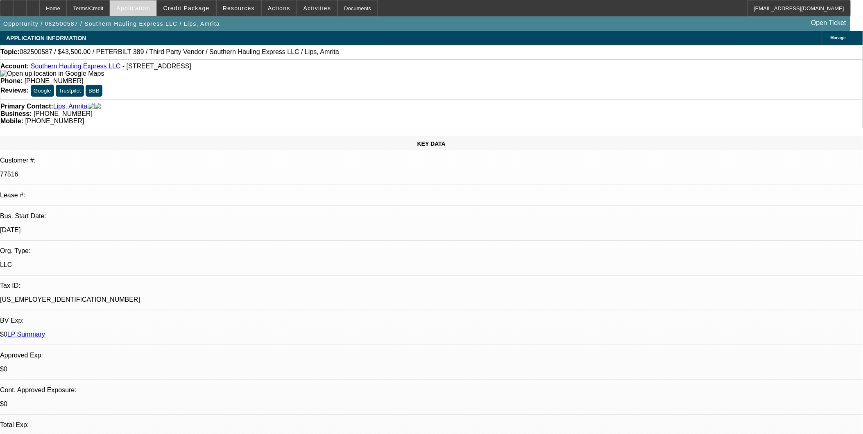
select select "4"
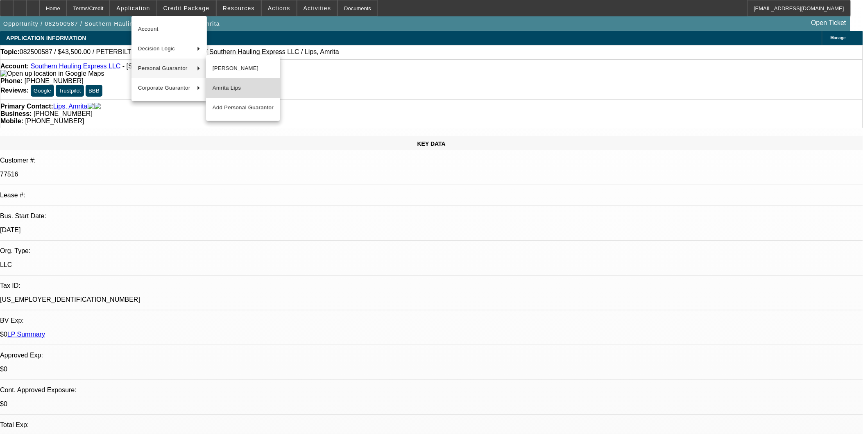
click at [247, 87] on span "Amrita Lips" at bounding box center [243, 88] width 61 height 10
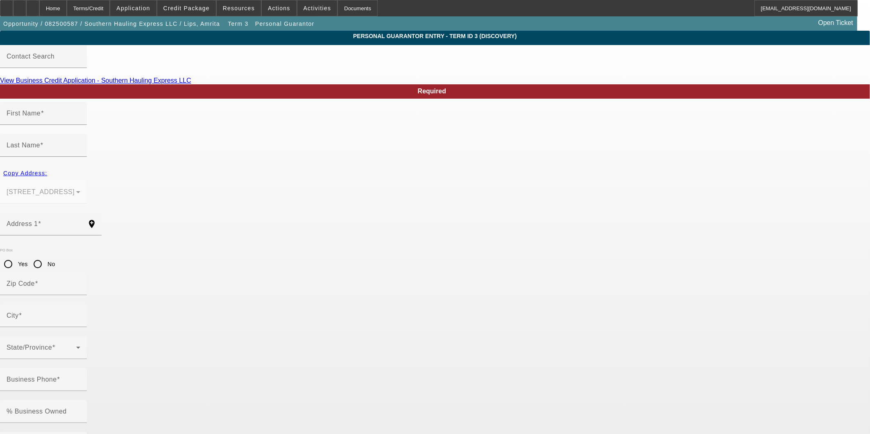
type input "Amrita"
type input "Lips"
type input "96 Pecan Pass"
radio input "true"
type input "34472"
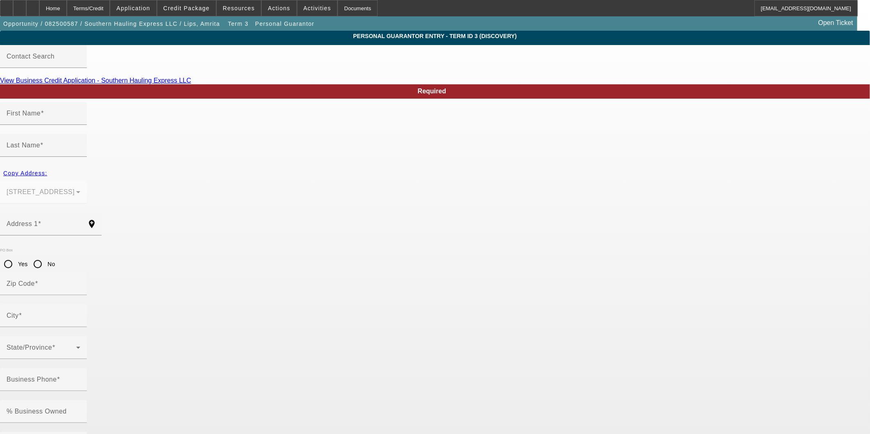
type input "Ocala"
type input "[PHONE_NUMBER]"
type input "33"
type input "057-98-7291"
type input "sweetad911@yahoo.com"
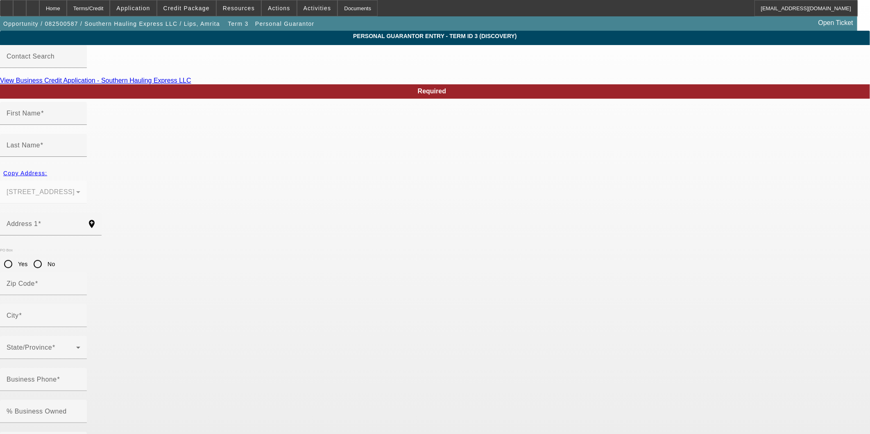
type input "[PHONE_NUMBER]"
type input "sweetad911@yahoo.co"
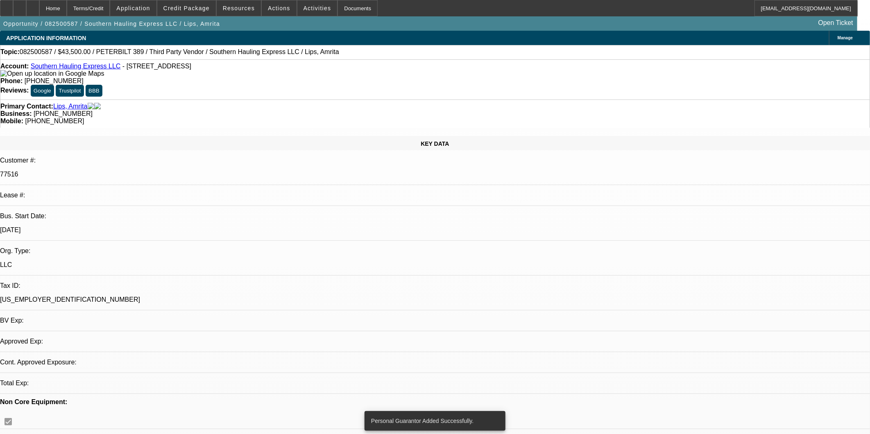
select select "0"
select select "2"
select select "0.1"
select select "4"
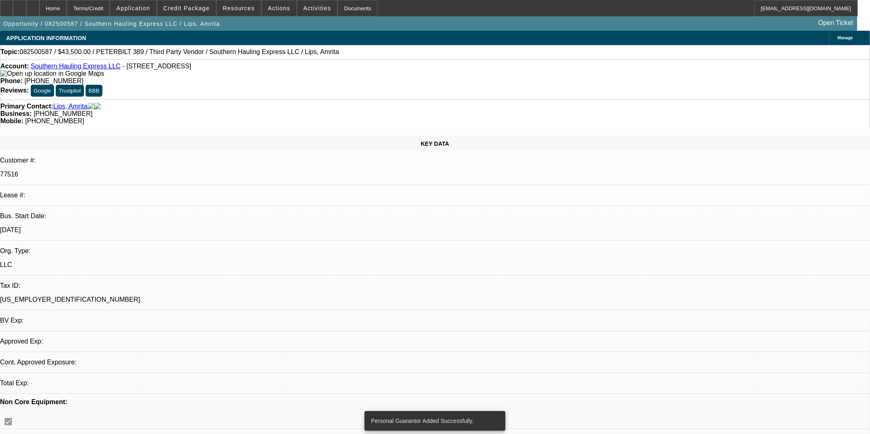
select select "0"
select select "2"
select select "0.1"
select select "4"
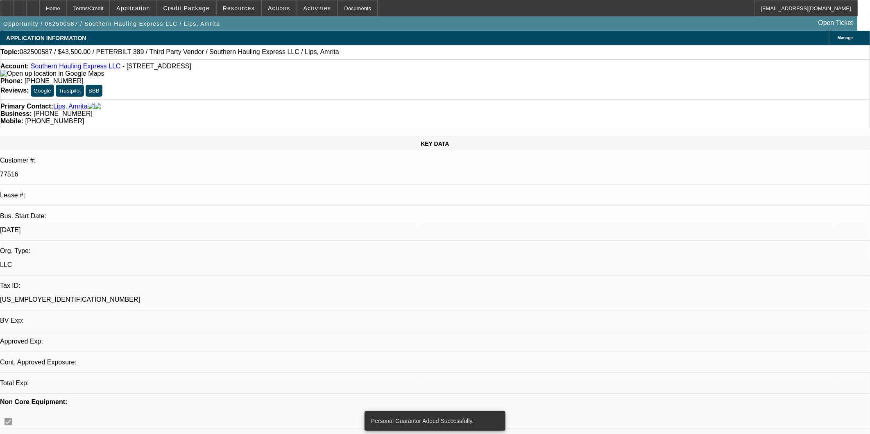
select select "0.1"
select select "2"
select select "0.1"
select select "4"
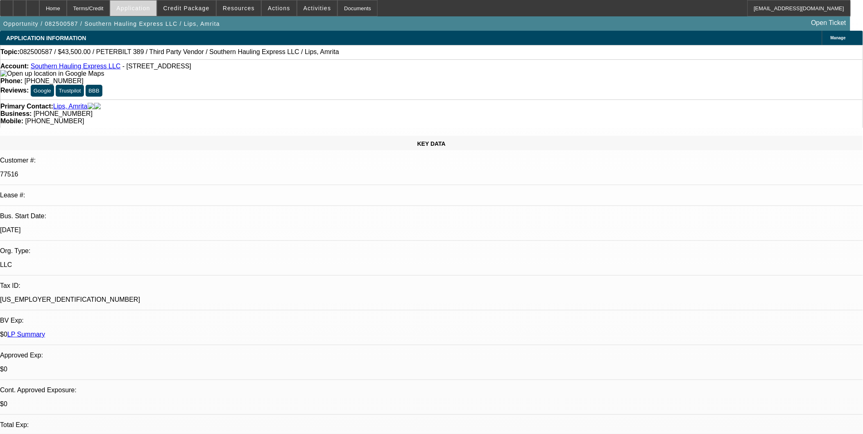
click at [148, 7] on span "Application" at bounding box center [133, 8] width 34 height 7
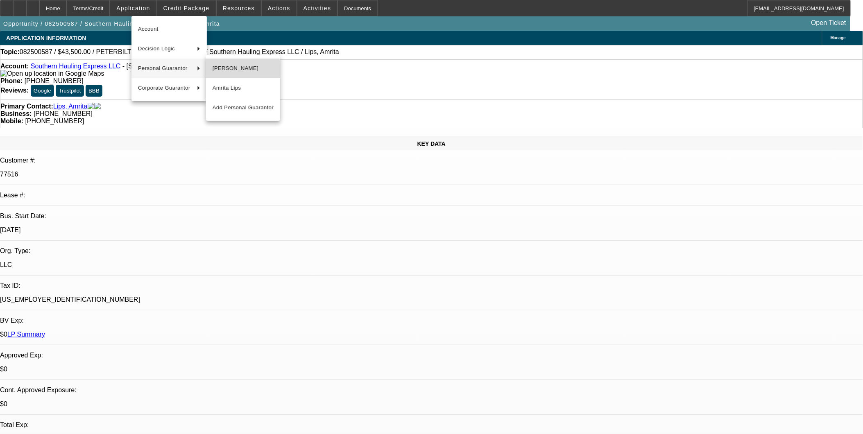
click at [232, 71] on span "[PERSON_NAME]" at bounding box center [243, 68] width 61 height 10
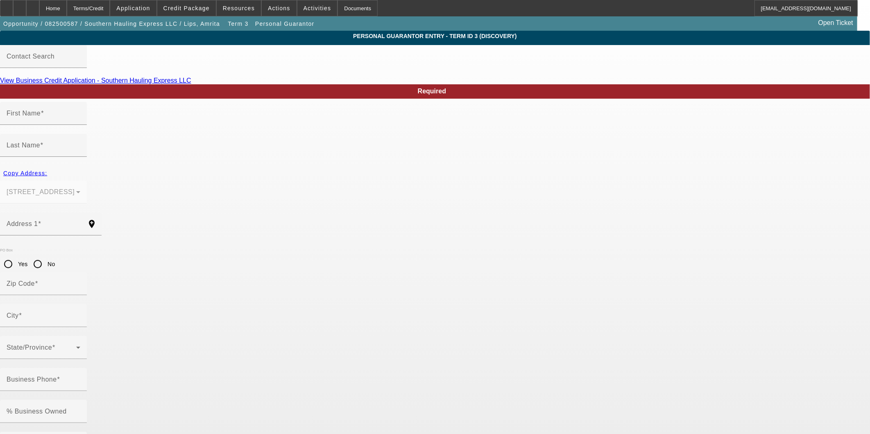
type input "Ronald"
type input "Lips"
type input "96 Pecan Pass"
radio input "true"
type input "34472"
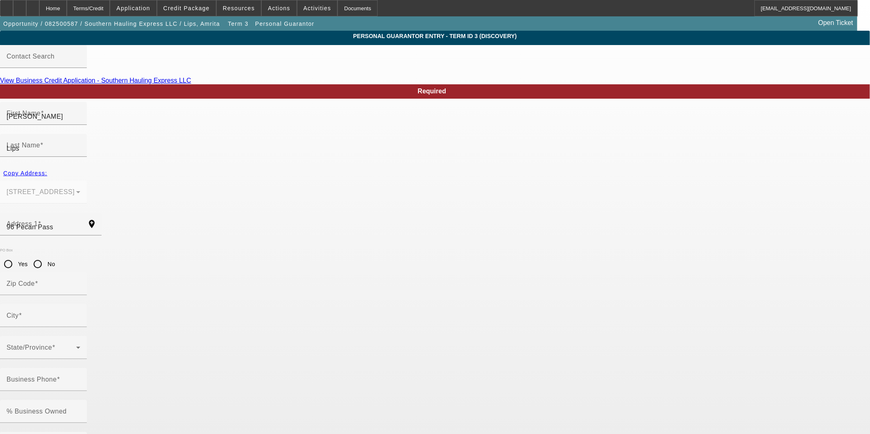
type input "Ocala"
type input "[PHONE_NUMBER]"
type input "33"
type input "130-92-5894"
type input "sweetad911@yahoo.com"
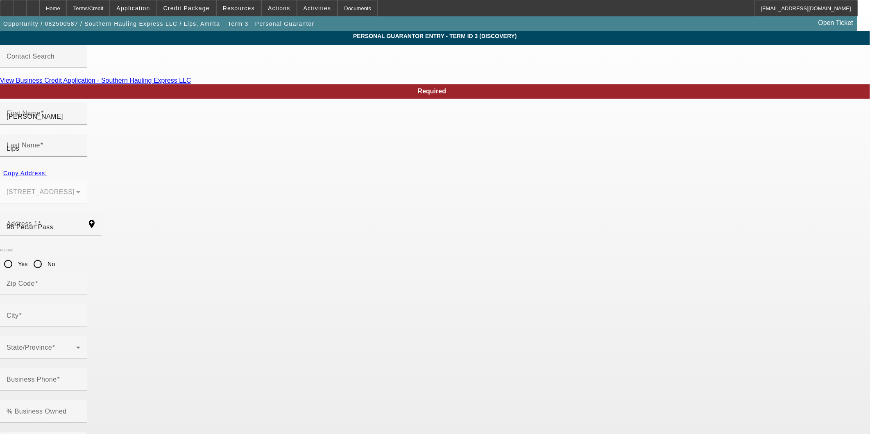
type input "[PHONE_NUMBER]"
type input "sweetad911@yahoo.co"
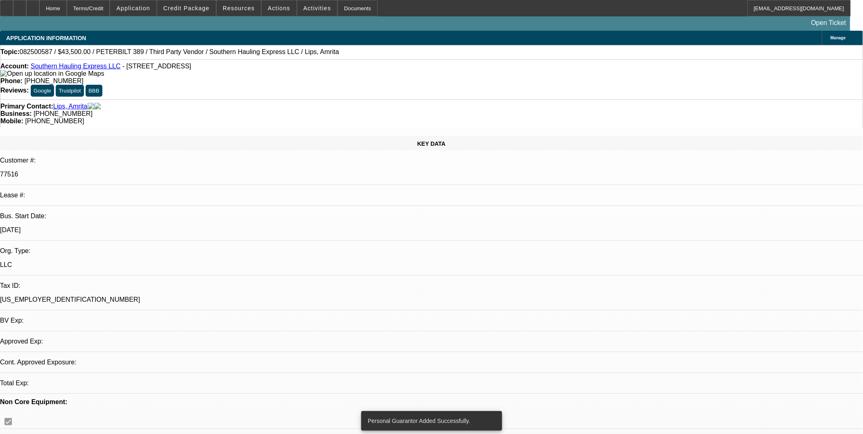
select select "0"
select select "2"
select select "0.1"
select select "4"
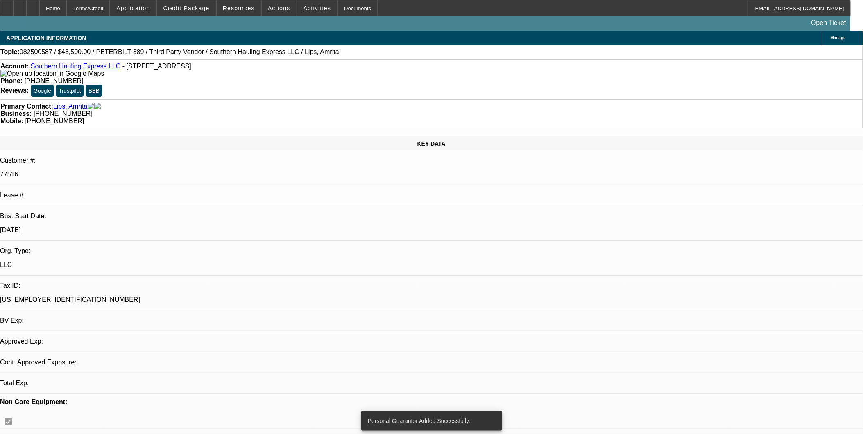
select select "0"
select select "2"
select select "0.1"
select select "4"
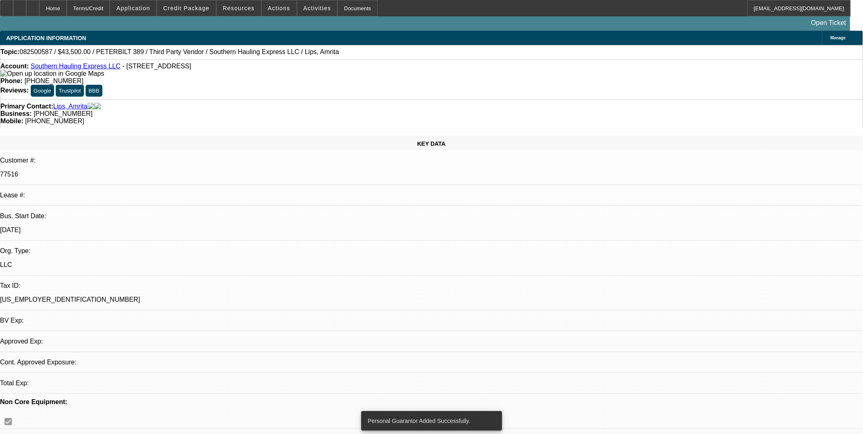
select select "0.1"
select select "2"
select select "0.1"
select select "4"
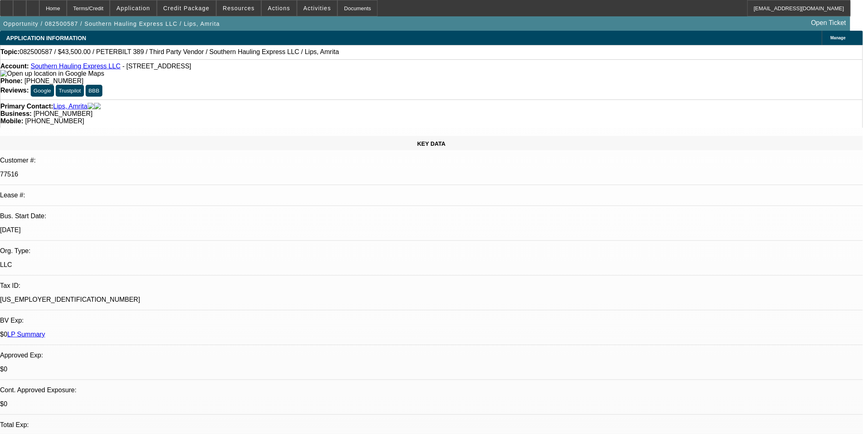
drag, startPoint x: 343, startPoint y: 262, endPoint x: 362, endPoint y: 256, distance: 19.8
click at [274, 9] on span "Actions" at bounding box center [279, 8] width 23 height 7
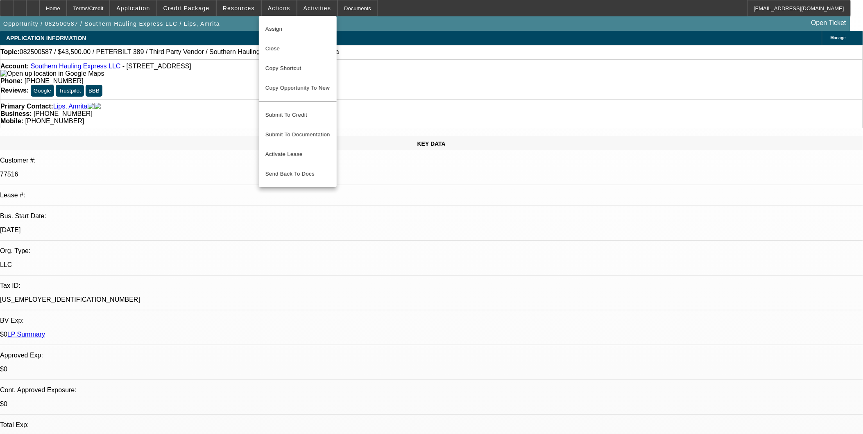
click at [162, 9] on div at bounding box center [431, 217] width 863 height 434
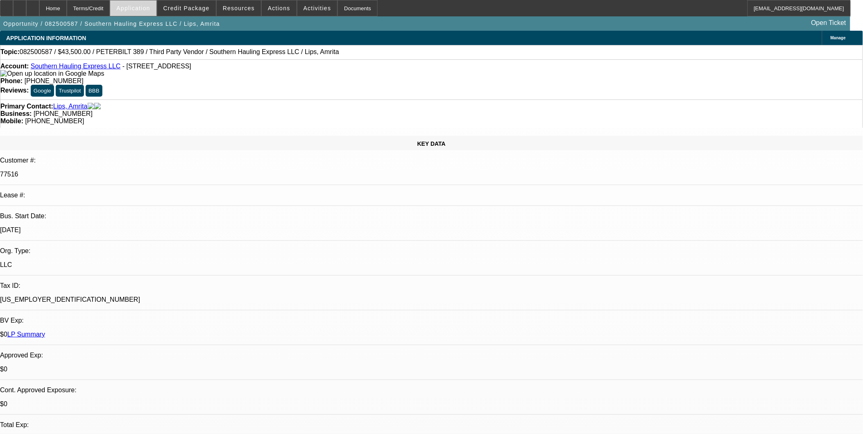
click at [156, 13] on span at bounding box center [133, 8] width 46 height 20
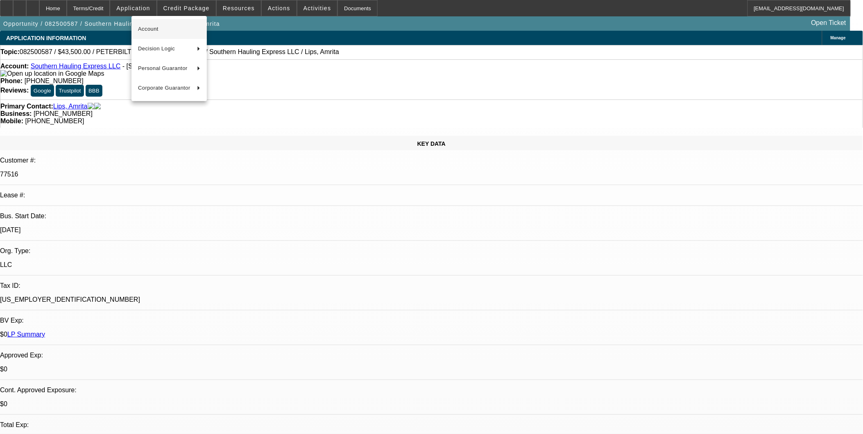
click at [158, 21] on button "Account" at bounding box center [168, 29] width 75 height 20
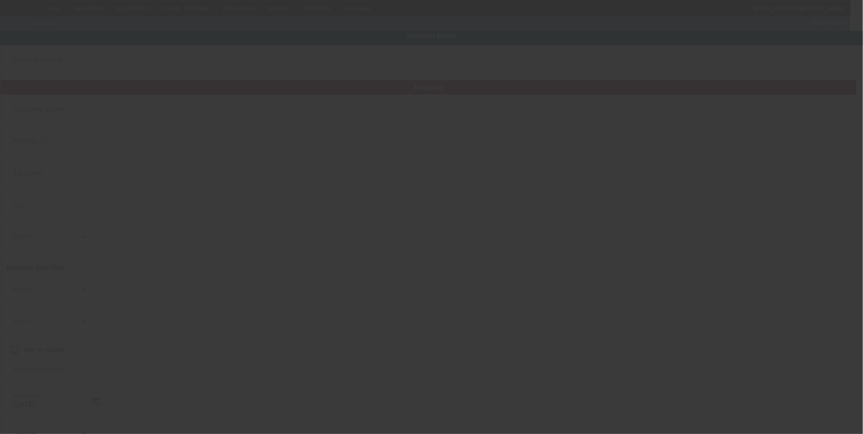
type input "Southern Hauling Express LLC"
type input "96 Pecan Pass"
type input "34472"
type input "Ocala"
type input "[PHONE_NUMBER]"
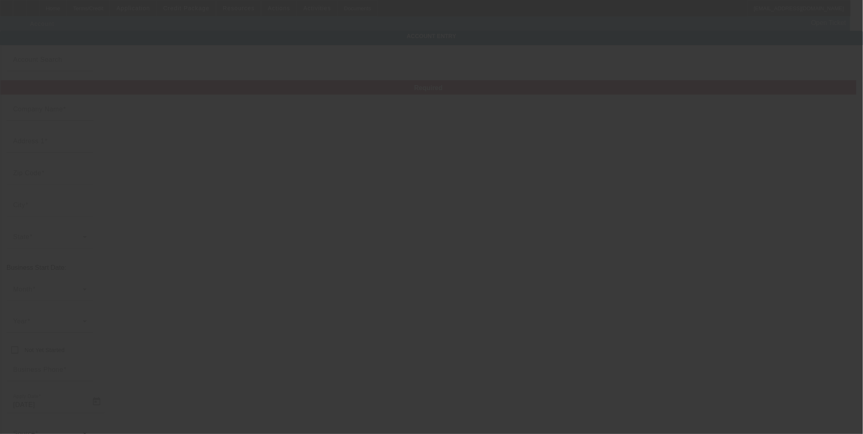
type input "8/21/2025"
type input "sweetad911@yahoo.co"
type input "Marion"
type input "[US_EMPLOYER_IDENTIFICATION_NUMBER]"
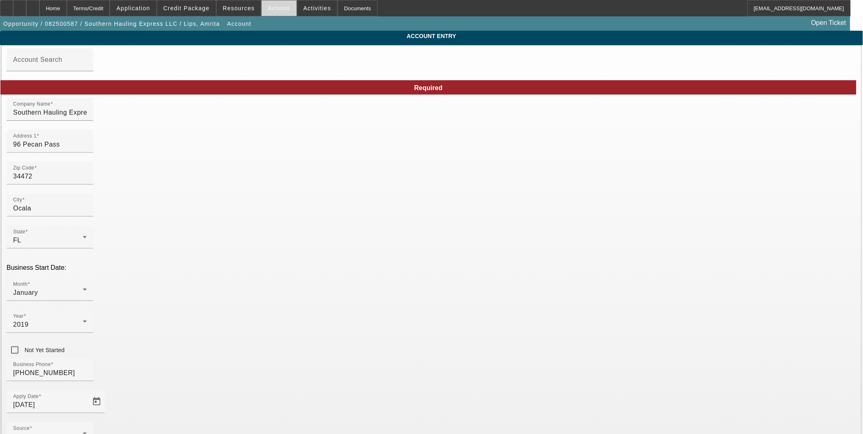
click at [283, 14] on span at bounding box center [279, 8] width 35 height 20
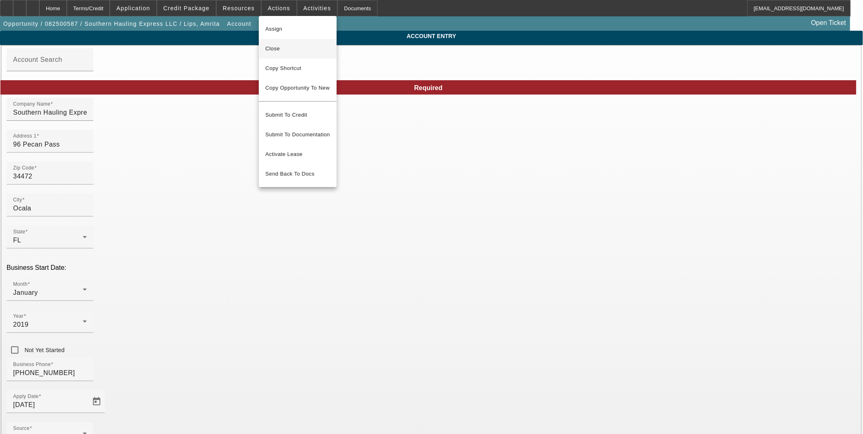
click at [288, 54] on button "Close" at bounding box center [298, 49] width 78 height 20
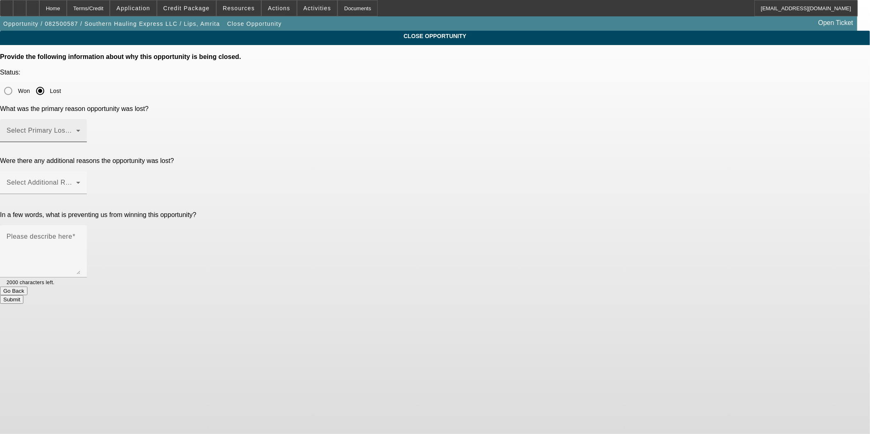
click at [80, 119] on div "Select Primary Lost Reason" at bounding box center [44, 130] width 74 height 23
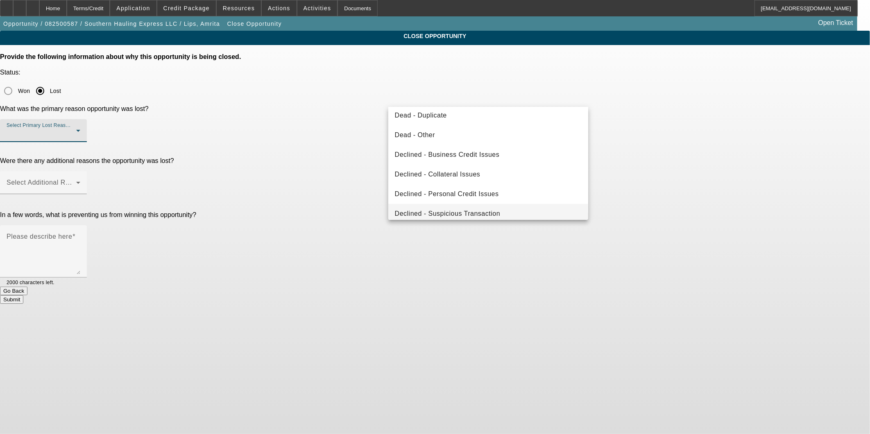
scroll to position [109, 0]
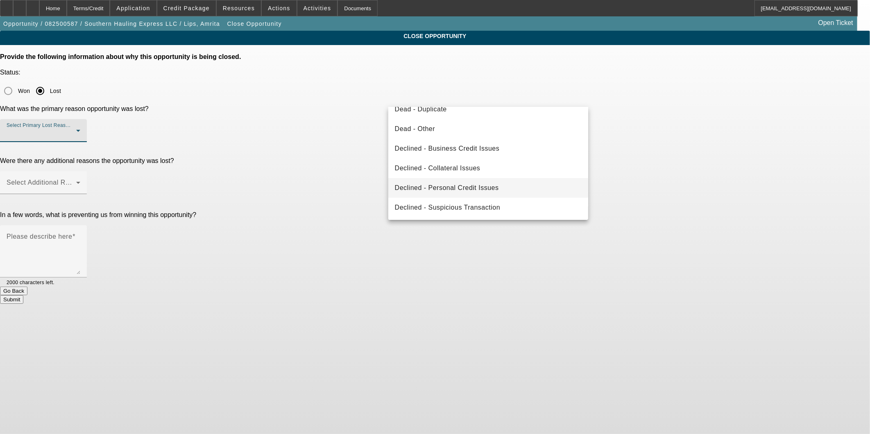
click at [489, 191] on span "Declined - Personal Credit Issues" at bounding box center [447, 188] width 104 height 10
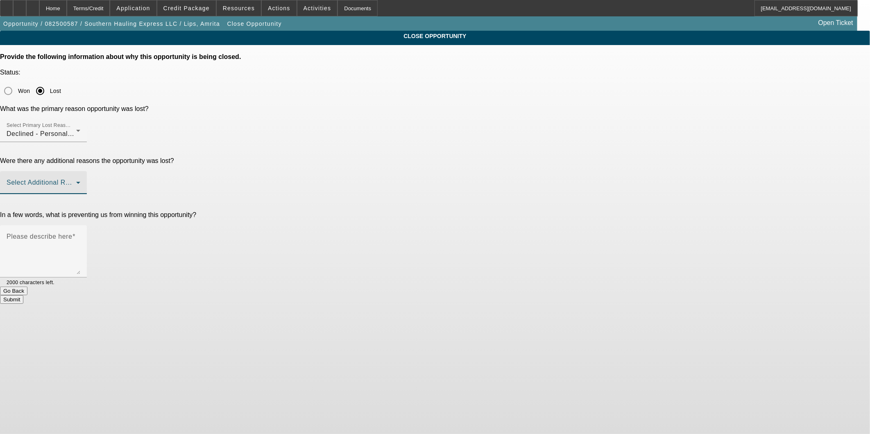
click at [76, 181] on span at bounding box center [42, 186] width 70 height 10
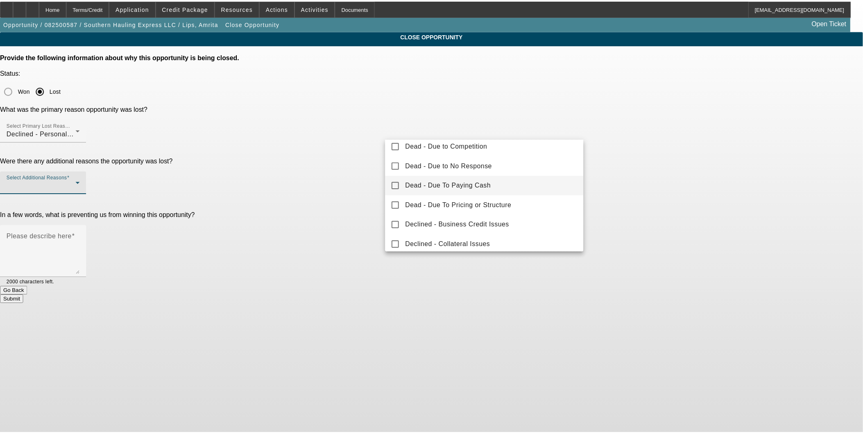
scroll to position [90, 0]
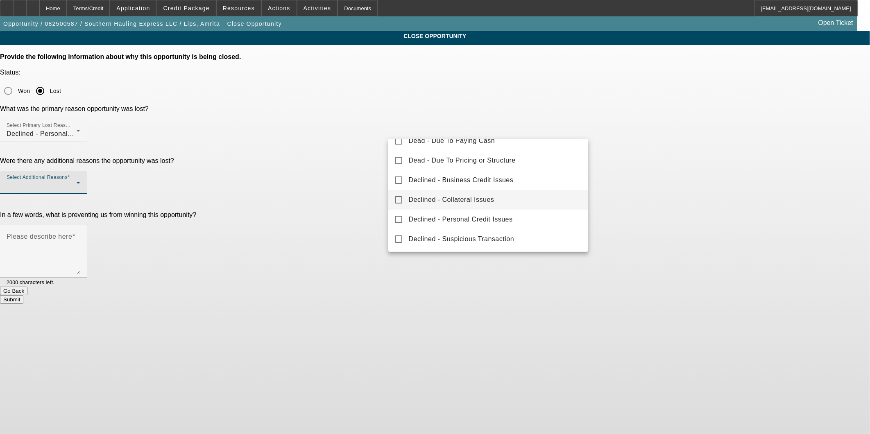
click at [475, 198] on span "Declined - Collateral Issues" at bounding box center [452, 200] width 86 height 10
click at [625, 165] on div at bounding box center [435, 217] width 870 height 434
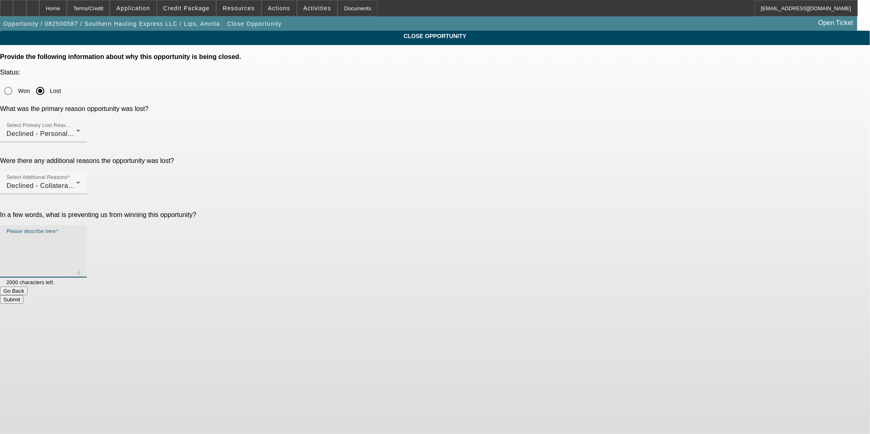
click at [80, 235] on textarea "Please describe here" at bounding box center [44, 254] width 74 height 39
type textarea "very poor personal credit, 1 truck in fleet"
click at [23, 295] on button "Submit" at bounding box center [11, 299] width 23 height 9
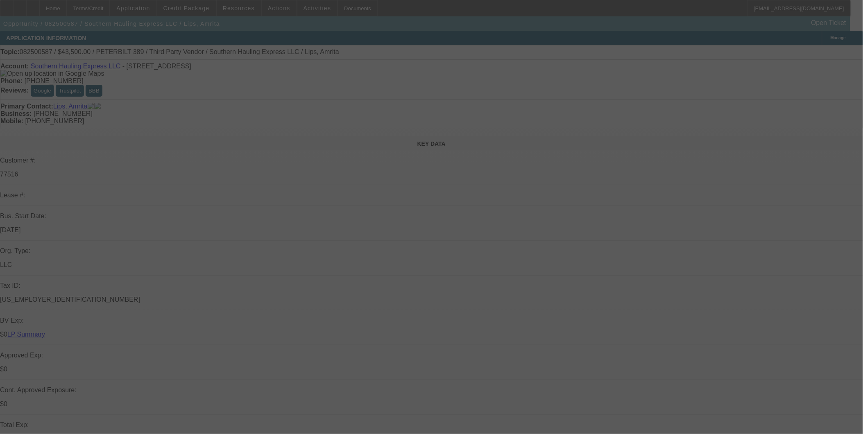
select select "0"
select select "2"
select select "0.1"
select select "0"
select select "2"
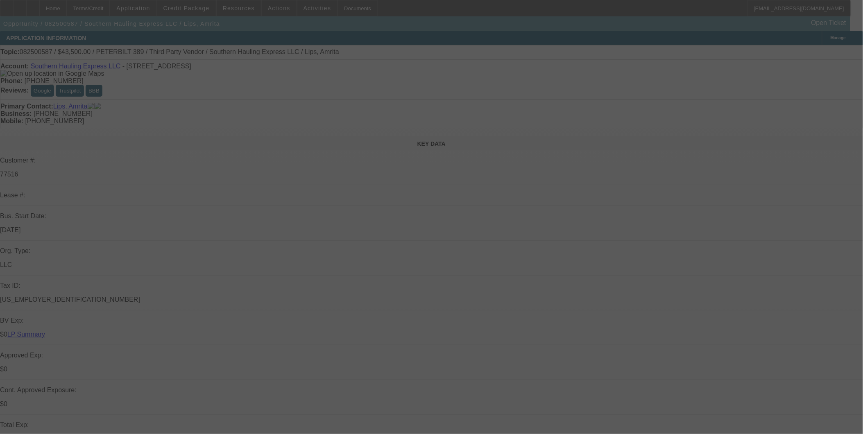
select select "0.1"
select select "2"
select select "0.1"
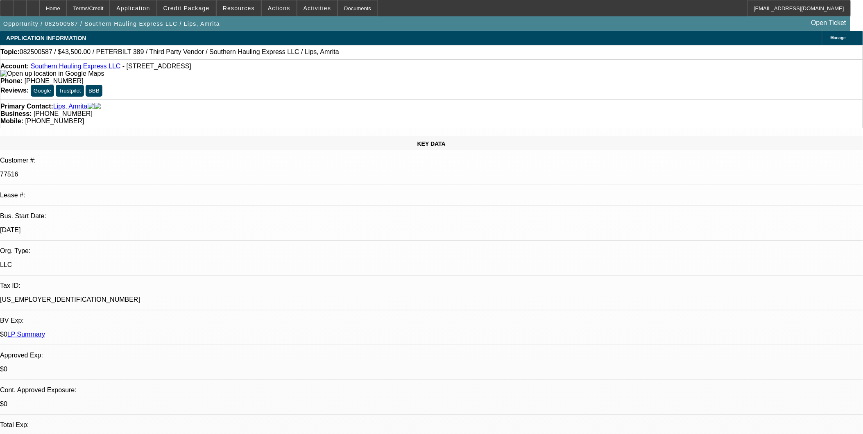
select select "1"
select select "2"
select select "4"
select select "1"
select select "2"
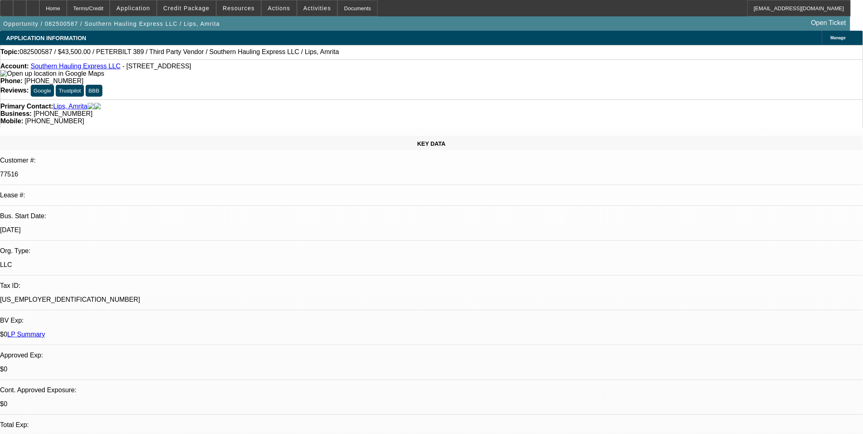
select select "4"
select select "1"
select select "2"
select select "4"
